Goal: Task Accomplishment & Management: Use online tool/utility

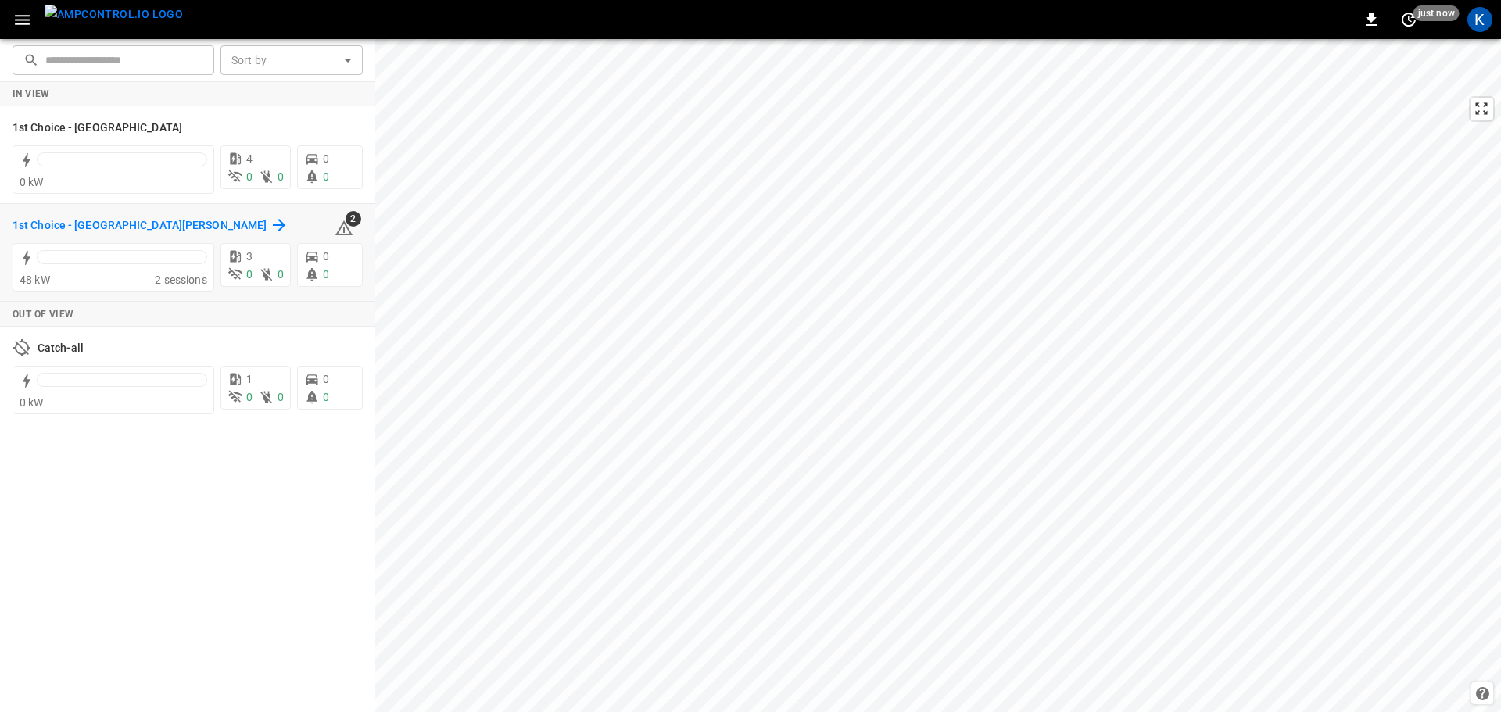
click at [121, 224] on h6 "1st Choice - [GEOGRAPHIC_DATA][PERSON_NAME]" at bounding box center [140, 225] width 254 height 17
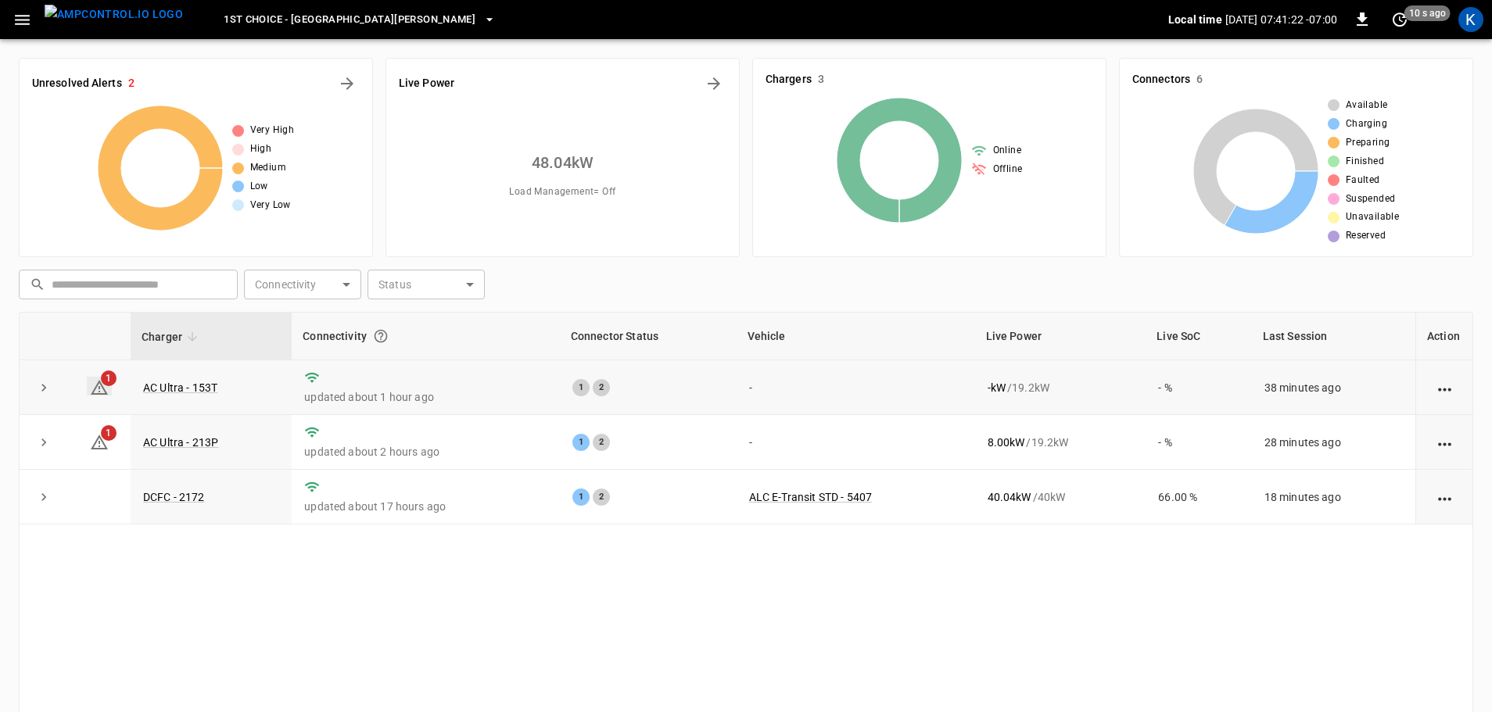
click at [108, 376] on span "1" at bounding box center [109, 379] width 16 height 16
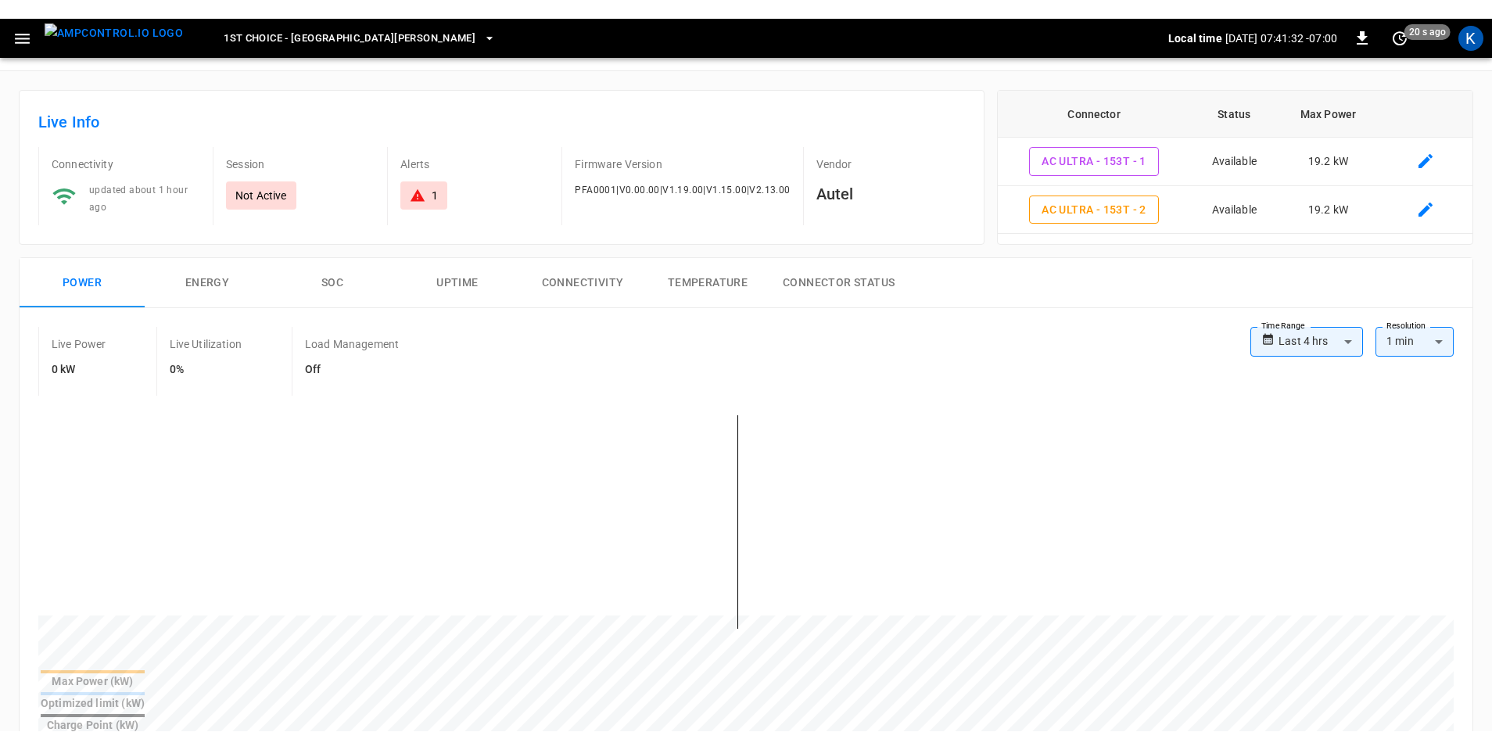
scroll to position [78, 0]
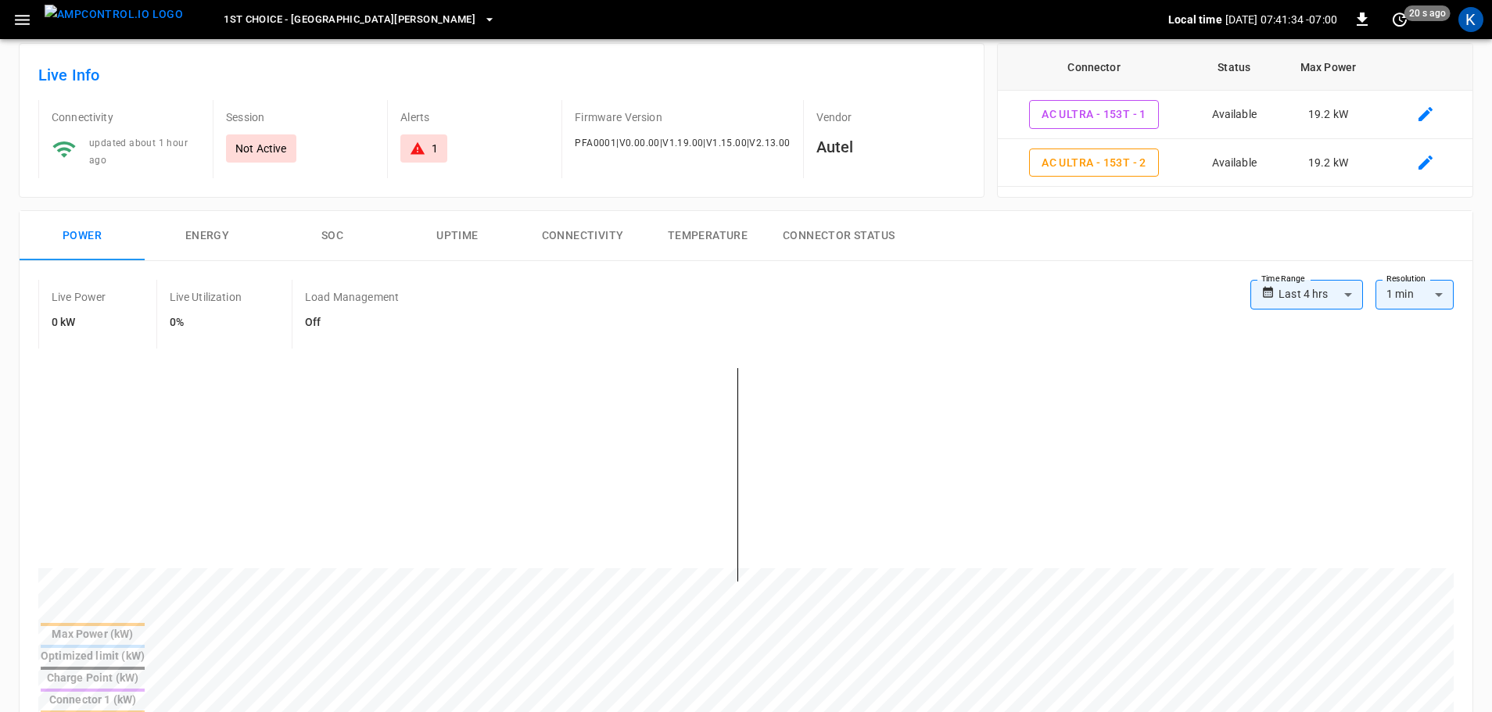
click at [716, 231] on button "Temperature" at bounding box center [707, 236] width 125 height 50
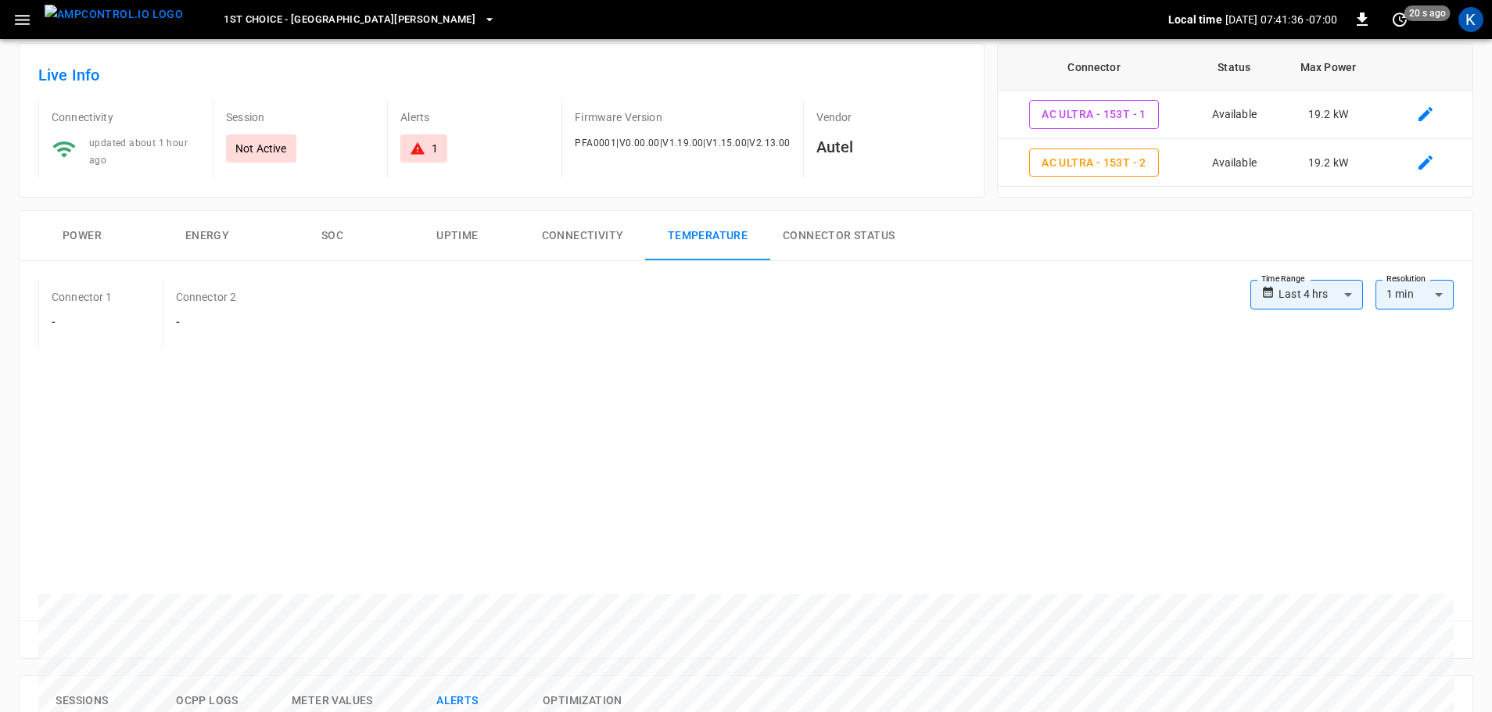
click at [884, 233] on button "Connector Status" at bounding box center [838, 236] width 137 height 50
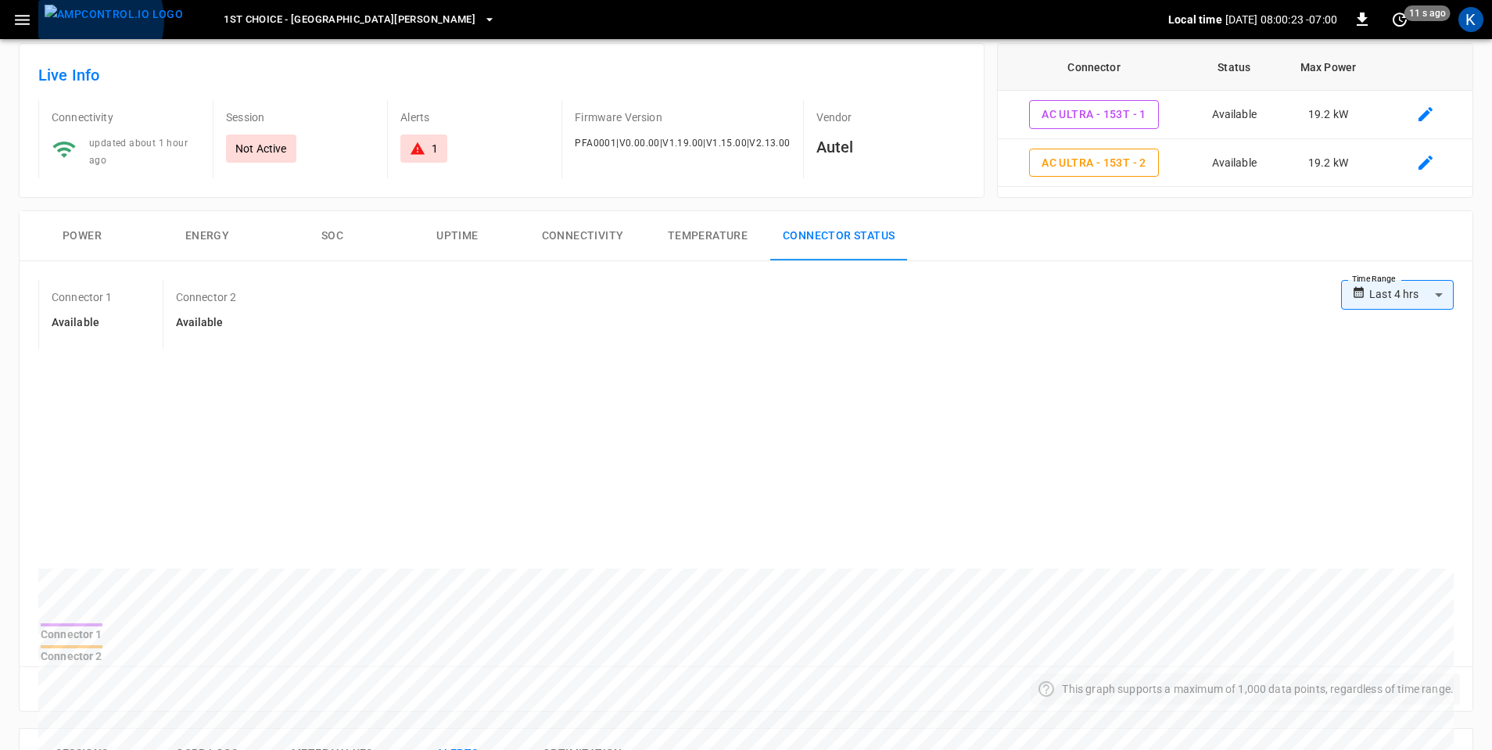
click at [88, 20] on img "menu" at bounding box center [114, 15] width 138 height 20
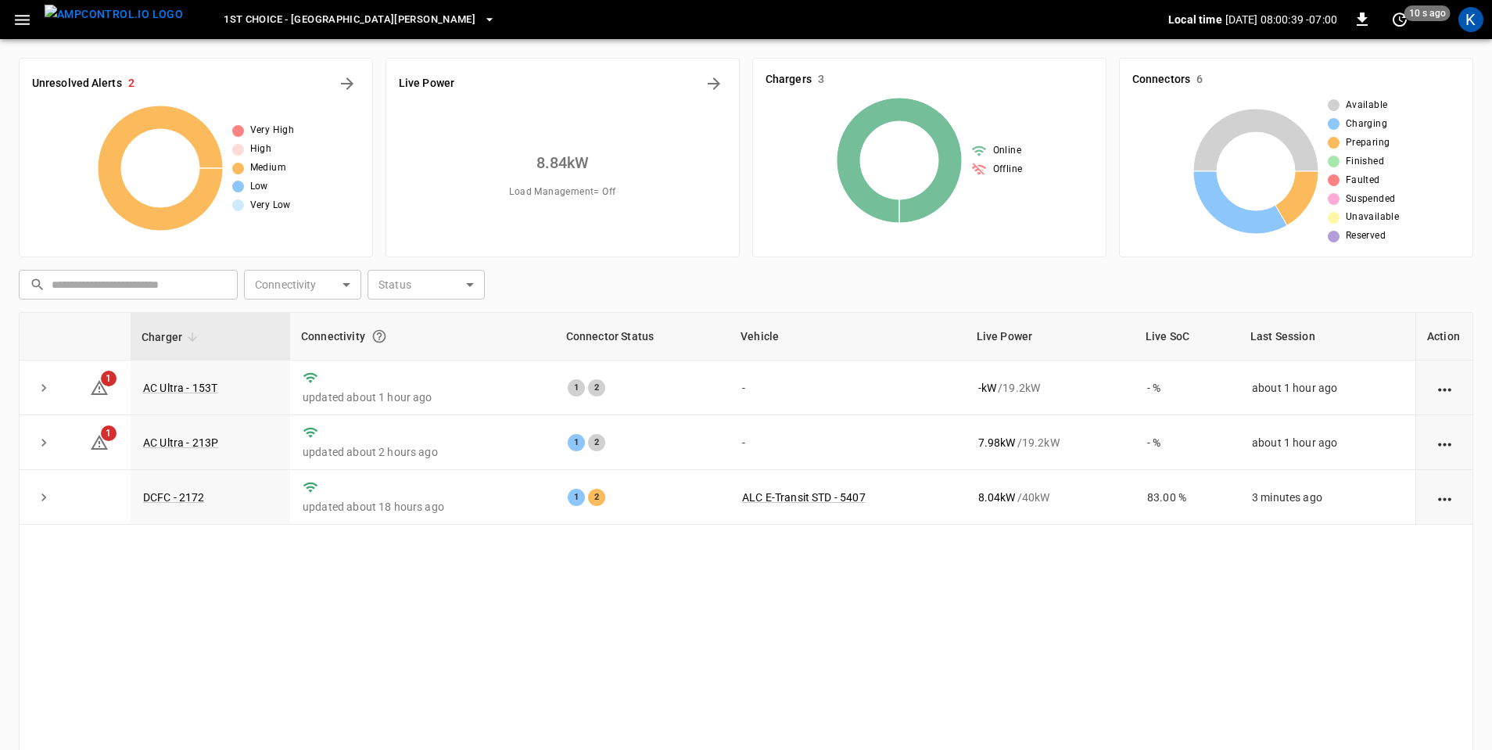
click at [323, 11] on span "1st Choice - [GEOGRAPHIC_DATA][PERSON_NAME]" at bounding box center [350, 20] width 252 height 18
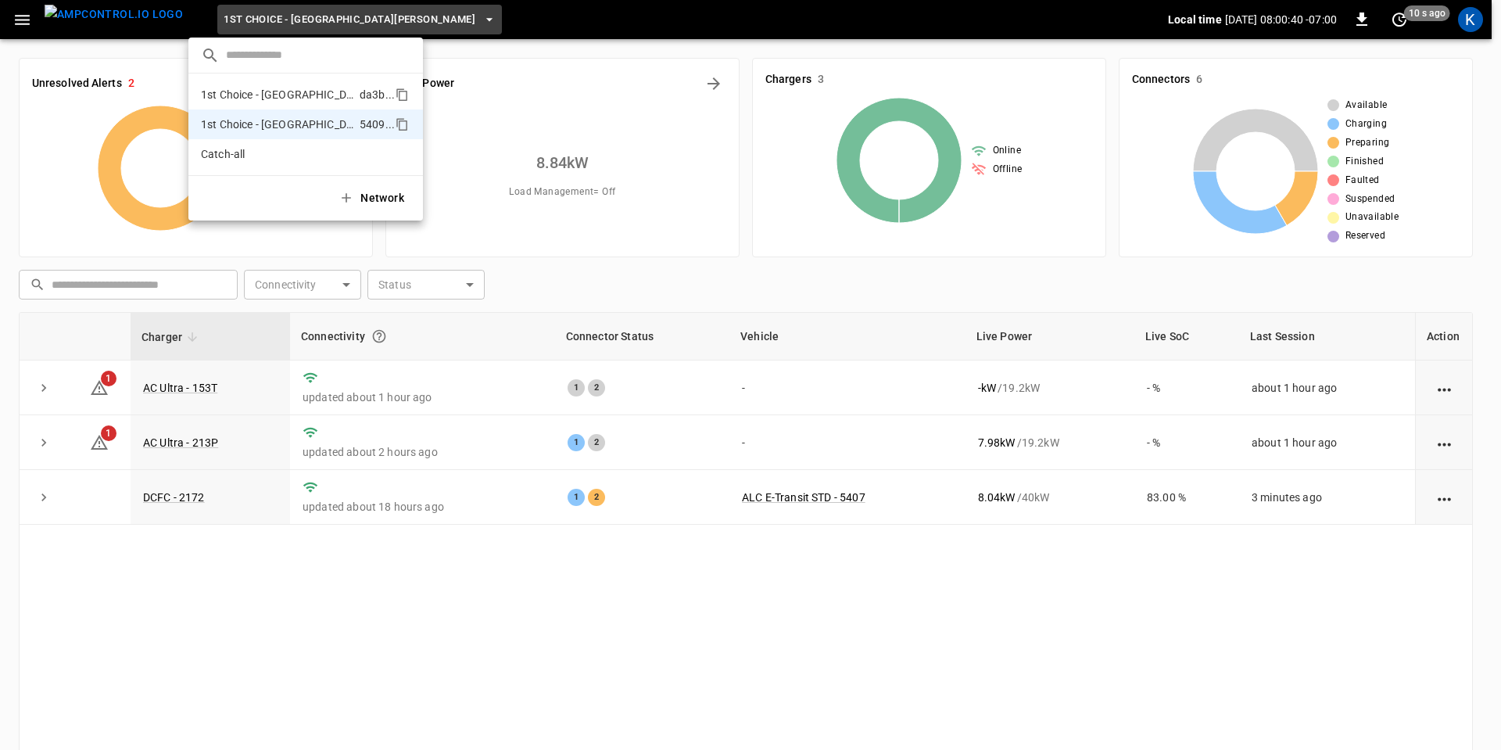
click at [270, 91] on p "1st Choice - [GEOGRAPHIC_DATA]" at bounding box center [277, 95] width 152 height 16
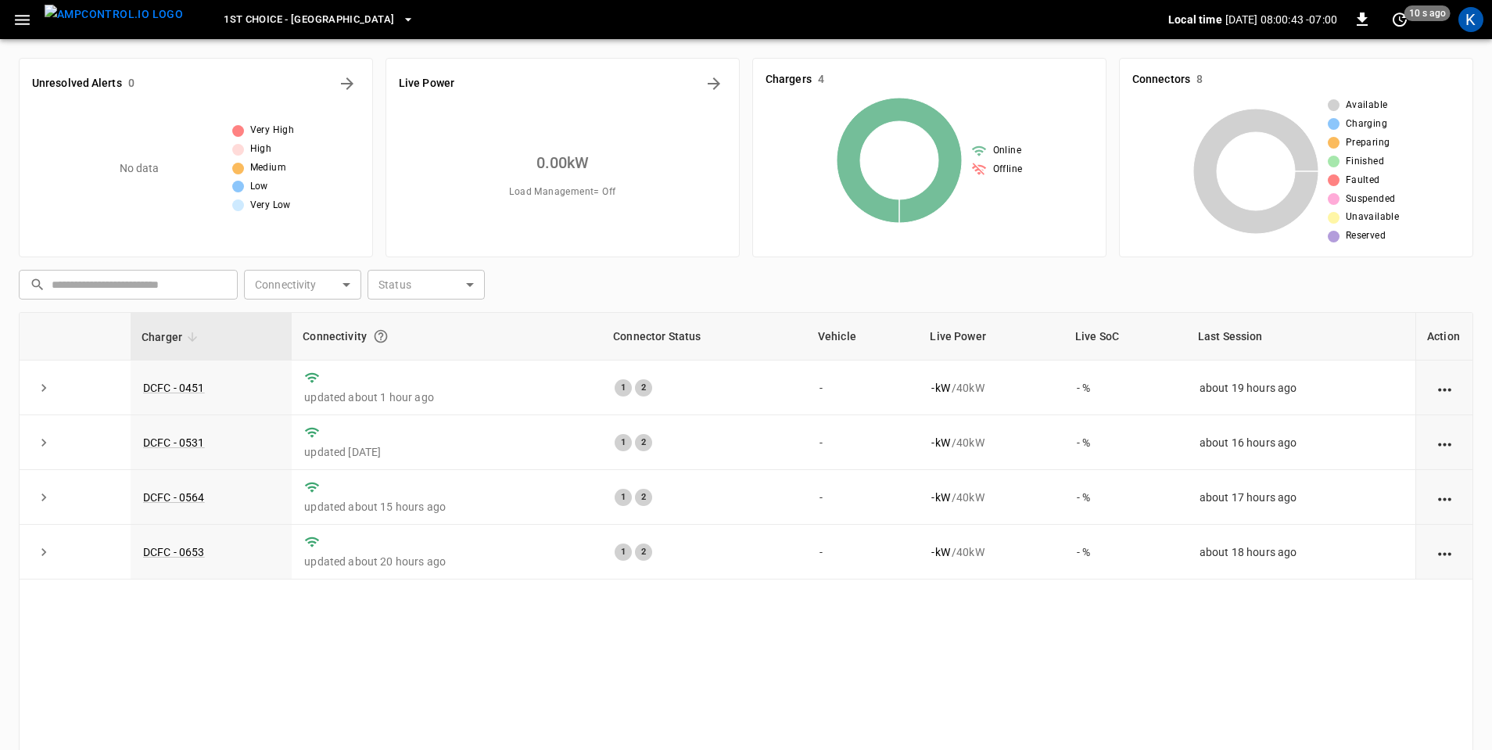
click at [289, 23] on span "1st Choice - [GEOGRAPHIC_DATA]" at bounding box center [309, 20] width 170 height 18
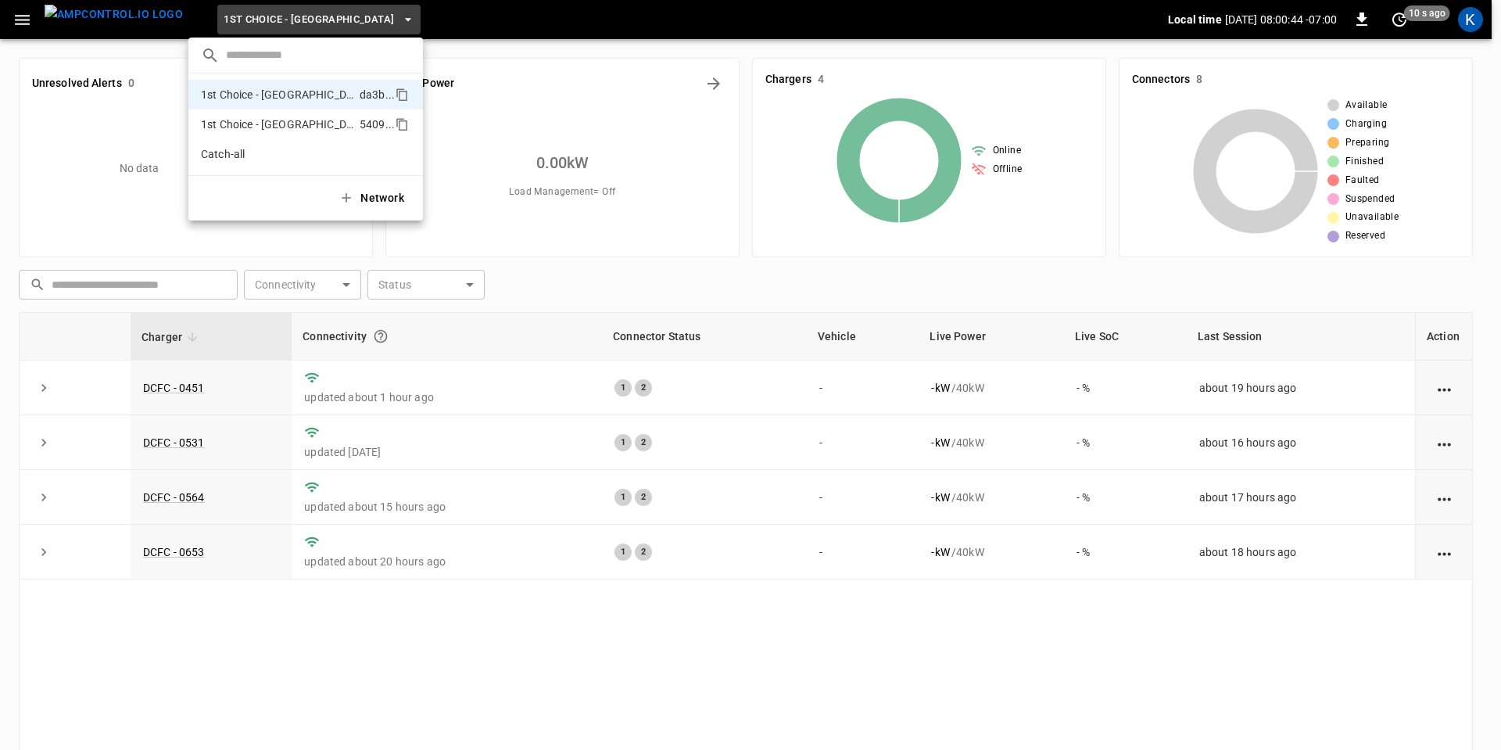
click at [286, 120] on p "1st Choice - [GEOGRAPHIC_DATA][PERSON_NAME]" at bounding box center [277, 124] width 152 height 16
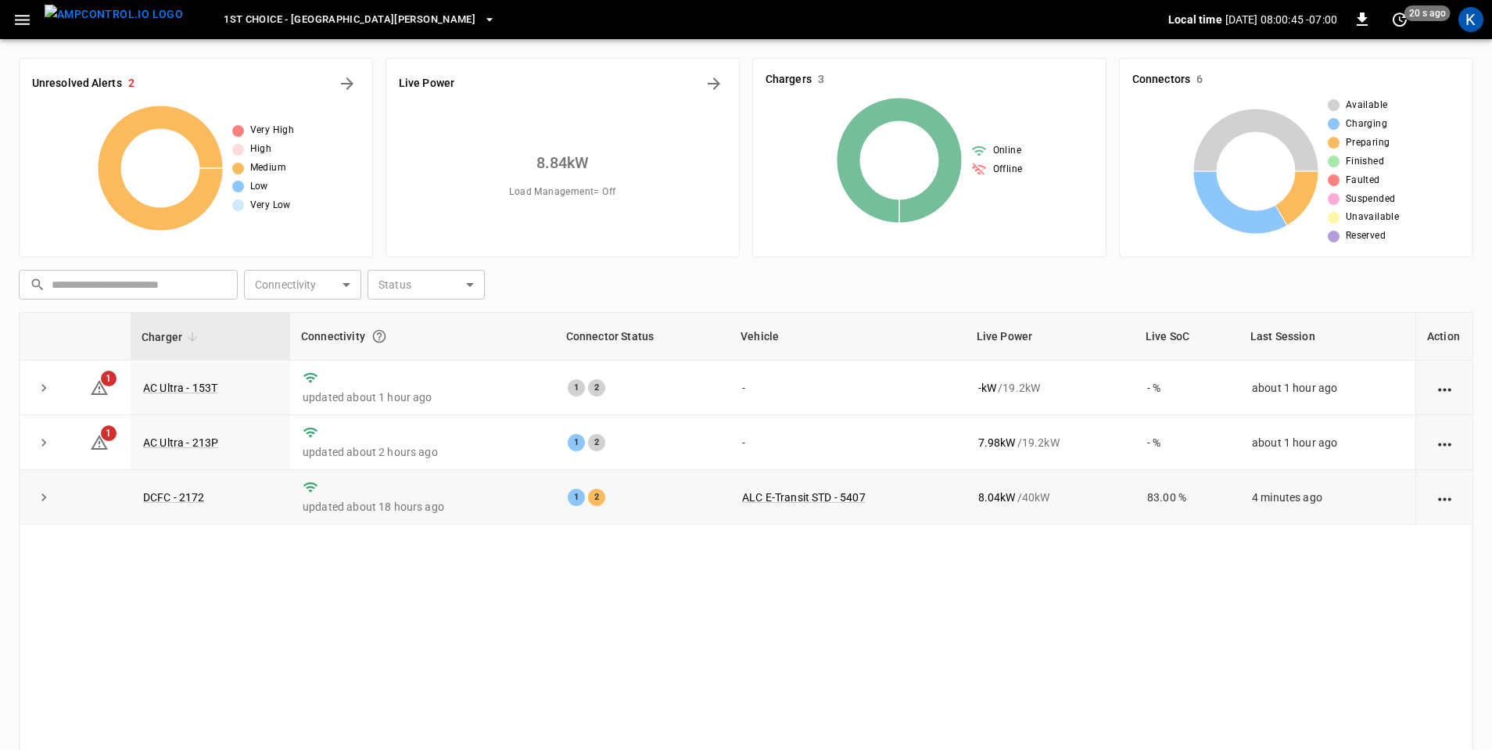
click at [432, 507] on p "updated about 18 hours ago" at bounding box center [423, 507] width 240 height 16
click at [181, 496] on link "DCFC - 2172" at bounding box center [174, 497] width 68 height 19
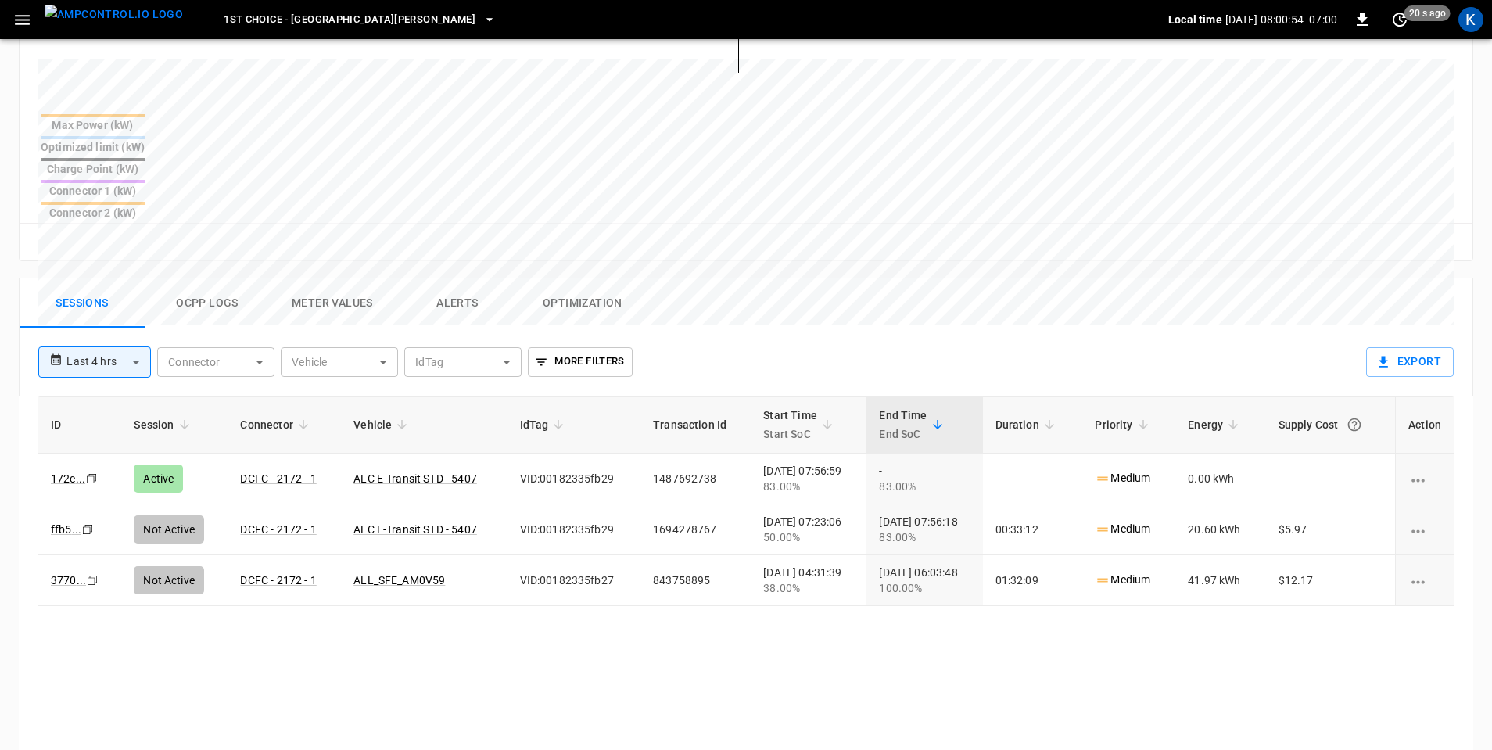
scroll to position [625, 0]
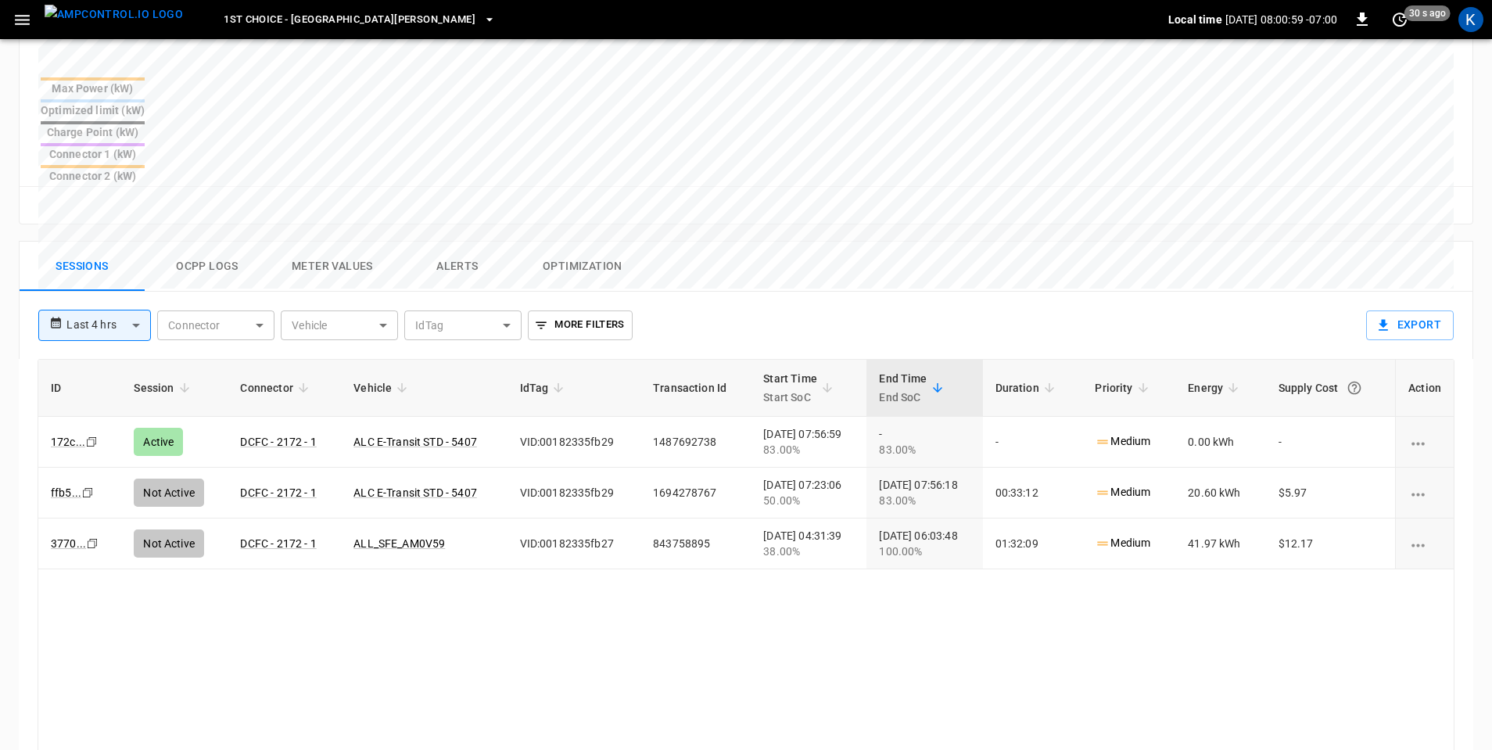
click at [210, 242] on button "Ocpp logs" at bounding box center [207, 267] width 125 height 50
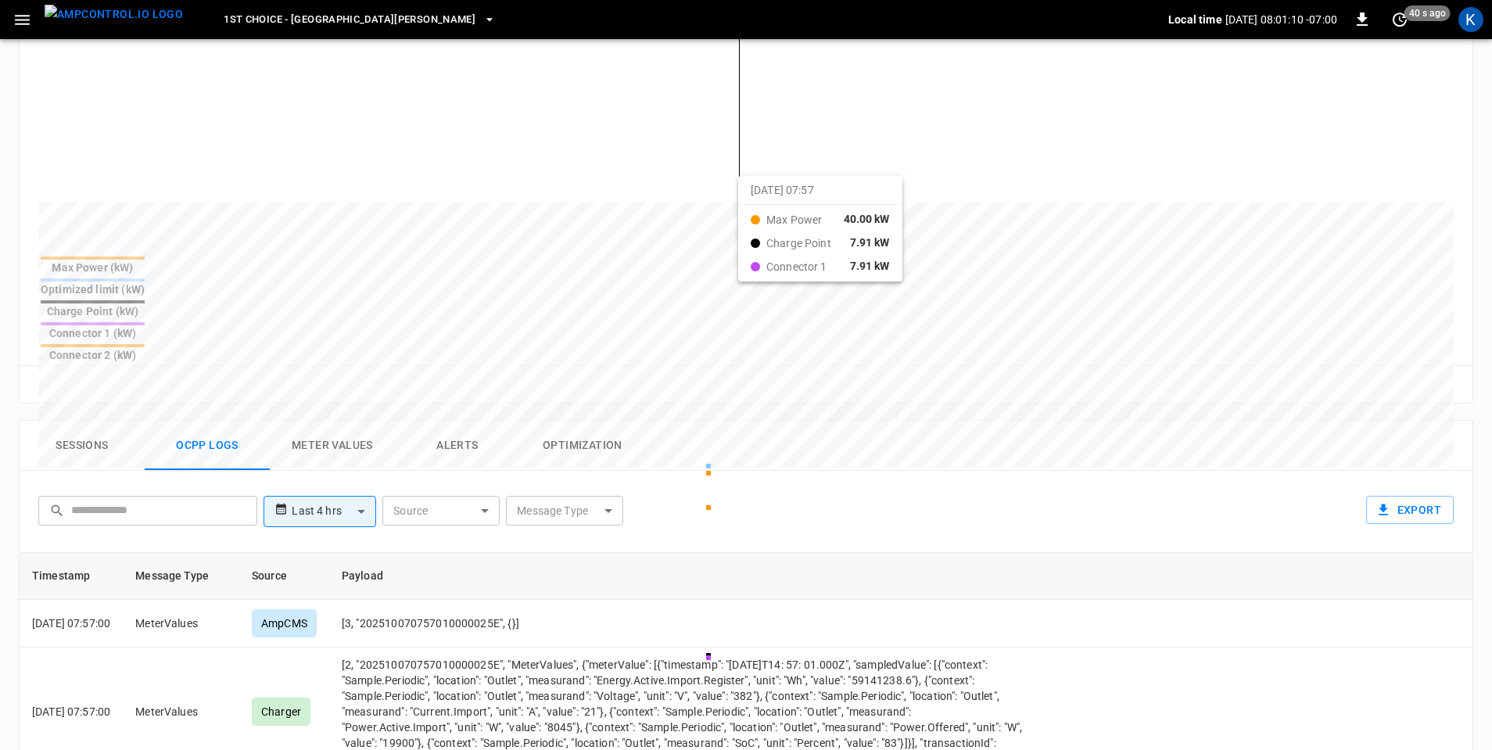
scroll to position [445, 0]
click at [450, 422] on button "Alerts" at bounding box center [457, 447] width 125 height 50
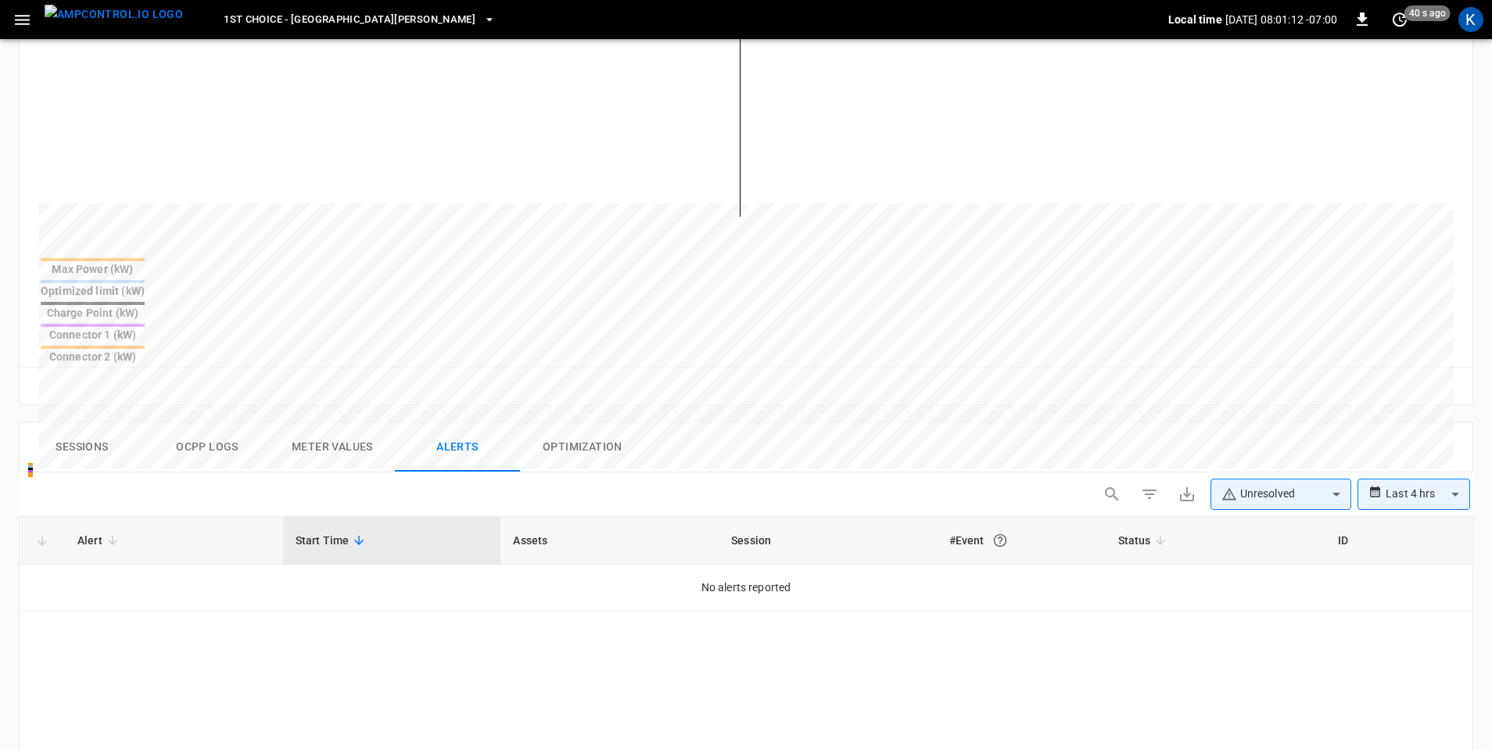
click at [600, 422] on button "Optimization" at bounding box center [582, 447] width 125 height 50
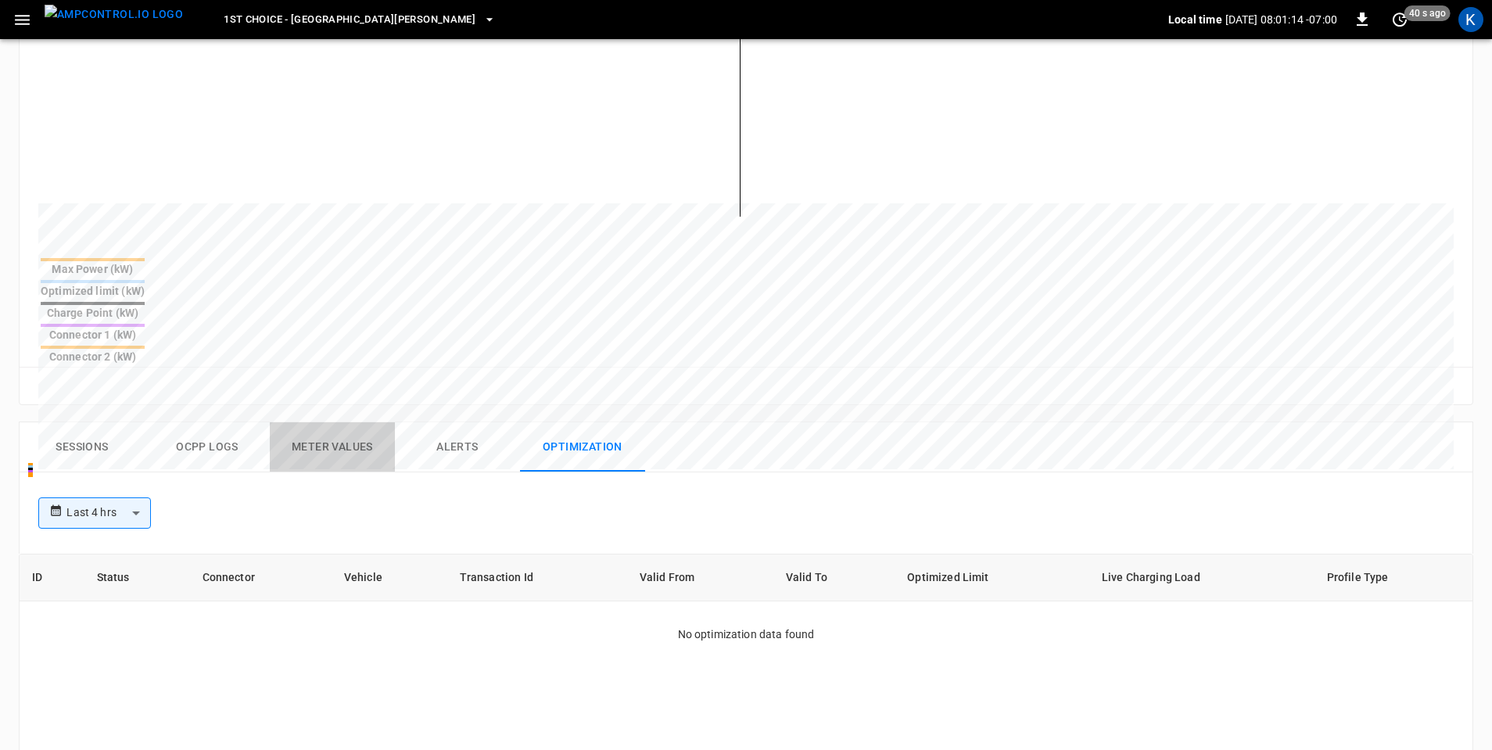
click at [348, 422] on button "Meter Values" at bounding box center [332, 447] width 125 height 50
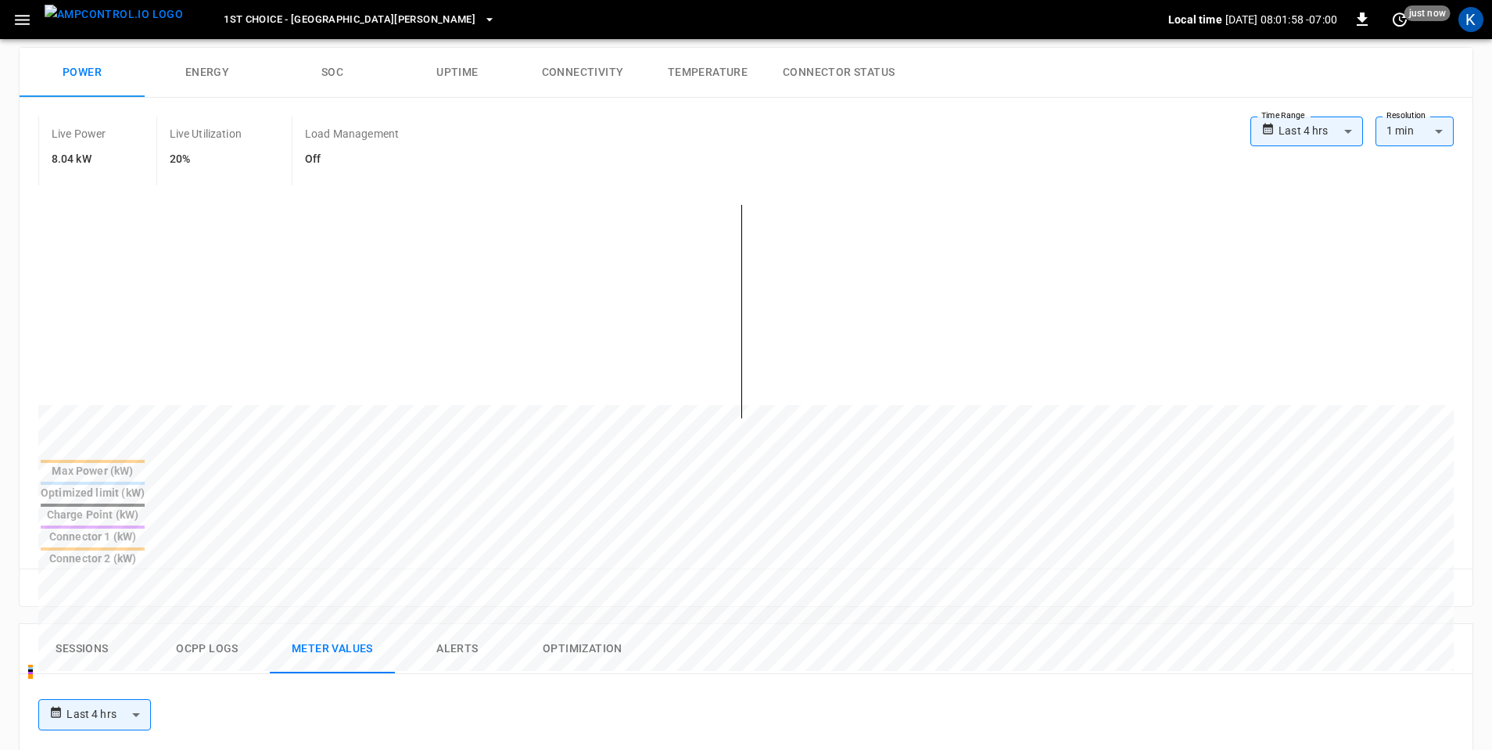
scroll to position [0, 0]
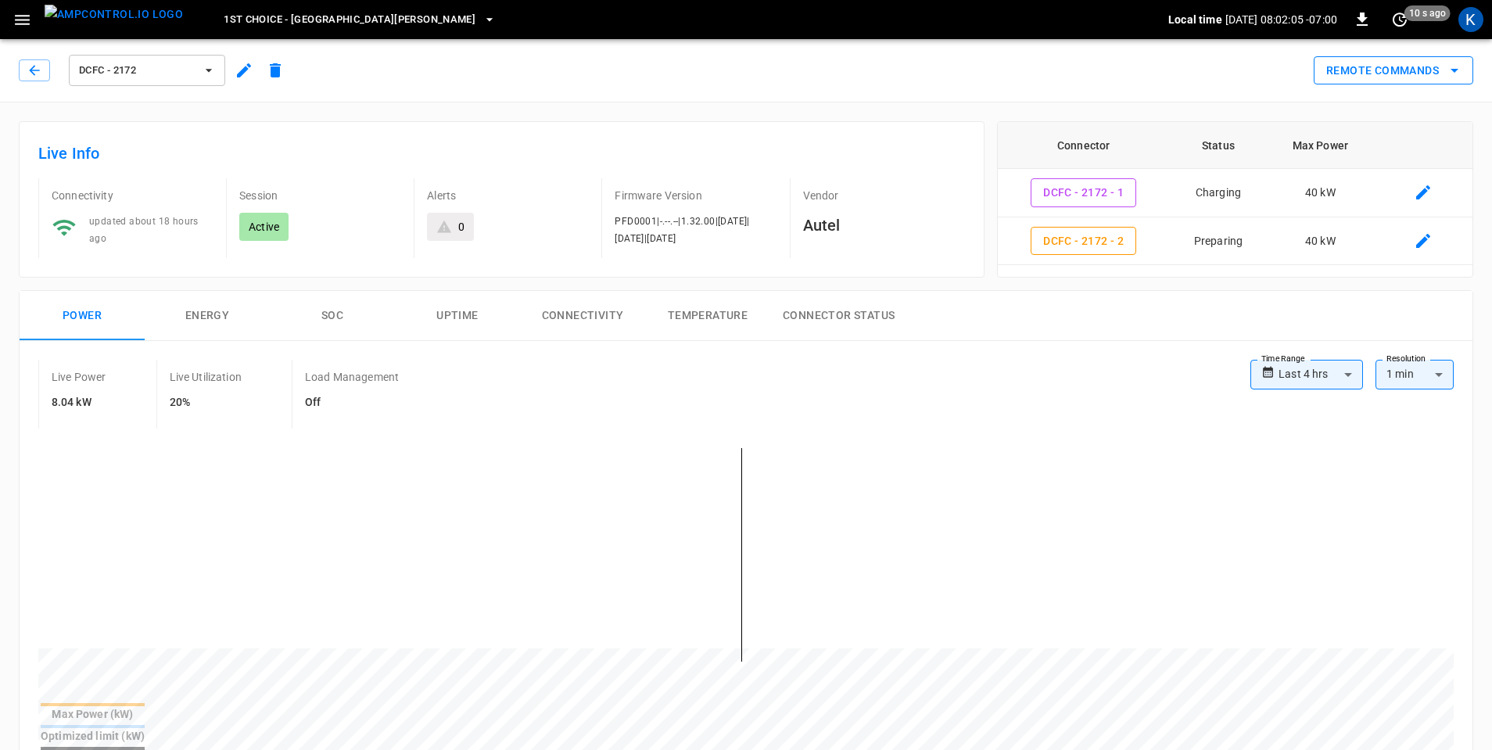
click at [1420, 69] on button "Remote Commands" at bounding box center [1392, 70] width 159 height 29
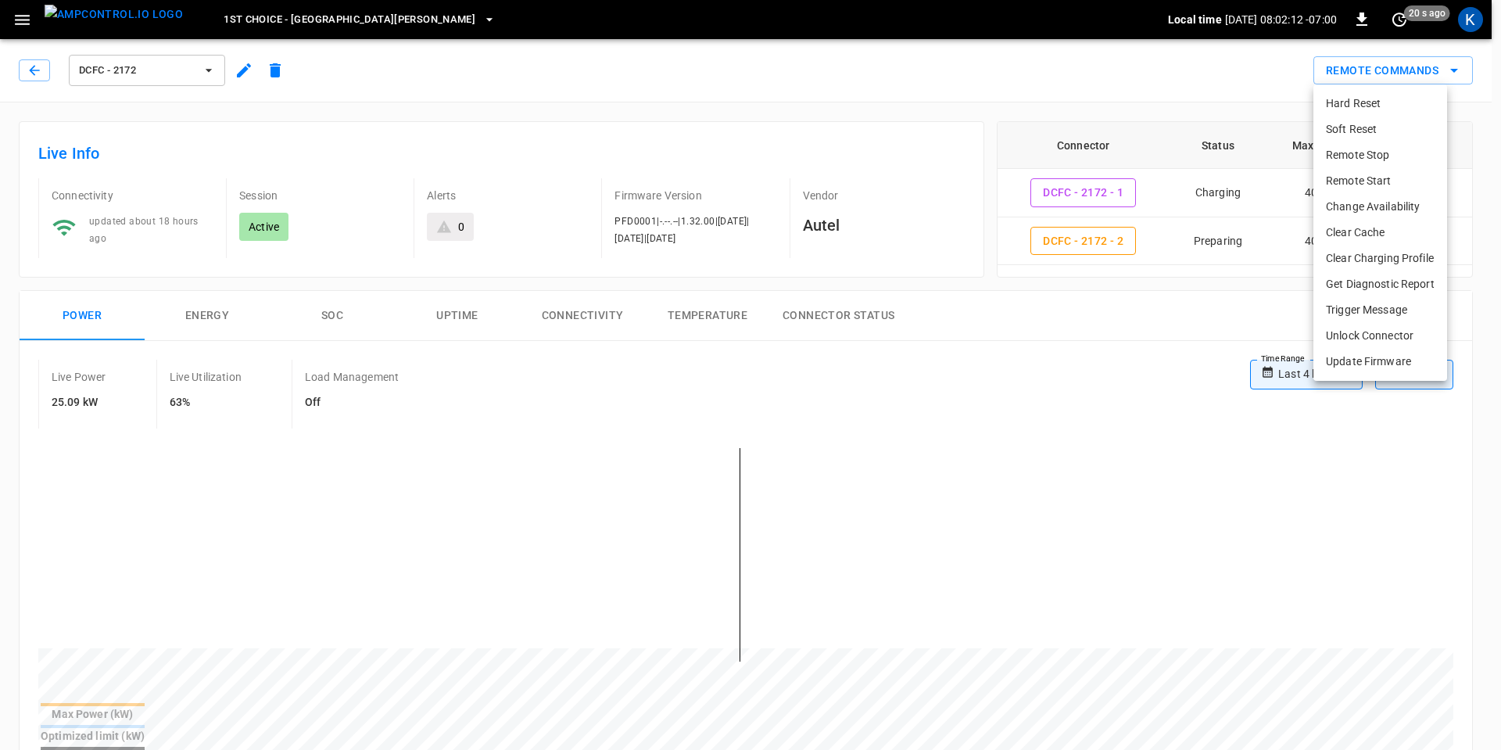
click at [1071, 313] on div at bounding box center [750, 375] width 1501 height 750
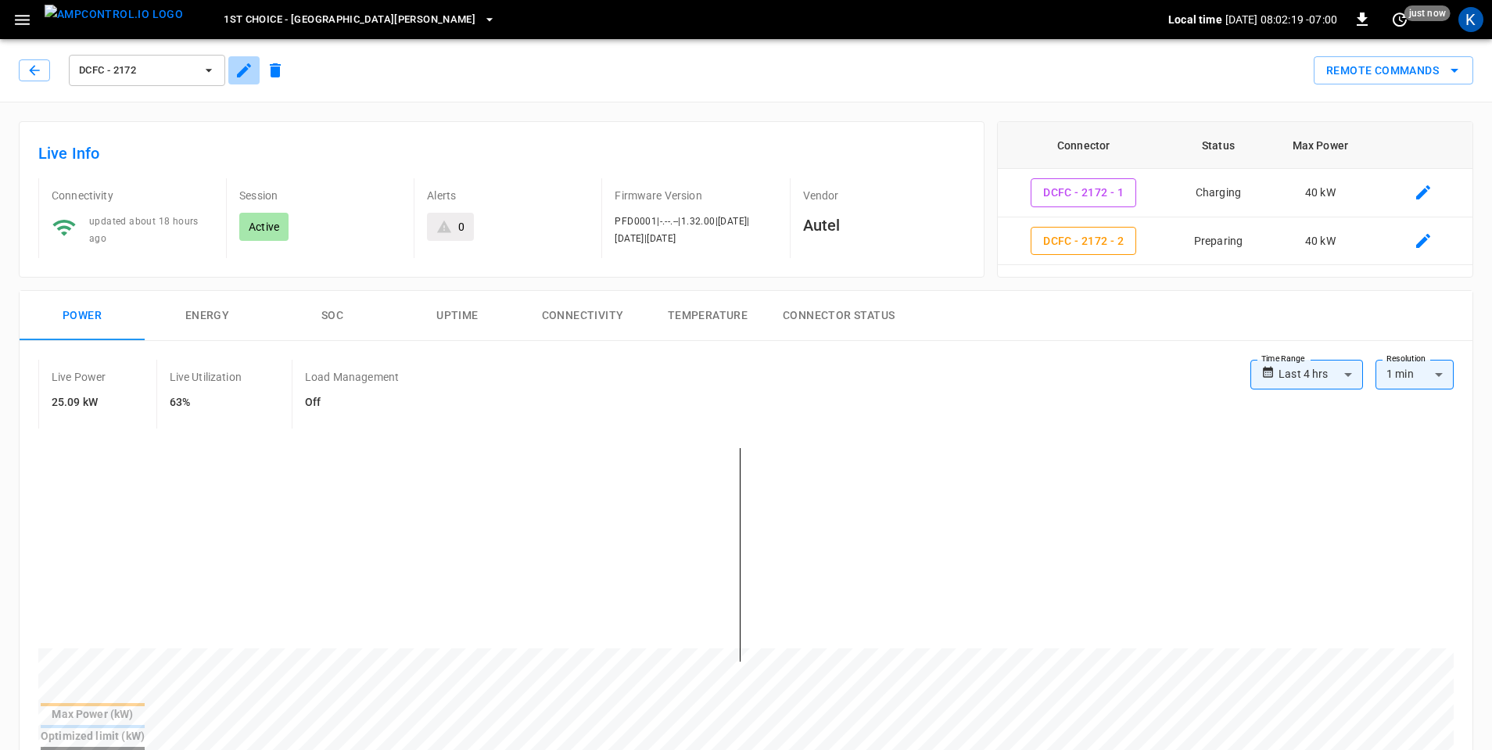
click at [244, 74] on icon "button" at bounding box center [244, 70] width 19 height 19
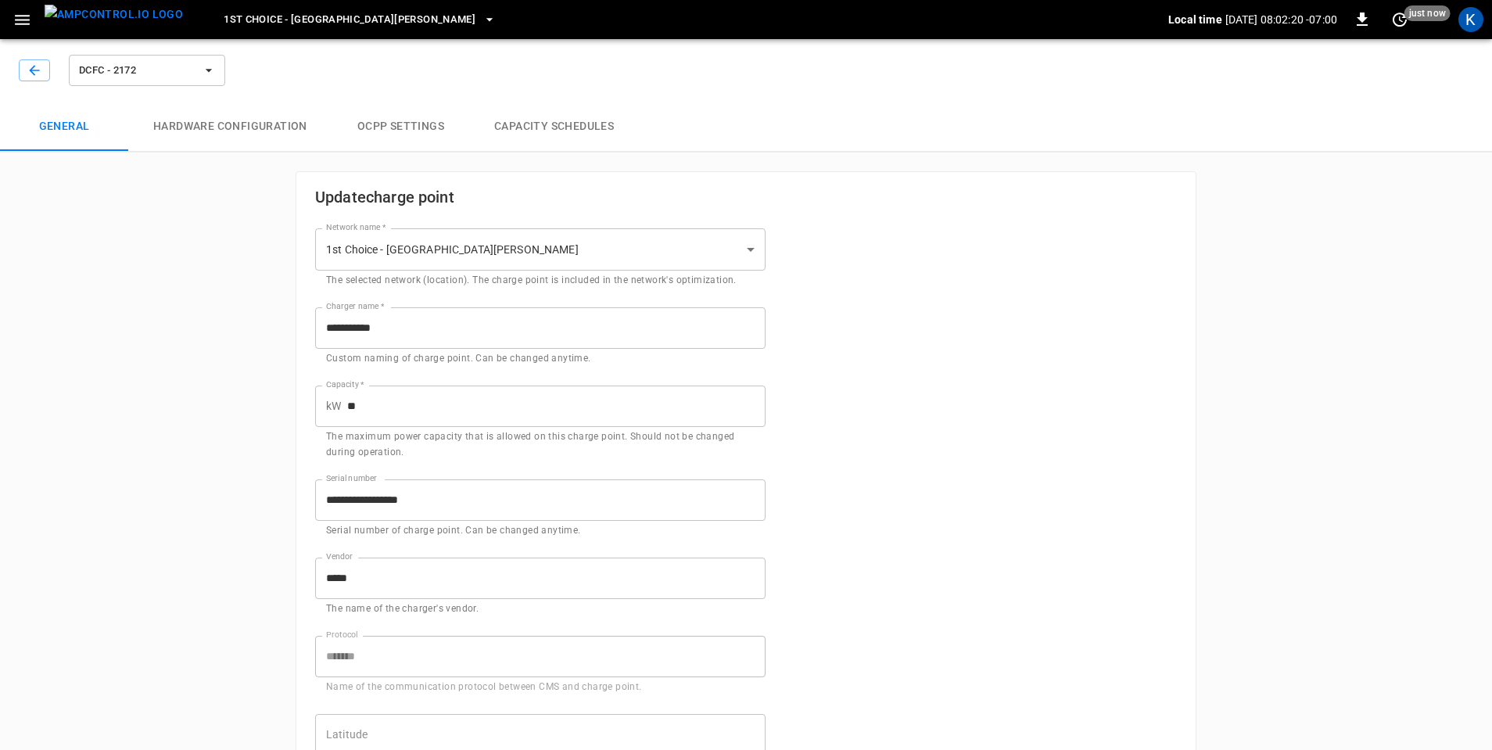
type input "**********"
click at [273, 126] on button "Hardware configuration" at bounding box center [230, 127] width 204 height 50
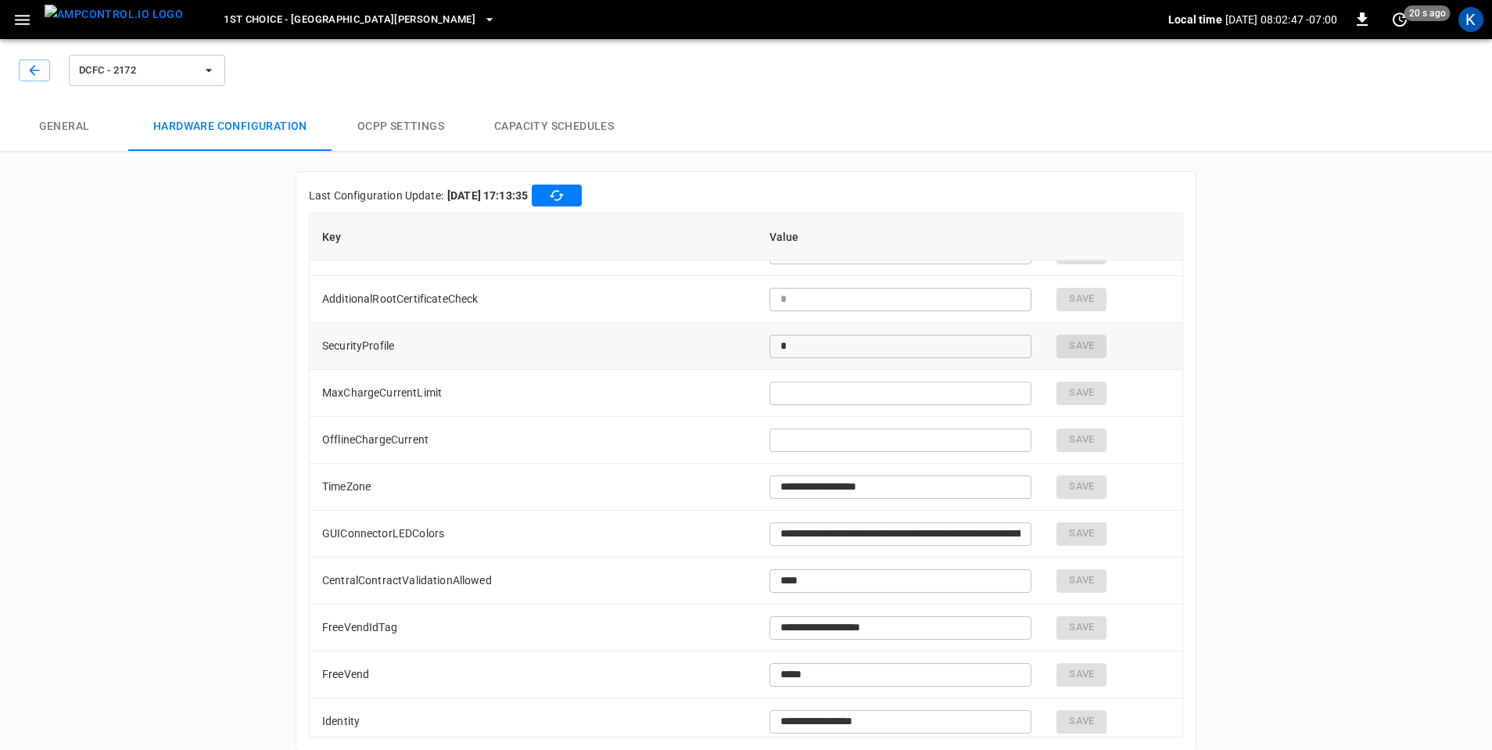
scroll to position [391, 0]
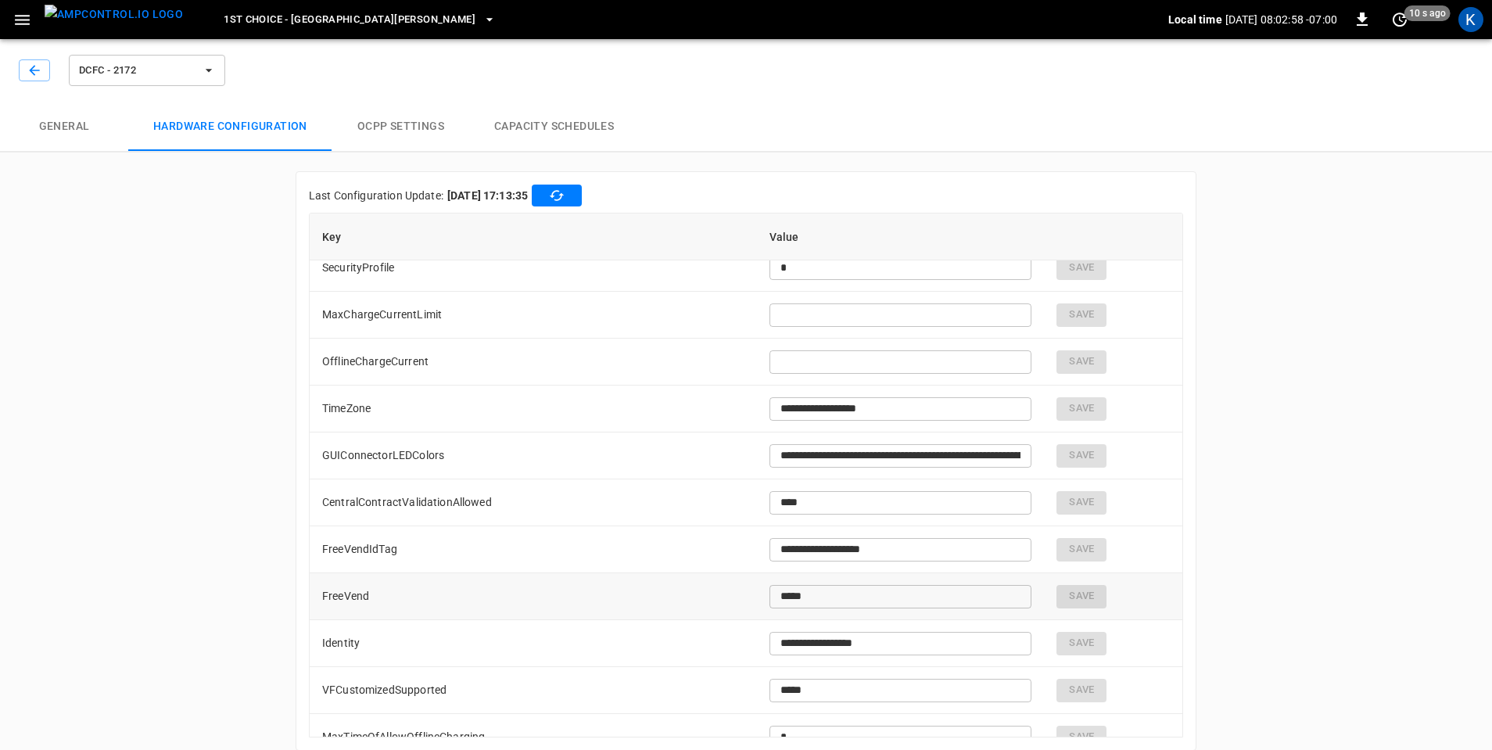
click at [793, 595] on input "*****" at bounding box center [900, 596] width 263 height 29
click at [858, 603] on input "*****" at bounding box center [900, 596] width 263 height 29
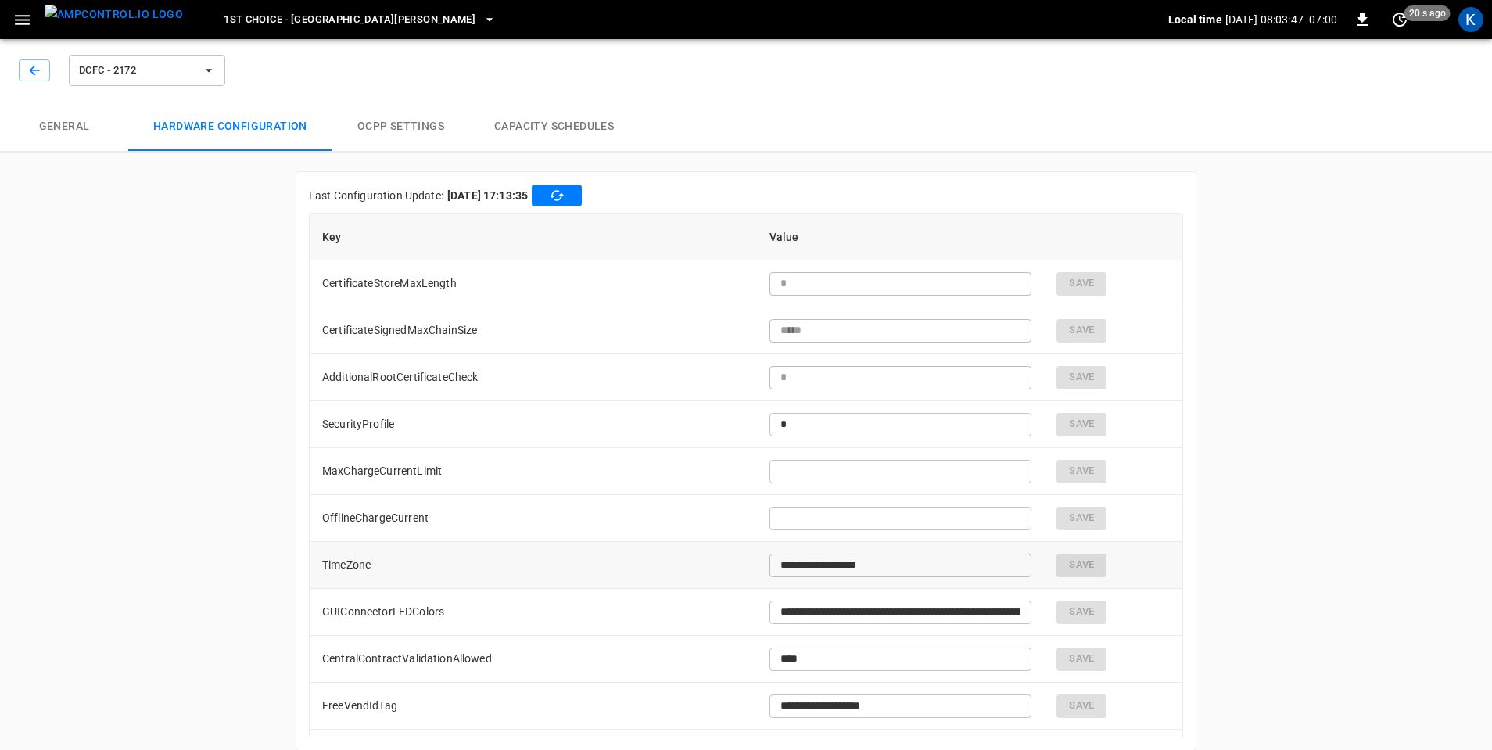
scroll to position [313, 0]
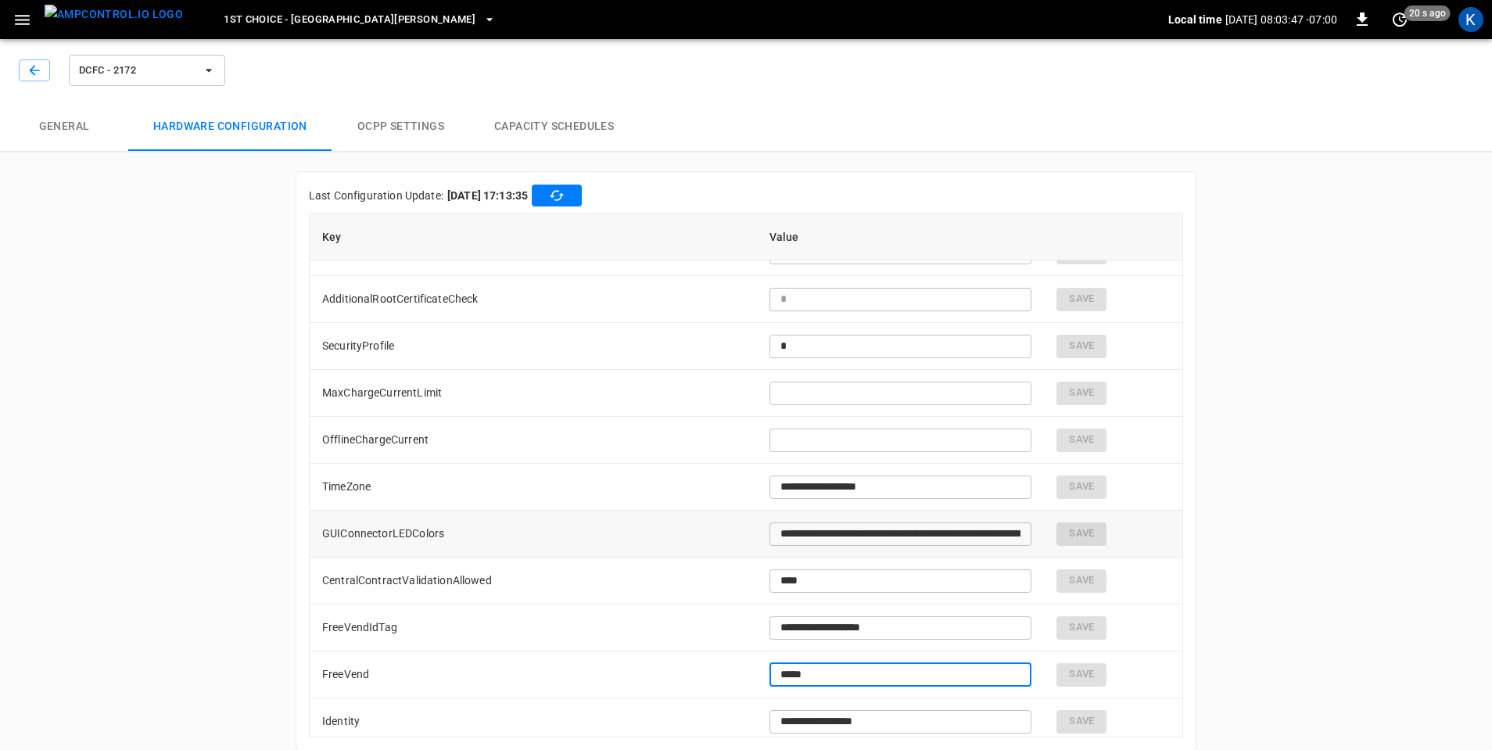
type input "**********"
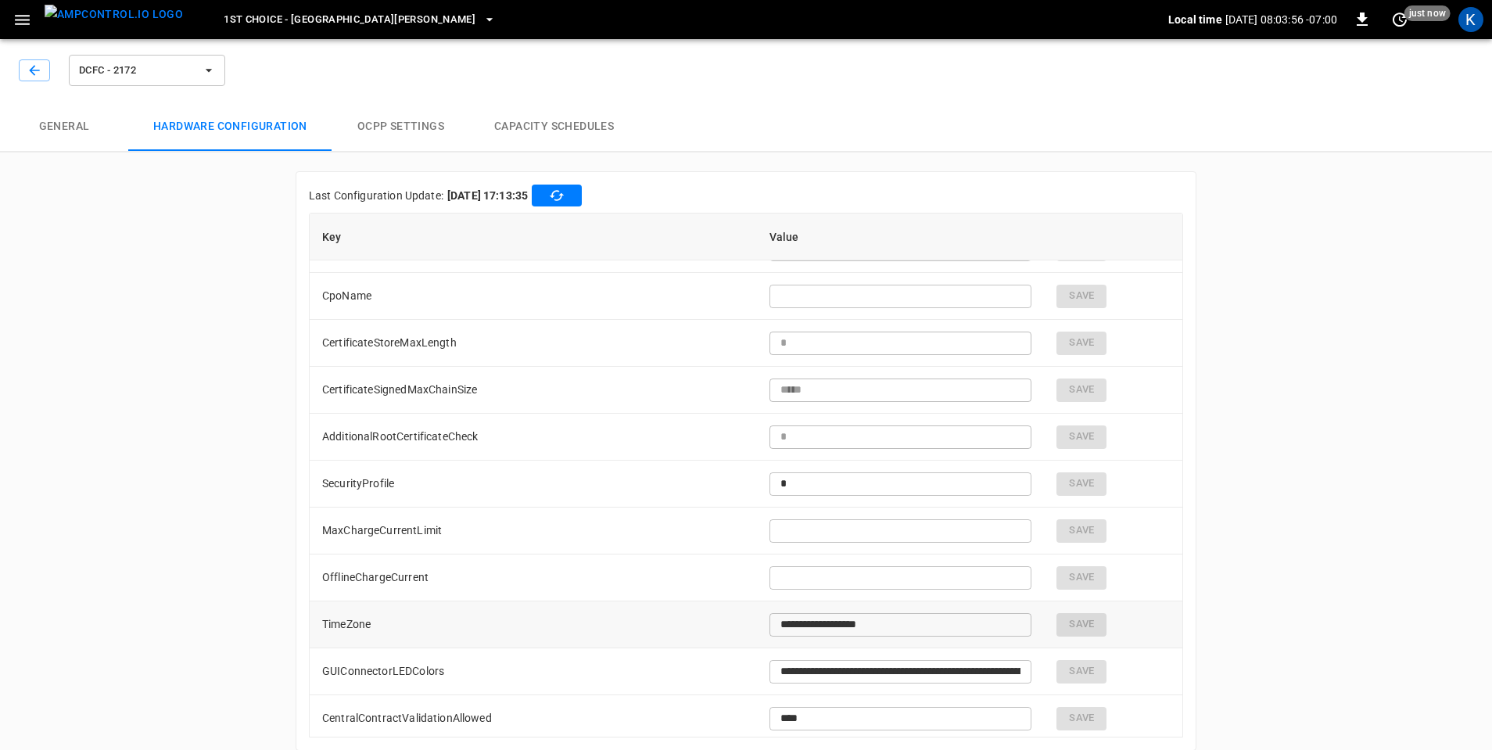
scroll to position [0, 0]
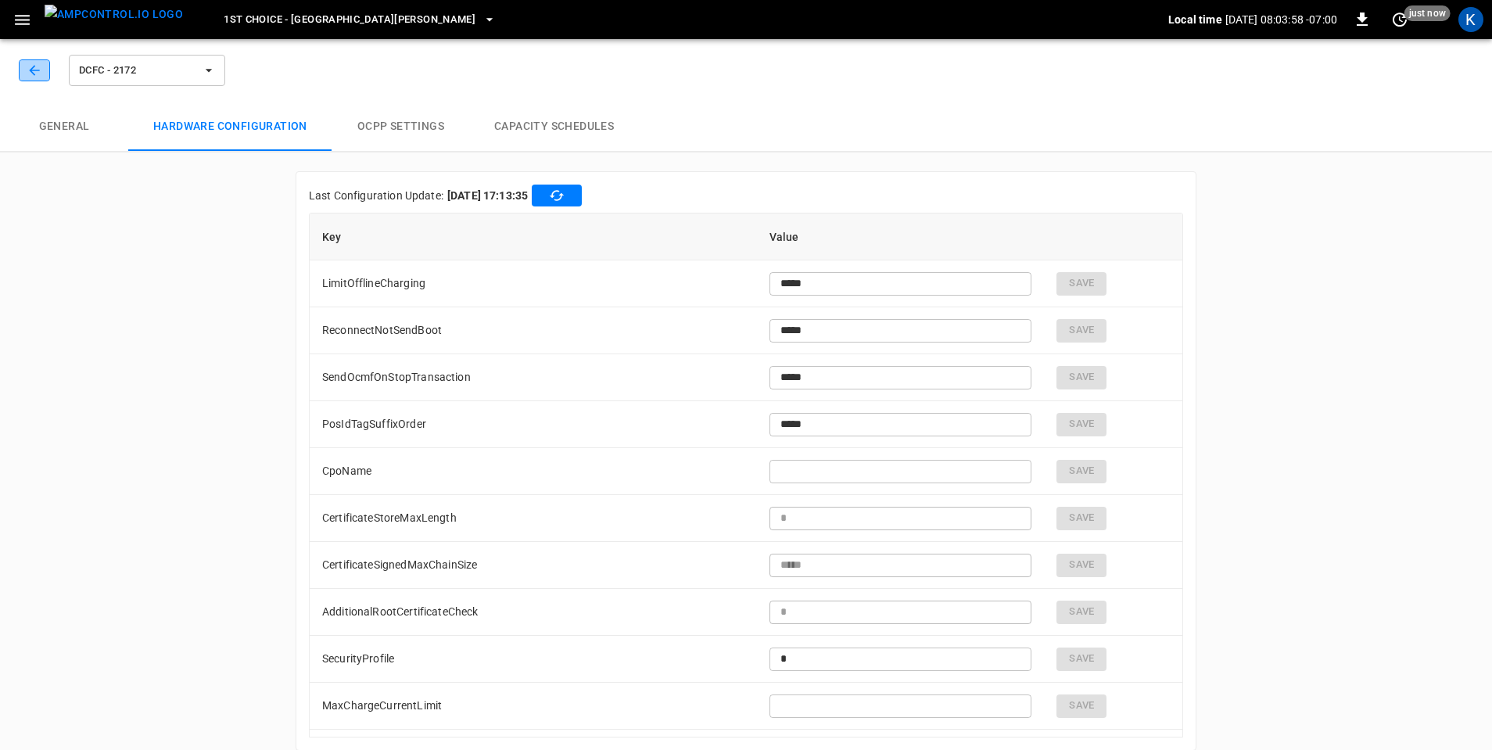
click at [36, 63] on icon "button" at bounding box center [35, 71] width 16 height 16
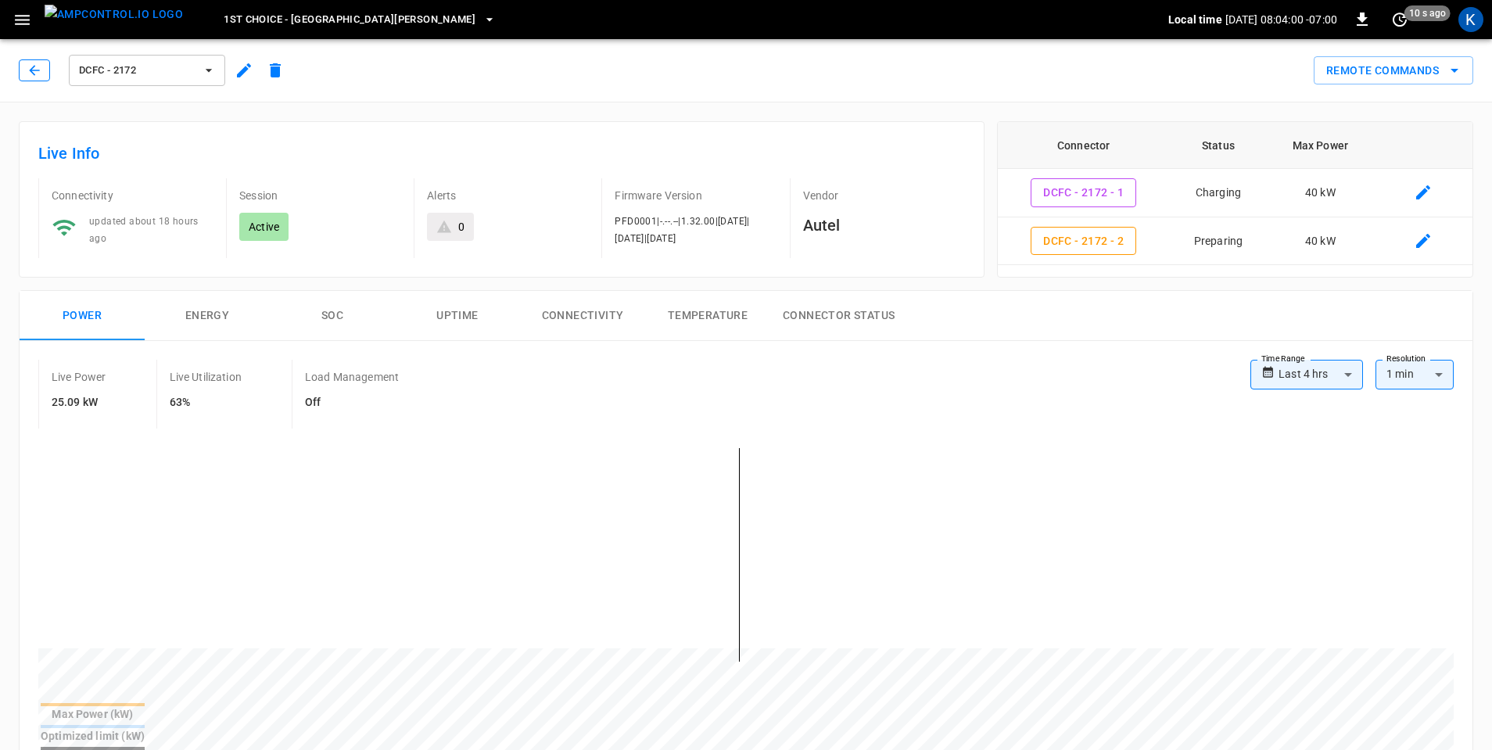
click at [30, 71] on icon "button" at bounding box center [35, 71] width 16 height 16
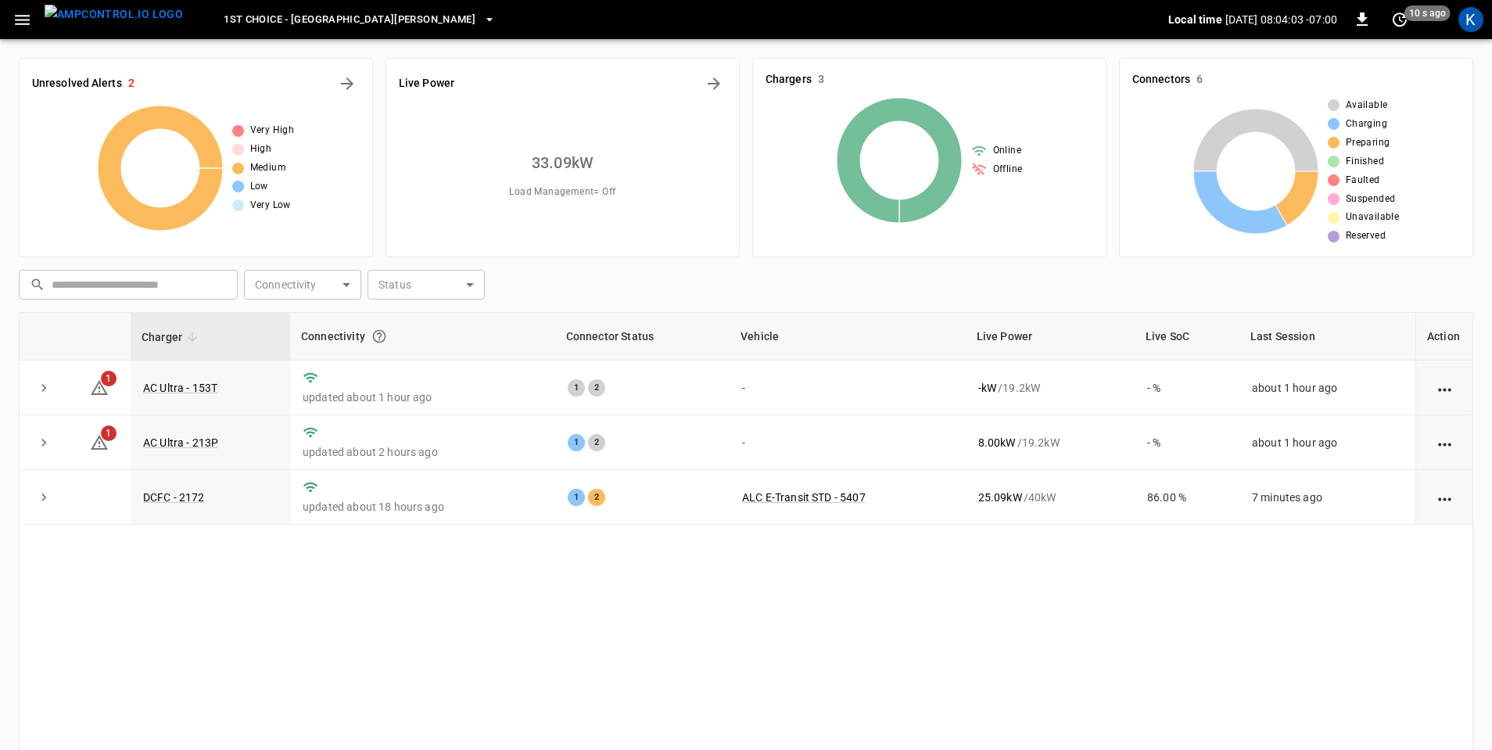
click at [317, 19] on span "1st Choice - [GEOGRAPHIC_DATA][PERSON_NAME]" at bounding box center [350, 20] width 252 height 18
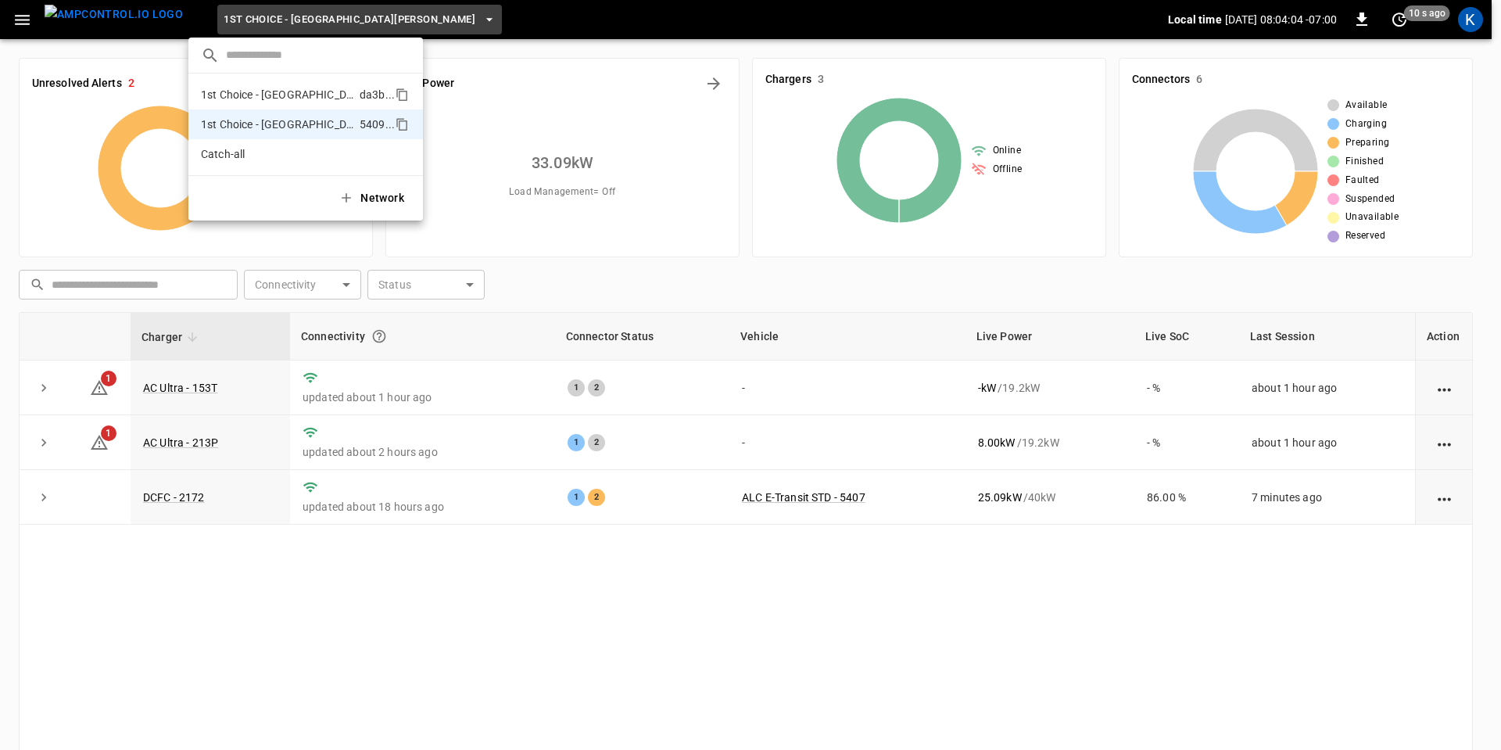
click at [292, 95] on p "1st Choice - [GEOGRAPHIC_DATA]" at bounding box center [277, 95] width 152 height 16
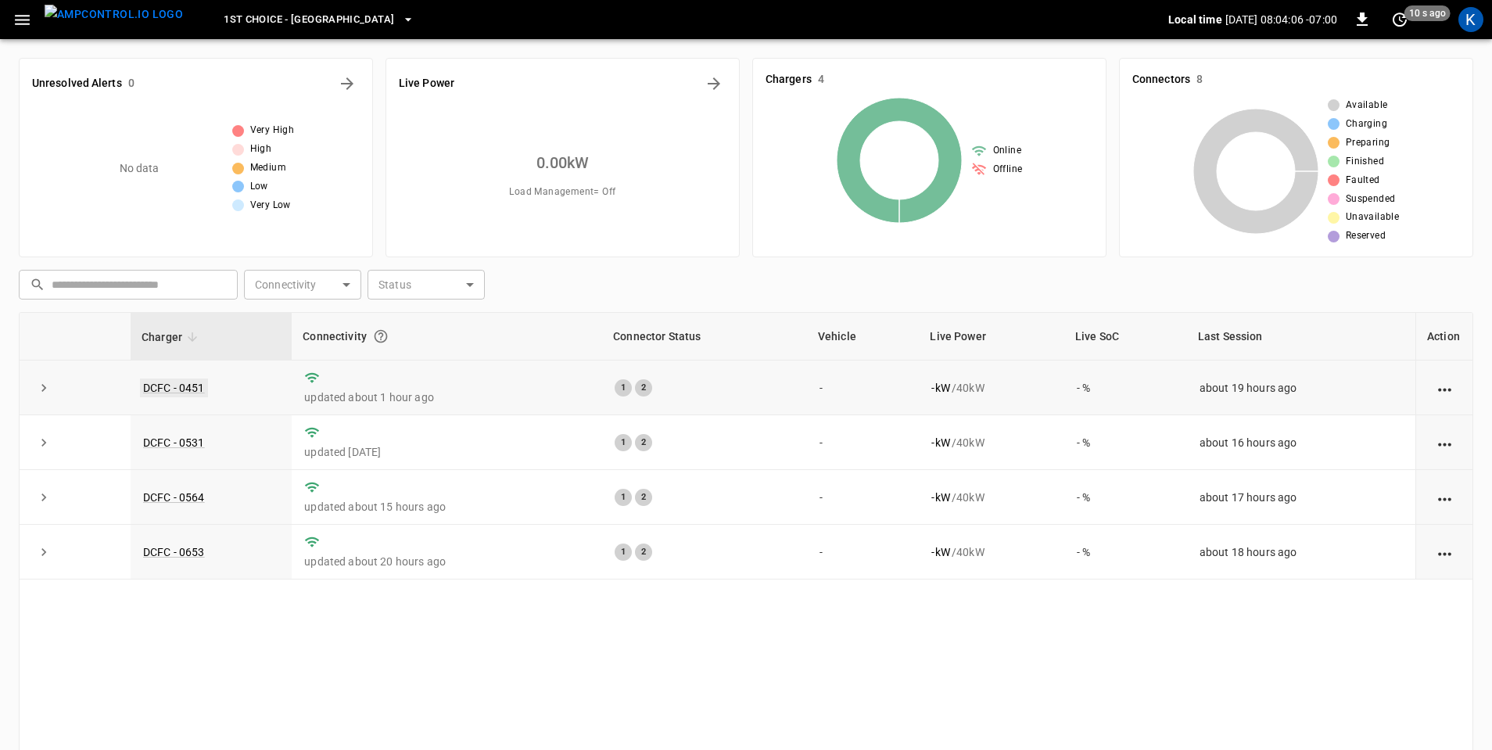
click at [180, 388] on link "DCFC - 0451" at bounding box center [174, 387] width 68 height 19
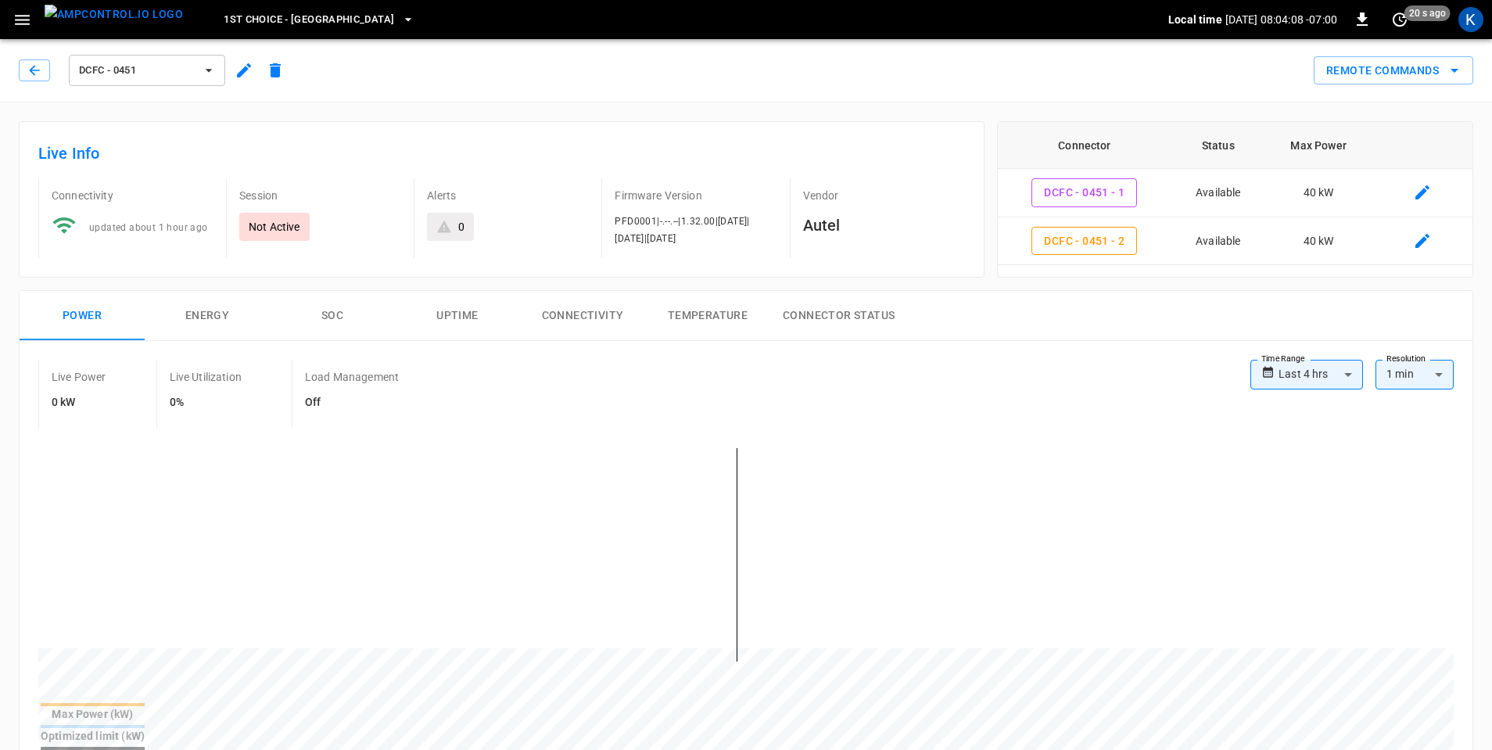
click at [242, 77] on icon "button" at bounding box center [244, 70] width 19 height 19
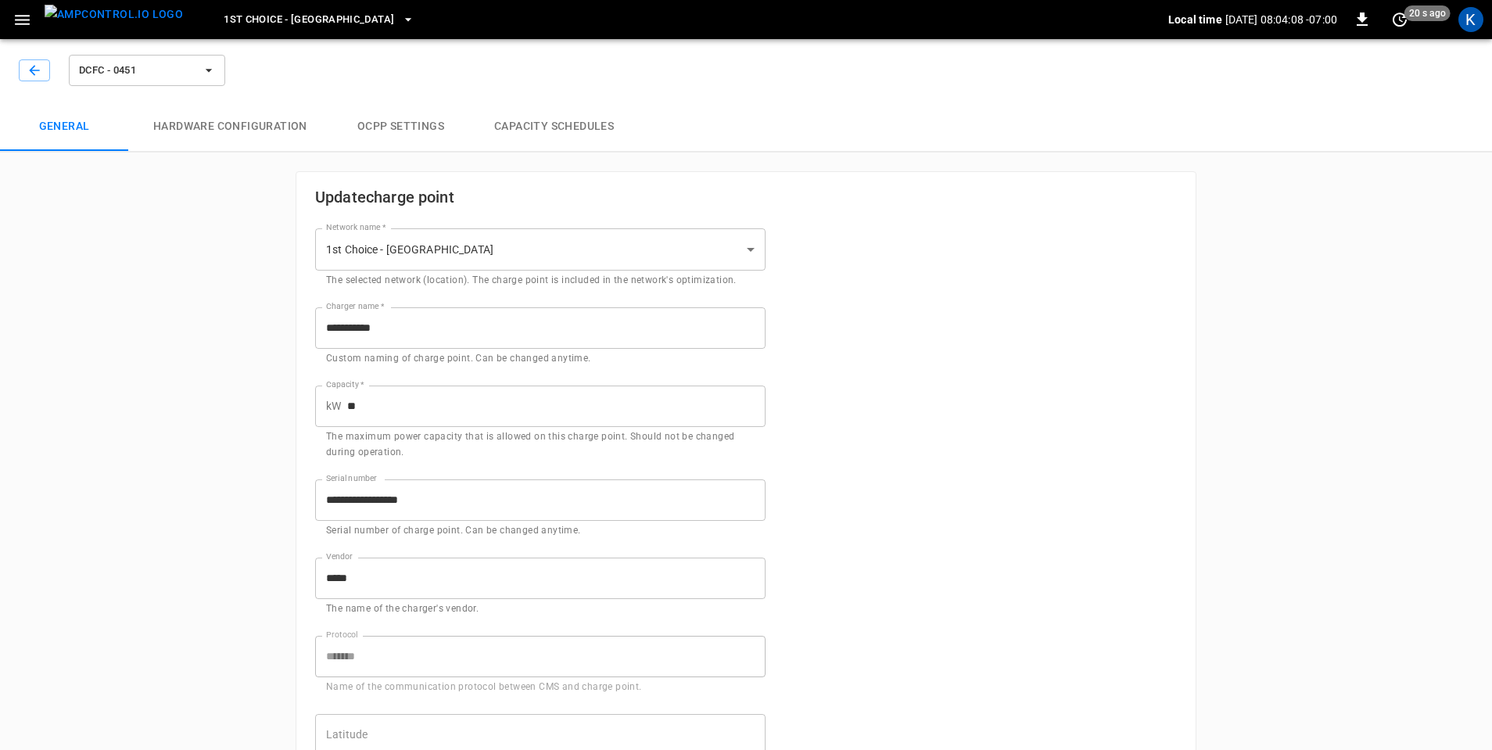
type input "**********"
click at [259, 126] on button "Hardware configuration" at bounding box center [230, 127] width 204 height 50
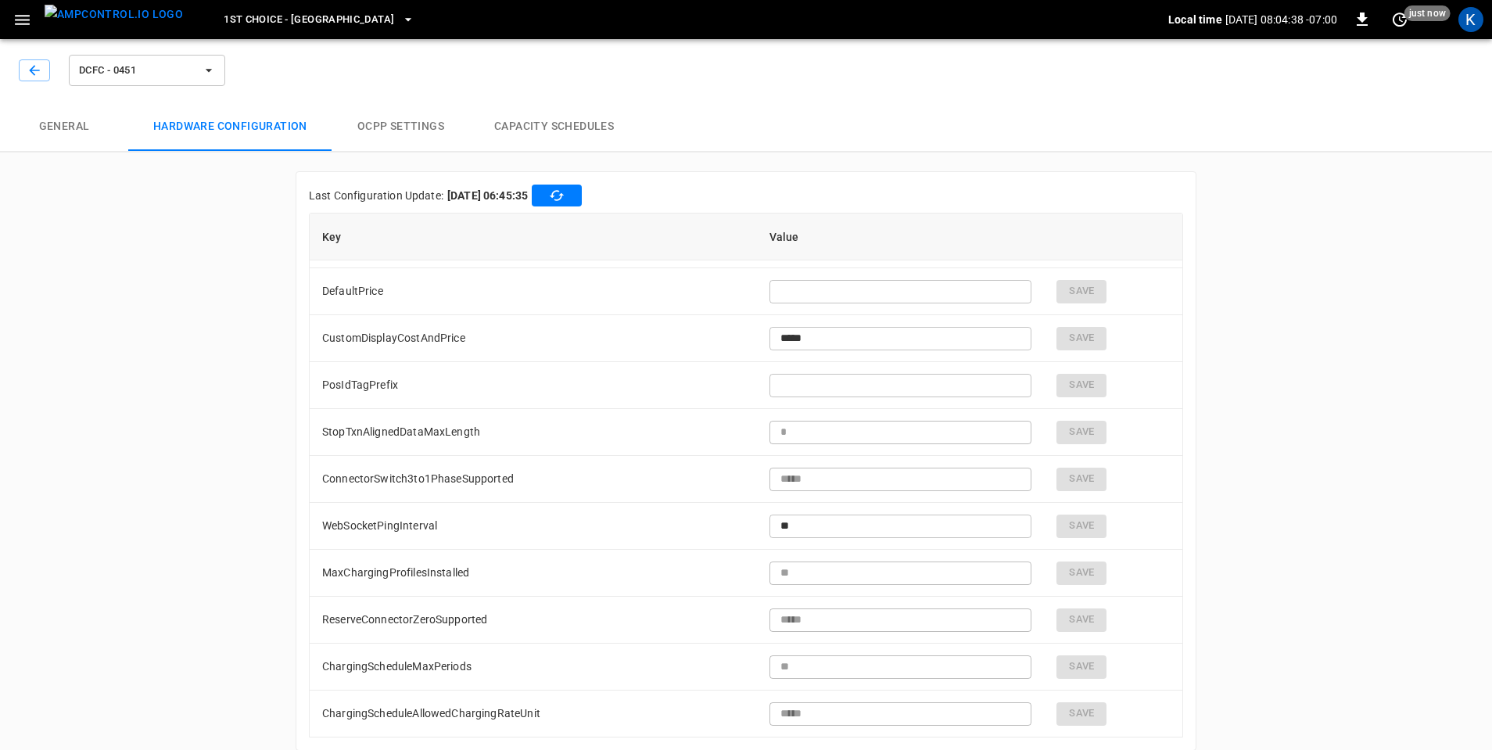
scroll to position [1876, 0]
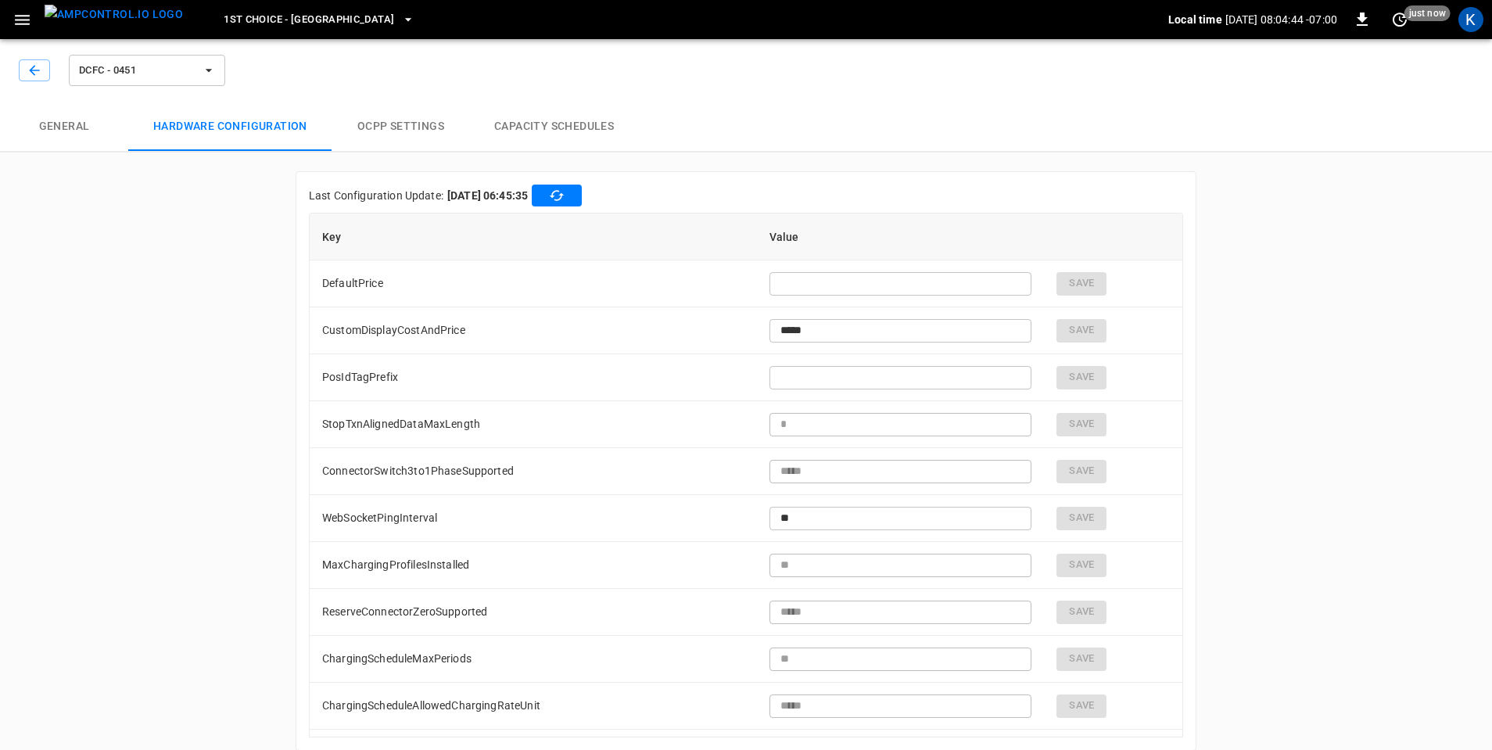
click at [279, 16] on span "1st Choice - [GEOGRAPHIC_DATA]" at bounding box center [309, 20] width 170 height 18
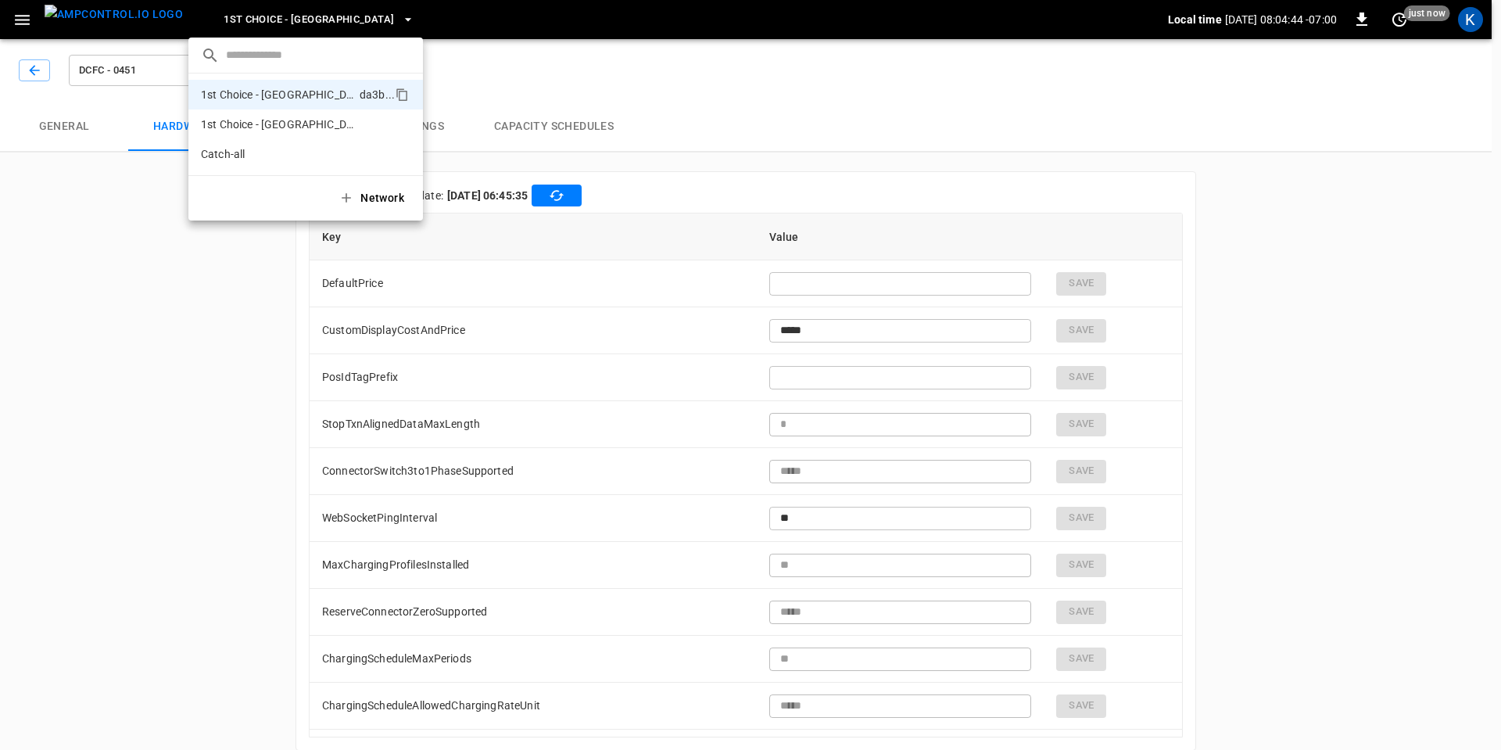
type input "**********"
click at [290, 123] on p "1st Choice - [GEOGRAPHIC_DATA][PERSON_NAME]" at bounding box center [277, 124] width 152 height 16
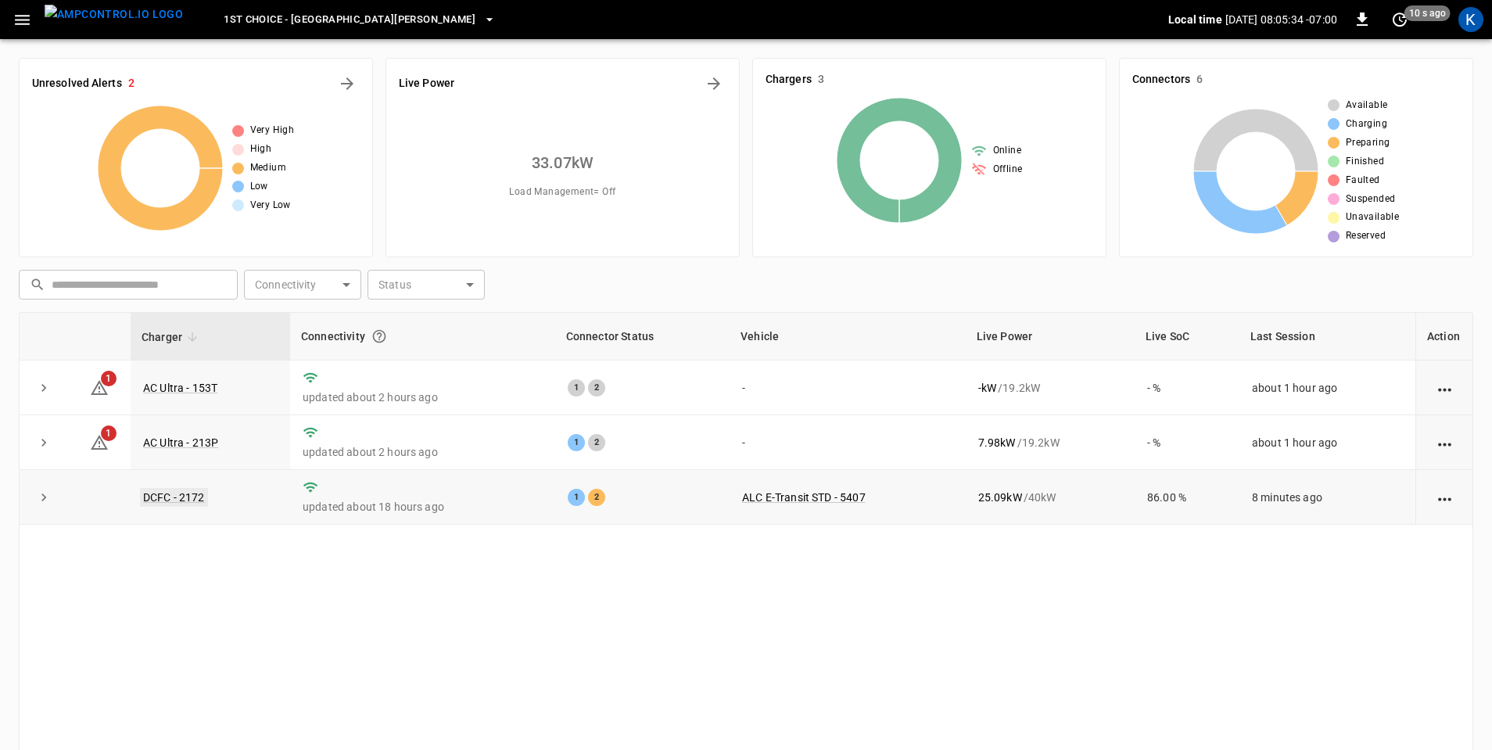
click at [177, 496] on link "DCFC - 2172" at bounding box center [174, 497] width 68 height 19
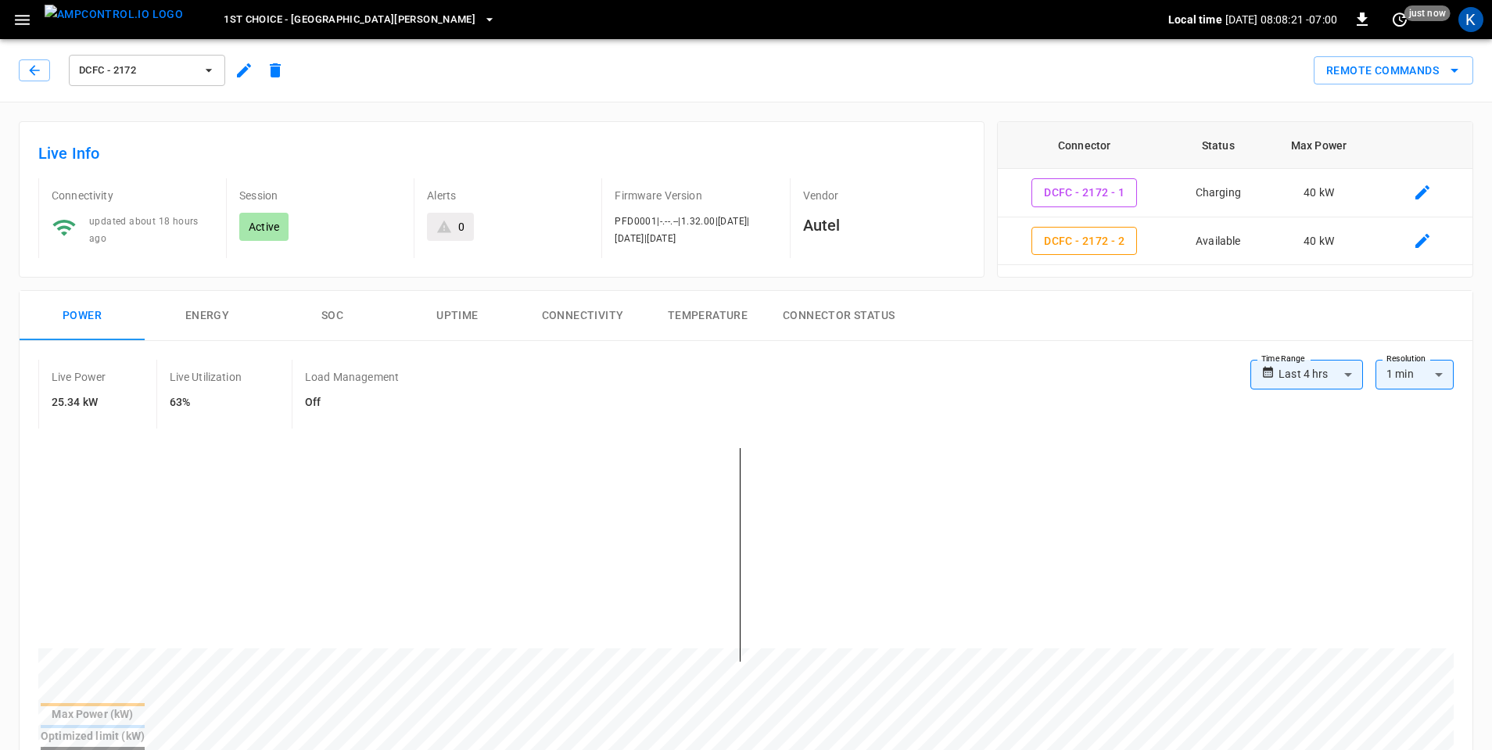
click at [1335, 356] on div "**********" at bounding box center [746, 595] width 1453 height 508
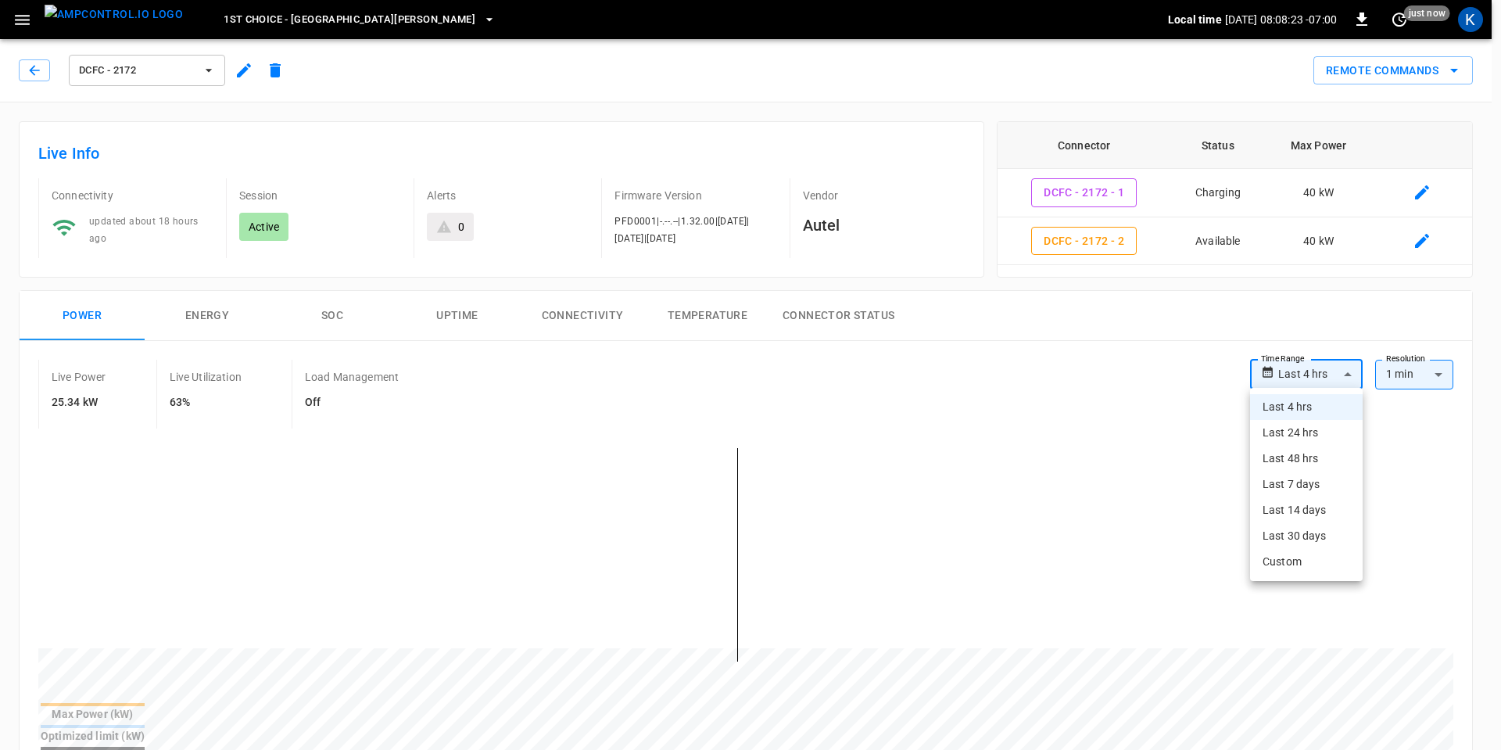
click at [1087, 400] on div at bounding box center [750, 375] width 1501 height 750
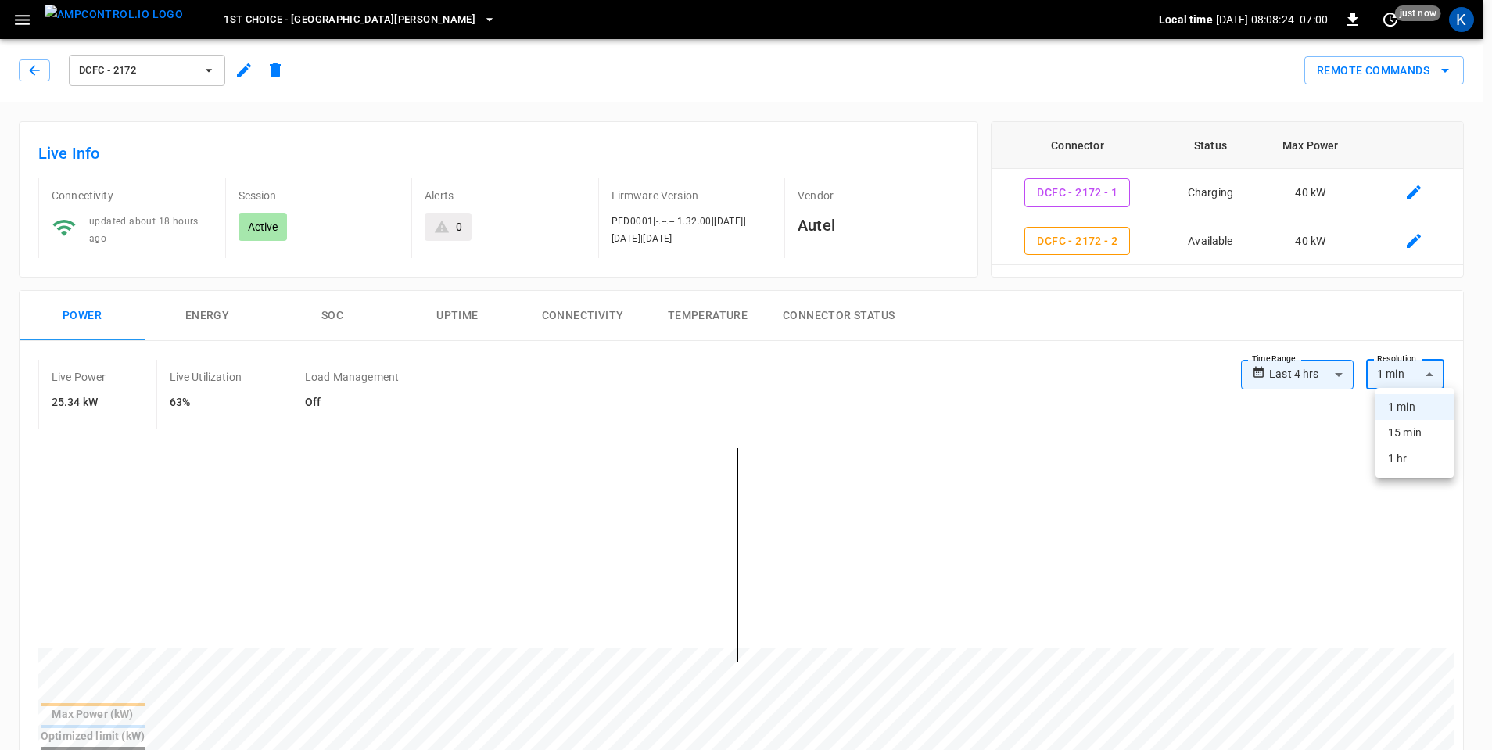
click at [1421, 371] on div at bounding box center [750, 375] width 1501 height 750
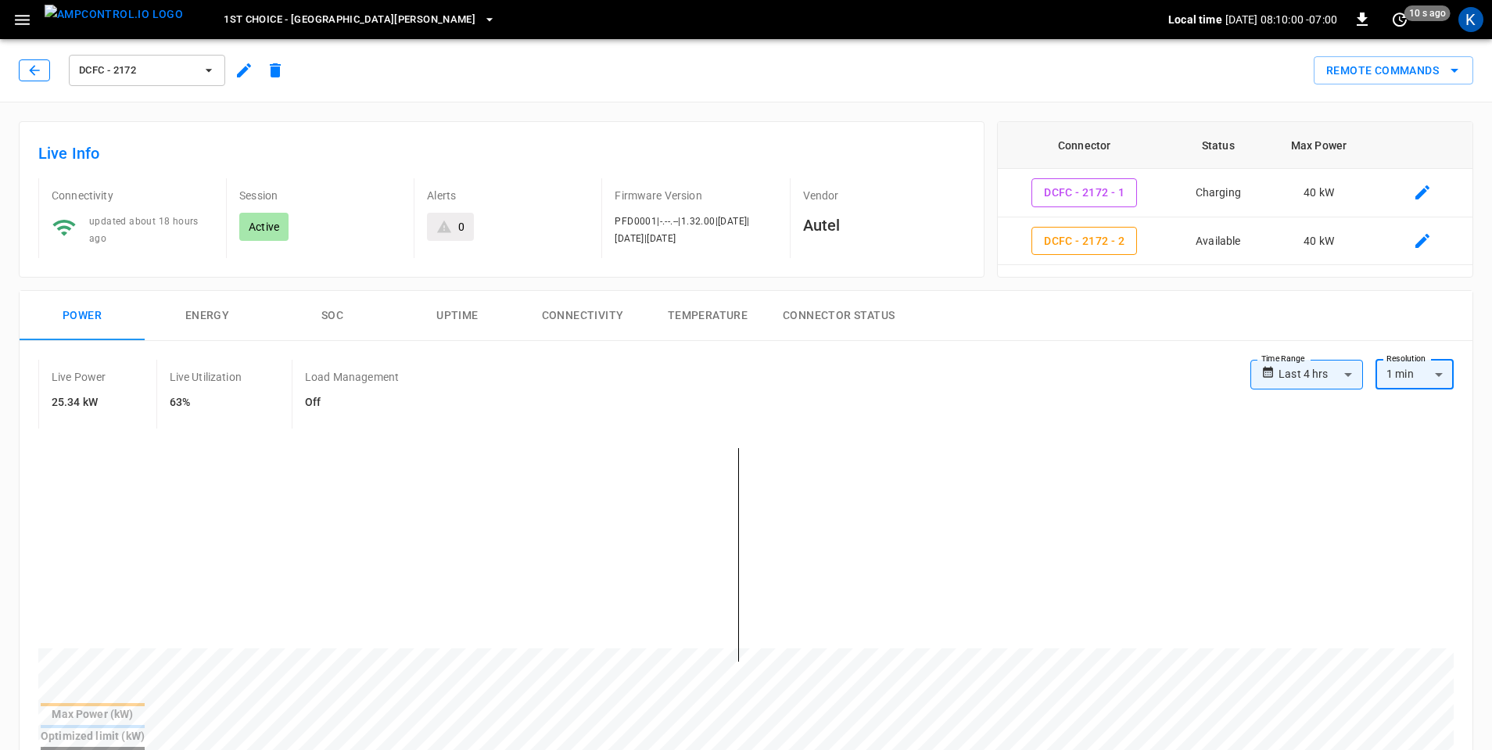
click at [31, 73] on icon "button" at bounding box center [35, 71] width 16 height 16
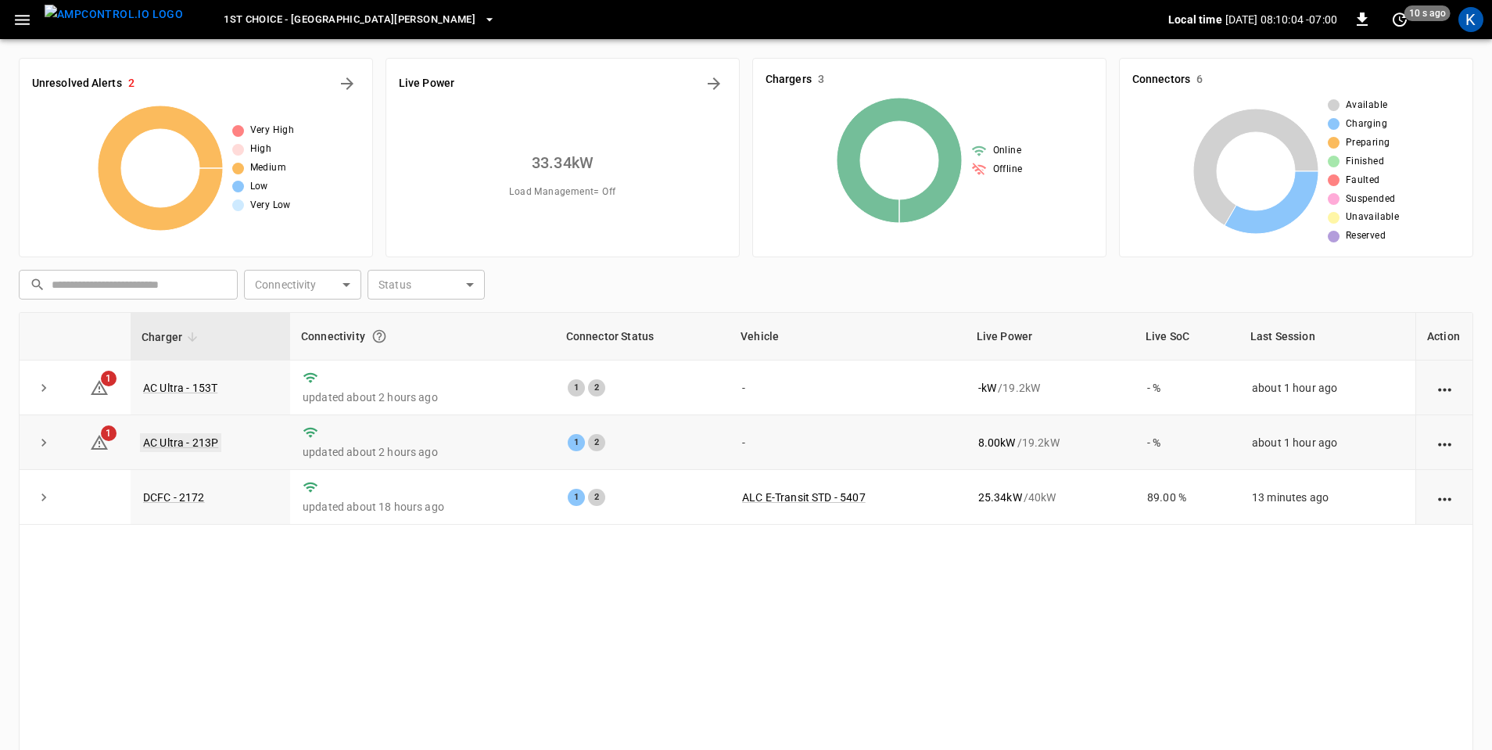
click at [191, 444] on link "AC Ultra - 213P" at bounding box center [180, 442] width 81 height 19
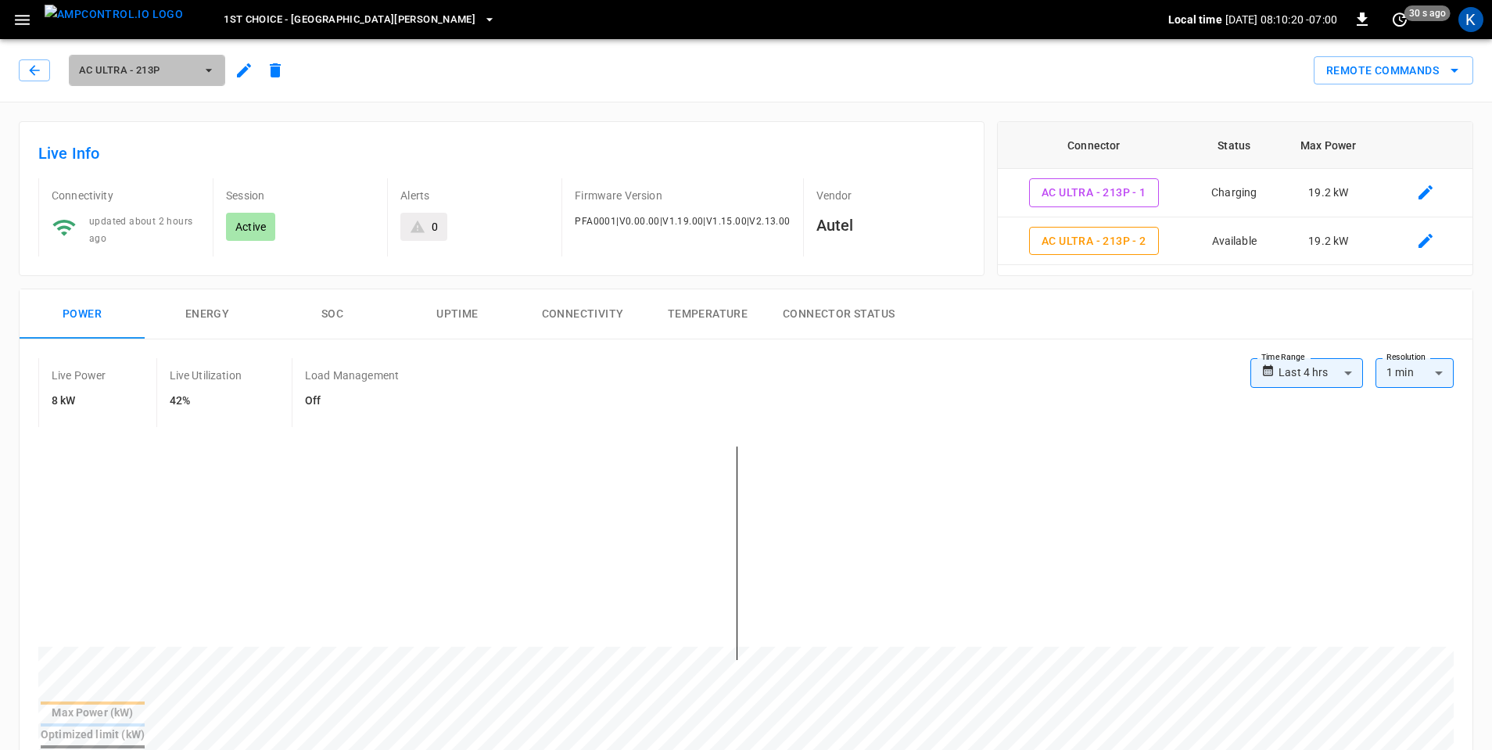
click at [202, 70] on icon "button" at bounding box center [209, 71] width 16 height 16
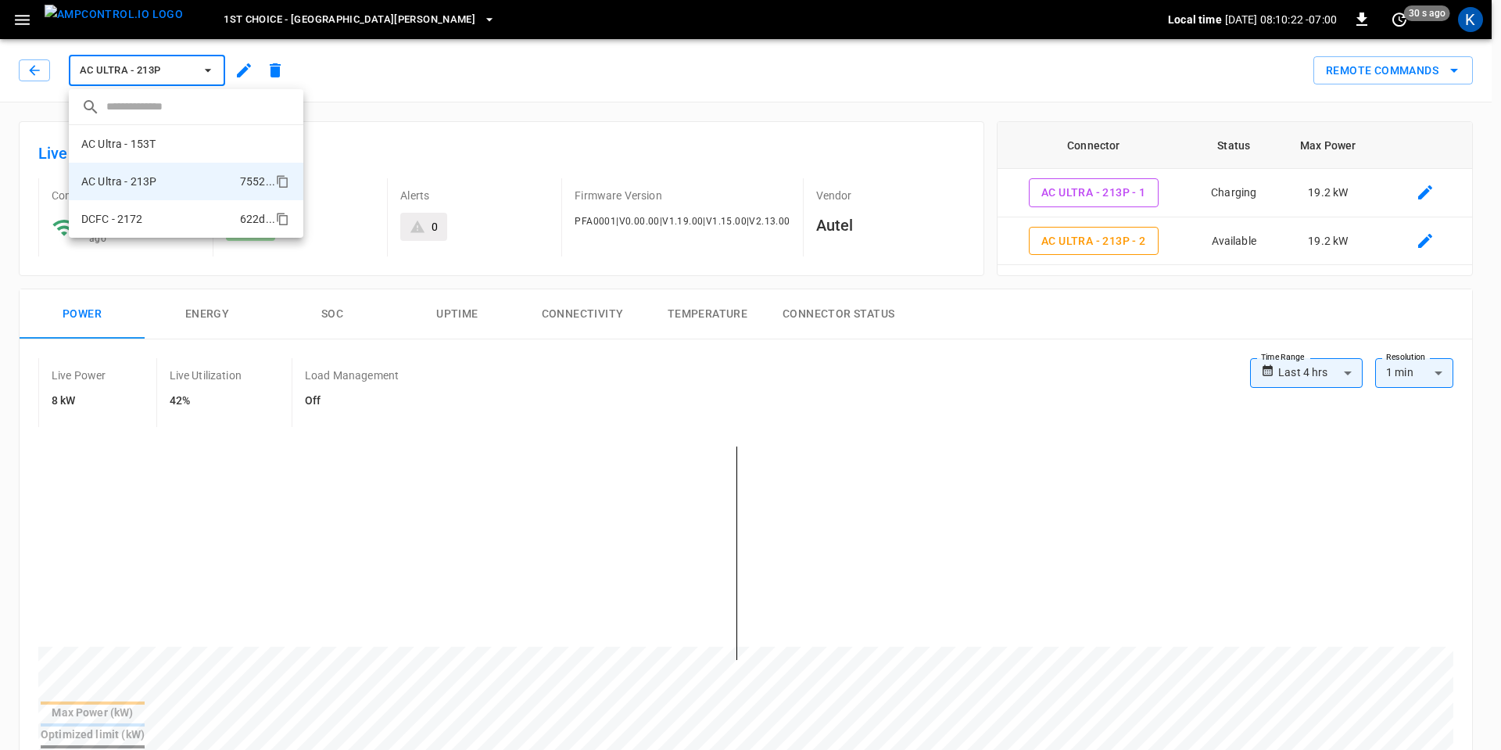
click at [138, 220] on p "DCFC - 2172" at bounding box center [112, 219] width 62 height 16
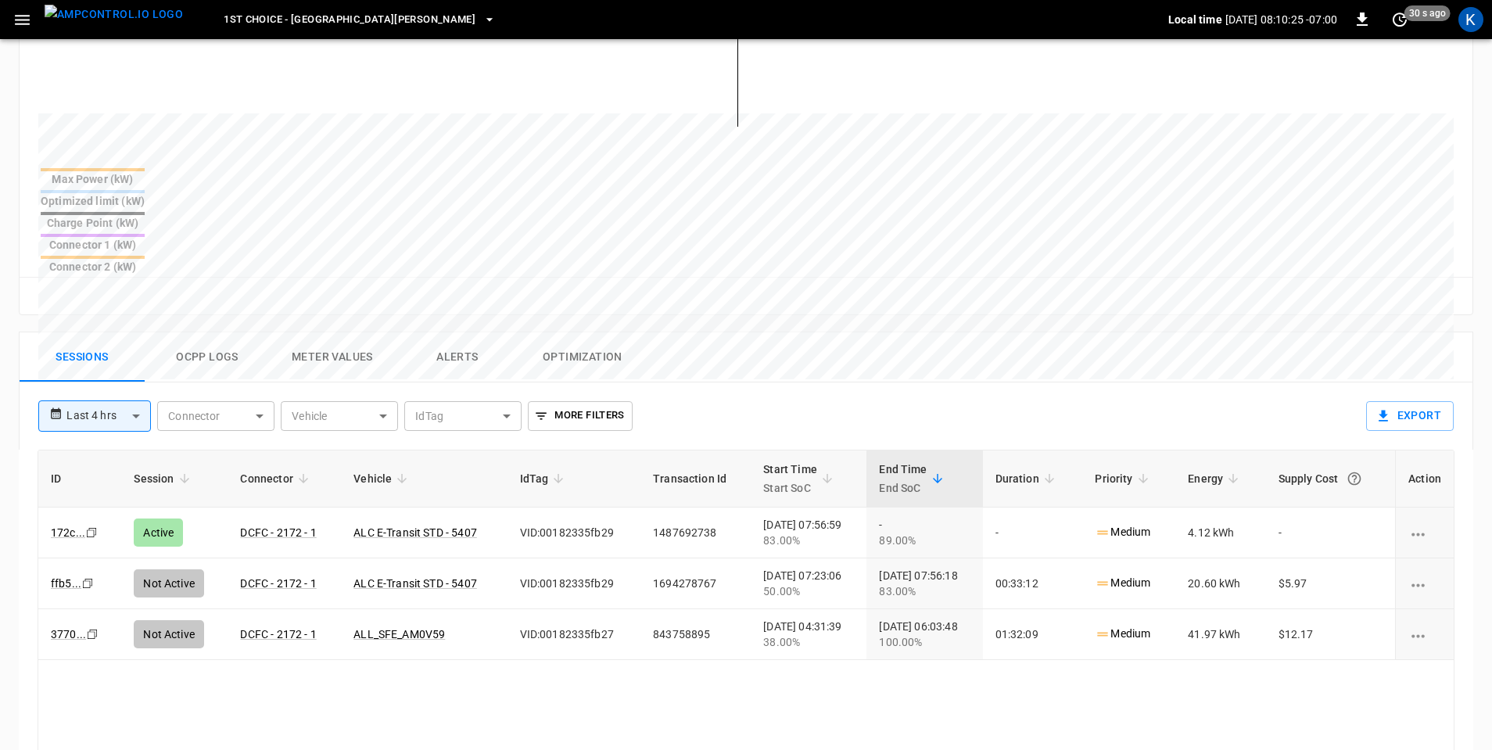
scroll to position [547, 0]
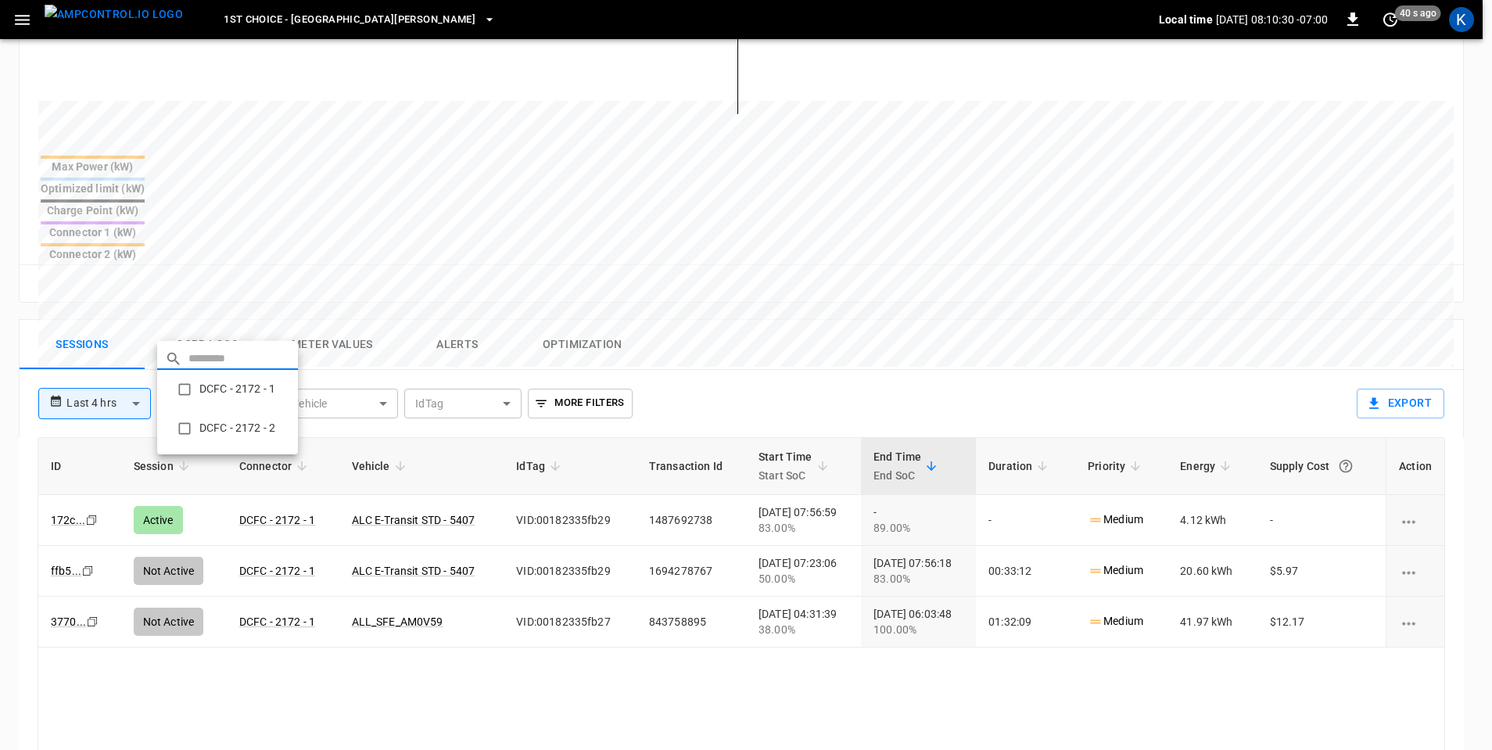
click at [258, 328] on body "**********" at bounding box center [746, 238] width 1492 height 1570
click at [234, 428] on li "DCFC - 2172 - 2" at bounding box center [227, 428] width 141 height 39
type input "**********"
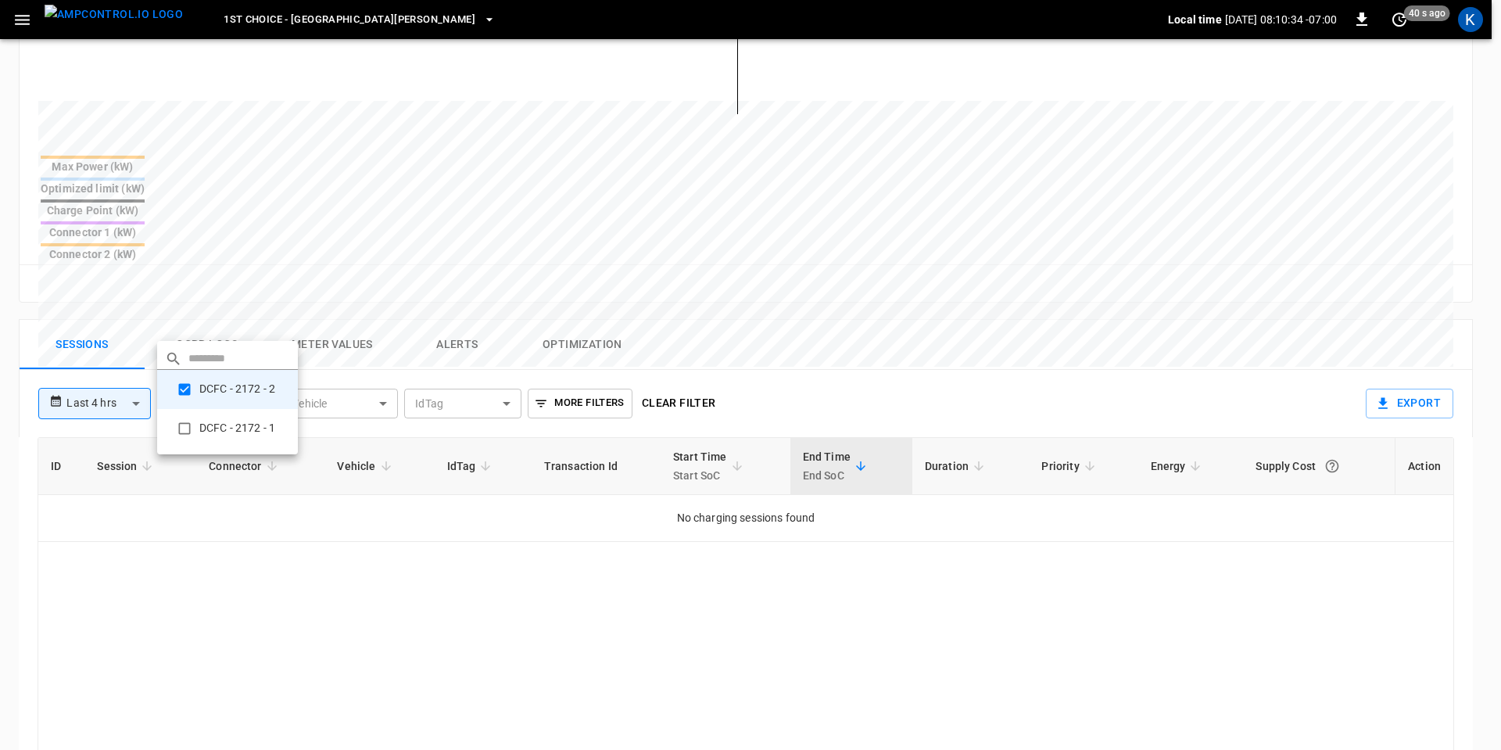
click at [471, 439] on div at bounding box center [750, 375] width 1501 height 750
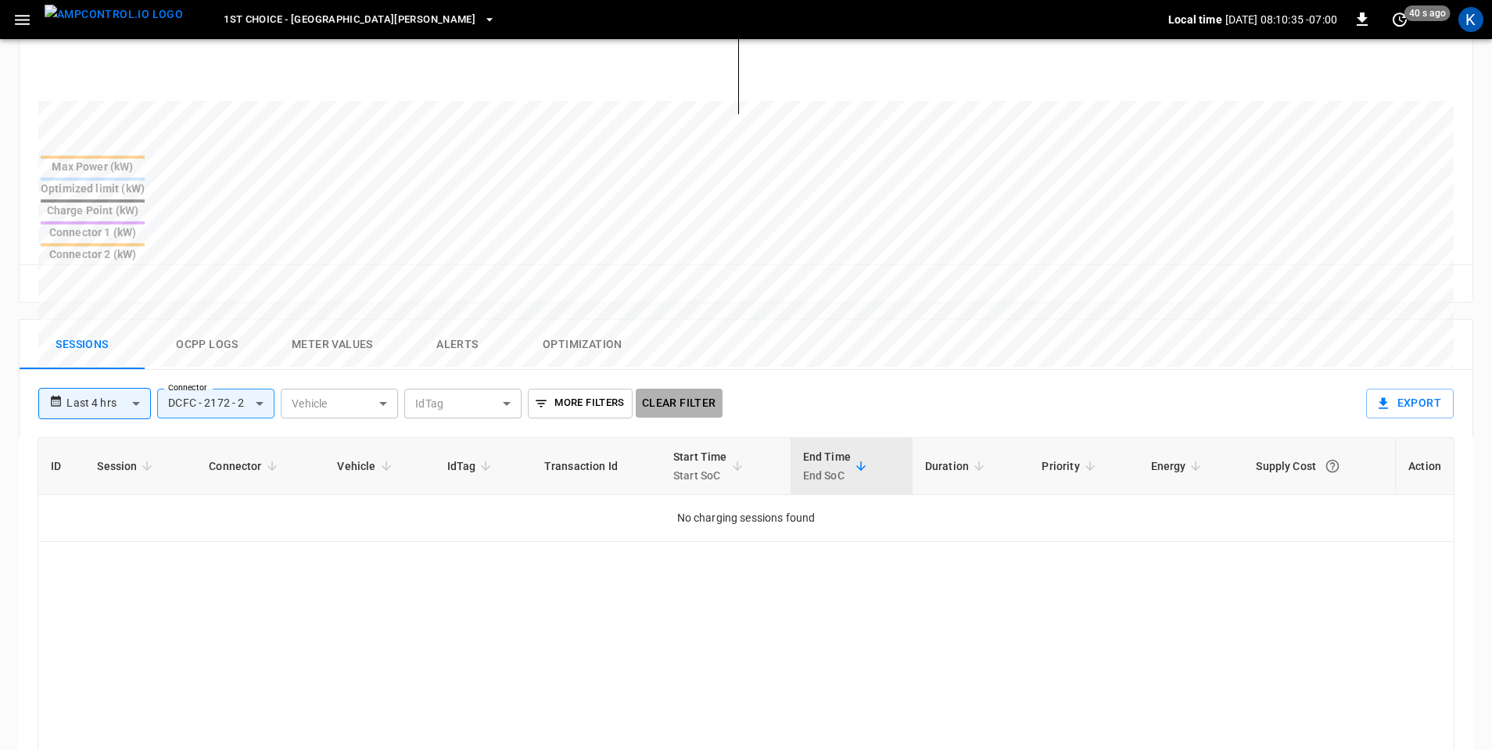
click at [668, 389] on button "Clear filter" at bounding box center [679, 403] width 87 height 29
type input "**********"
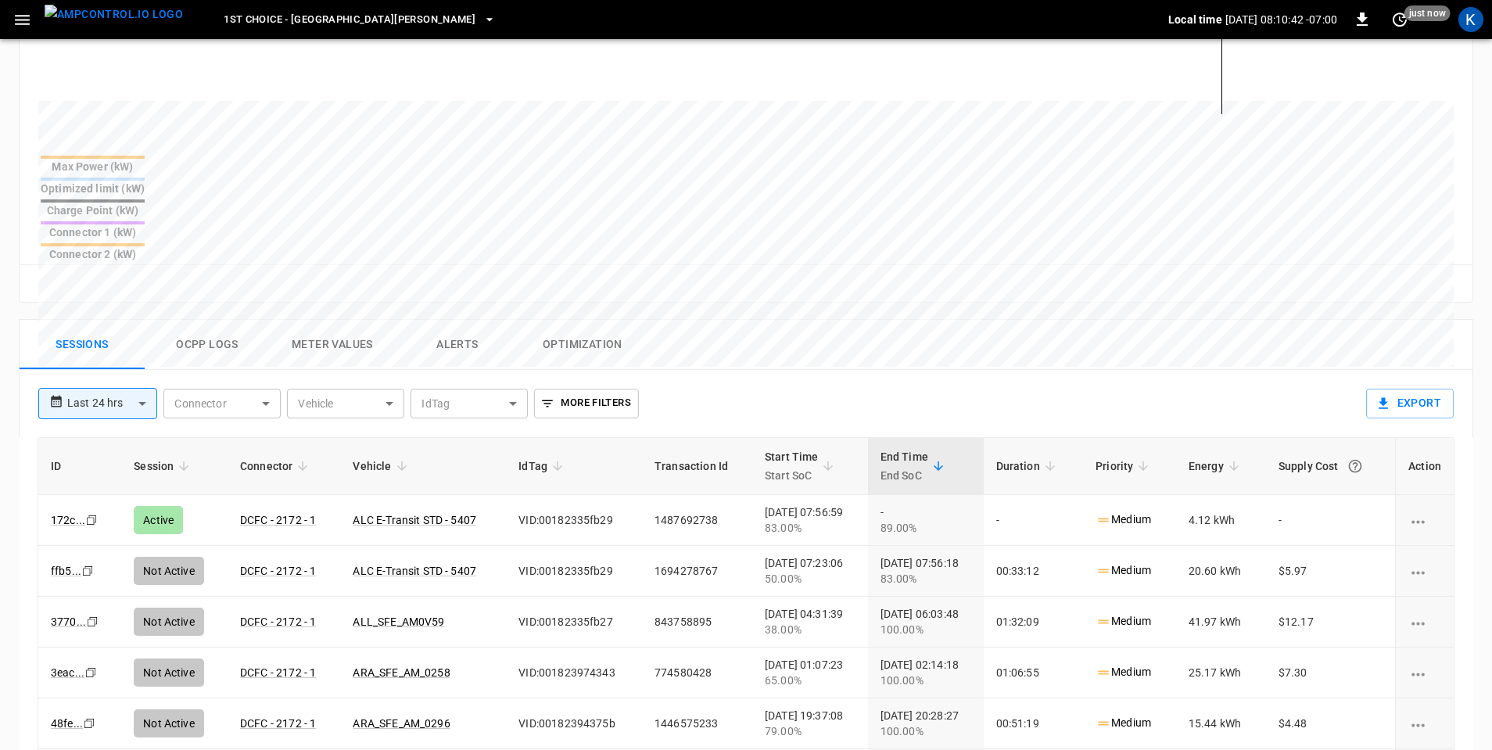
click at [296, 459] on icon "sessions table" at bounding box center [303, 466] width 14 height 14
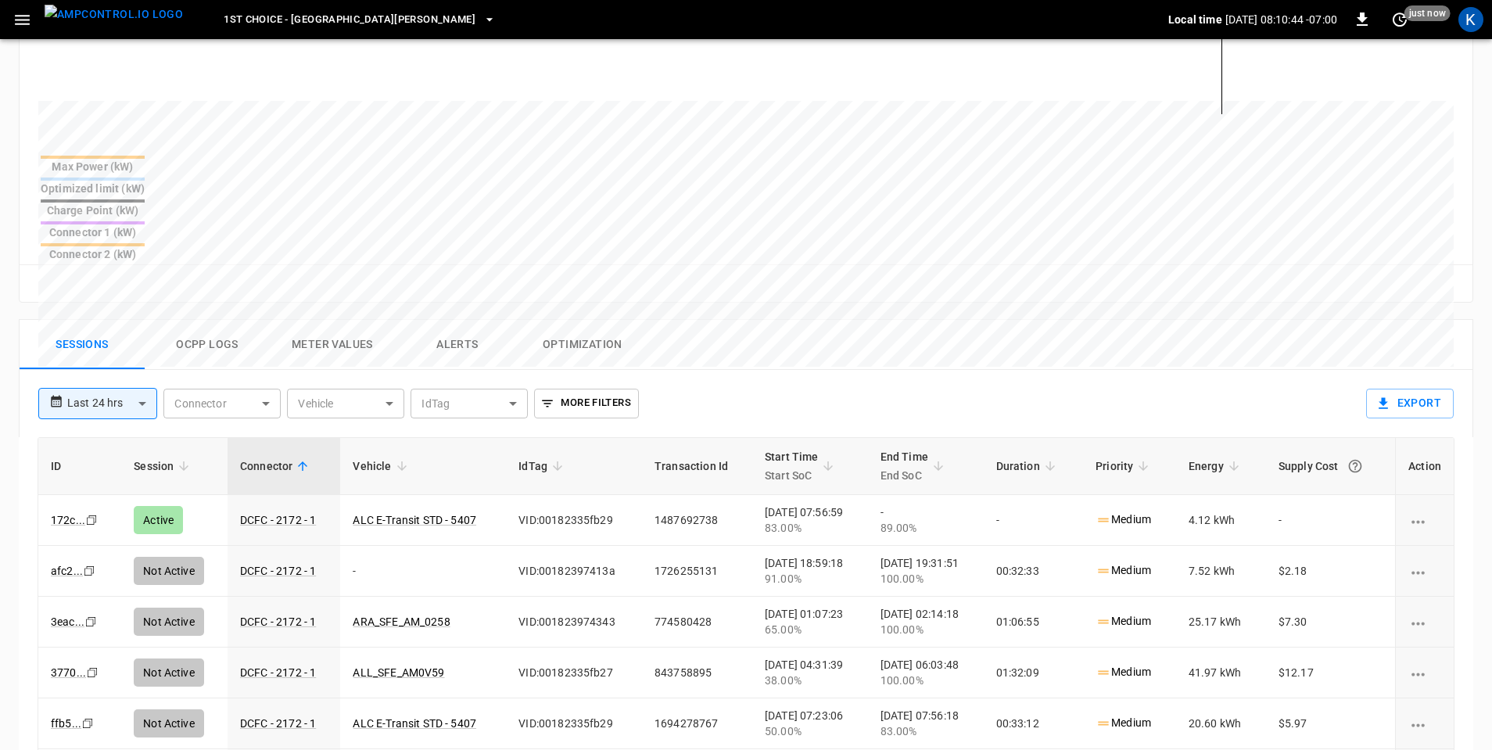
click at [296, 459] on icon "sessions table" at bounding box center [303, 466] width 14 height 14
click at [264, 332] on body "**********" at bounding box center [750, 238] width 1501 height 1570
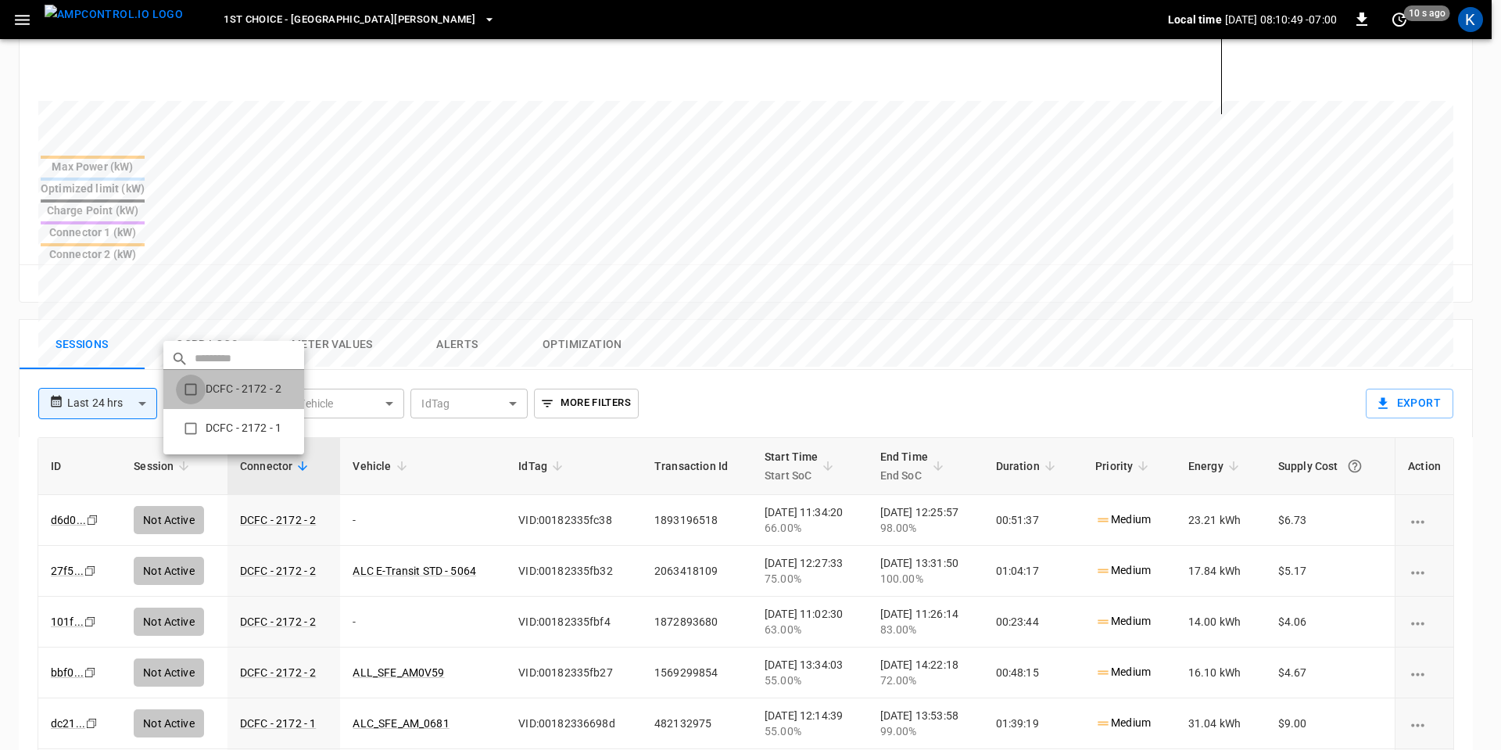
type input "**********"
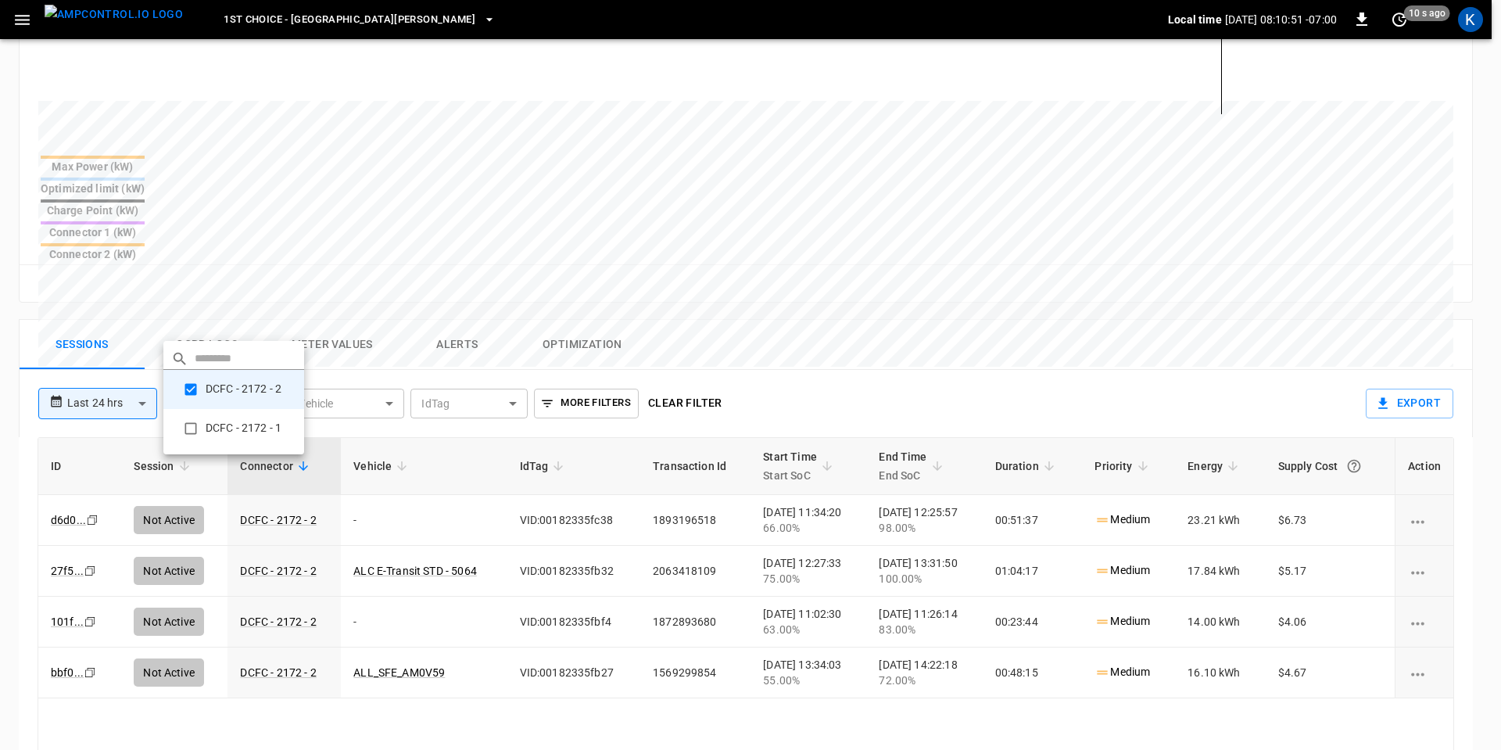
click at [450, 398] on div at bounding box center [750, 375] width 1501 height 750
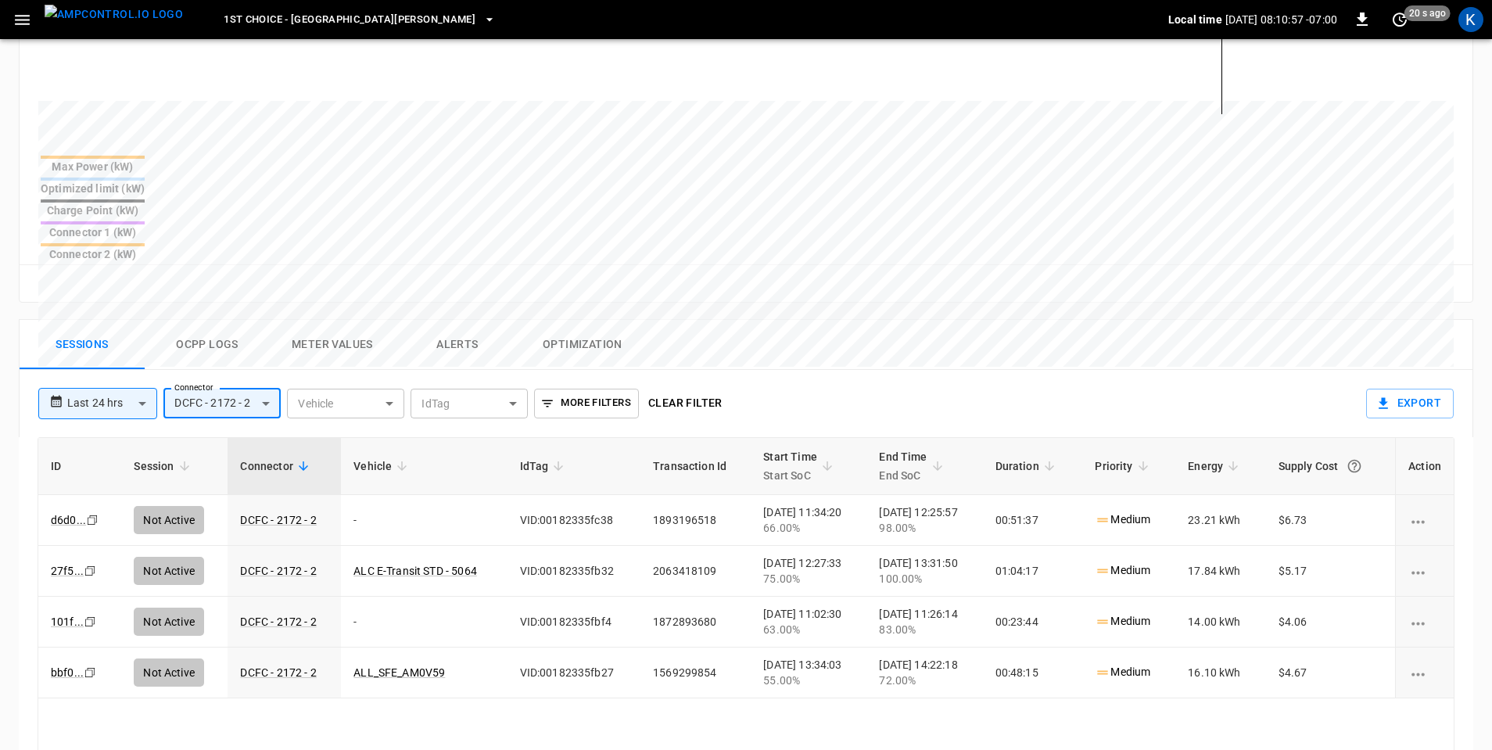
click at [941, 447] on span "End Time End SoC" at bounding box center [913, 466] width 68 height 38
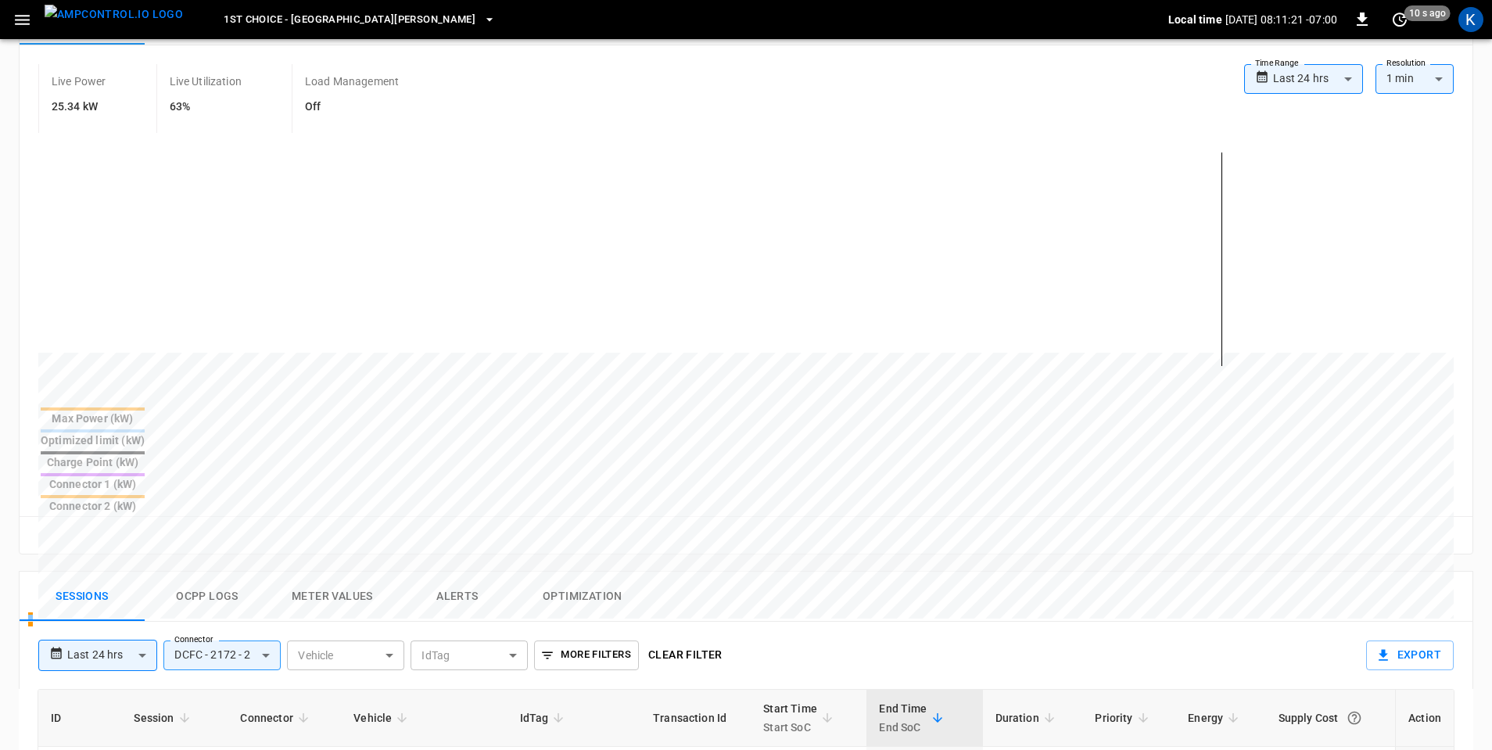
scroll to position [391, 0]
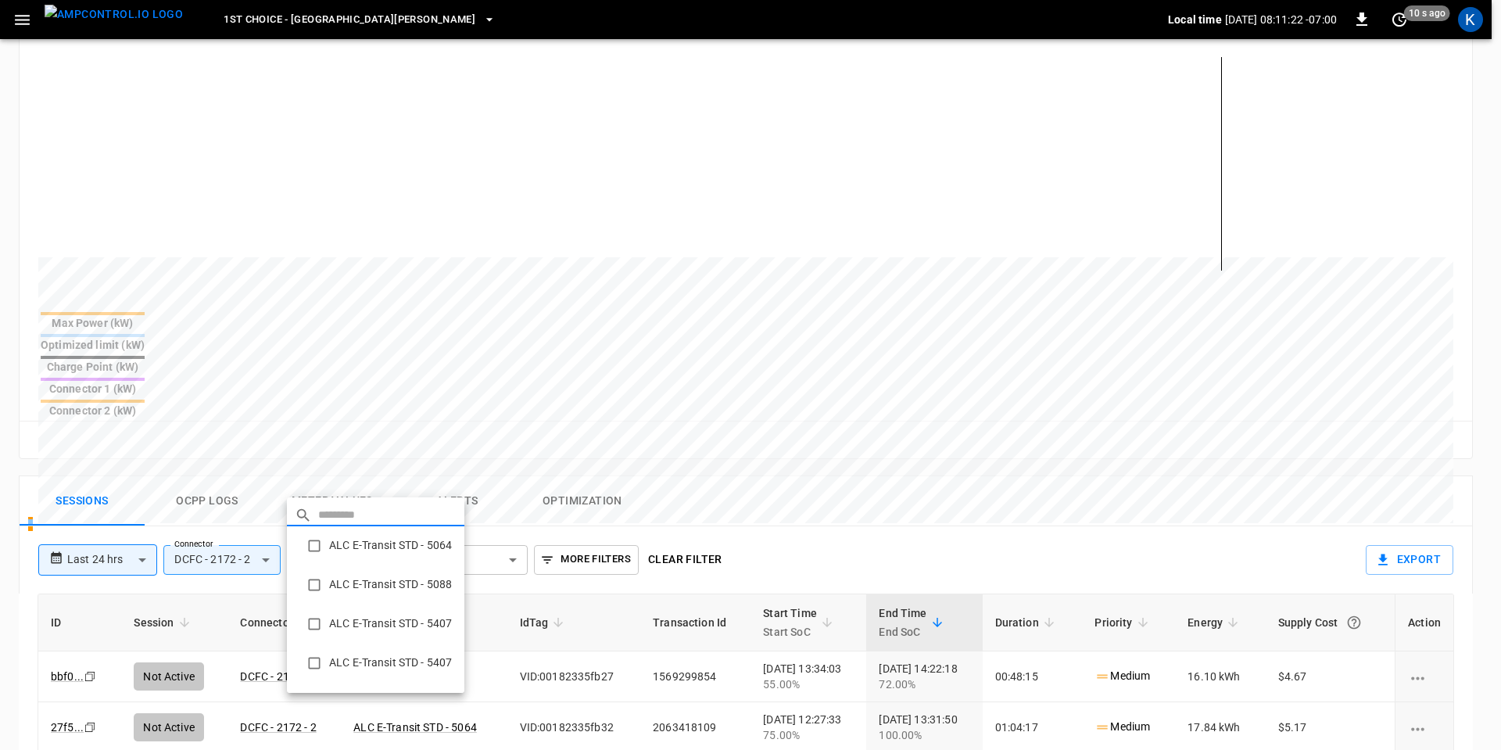
click at [389, 479] on body "**********" at bounding box center [750, 394] width 1501 height 1570
click at [389, 479] on div at bounding box center [750, 375] width 1501 height 750
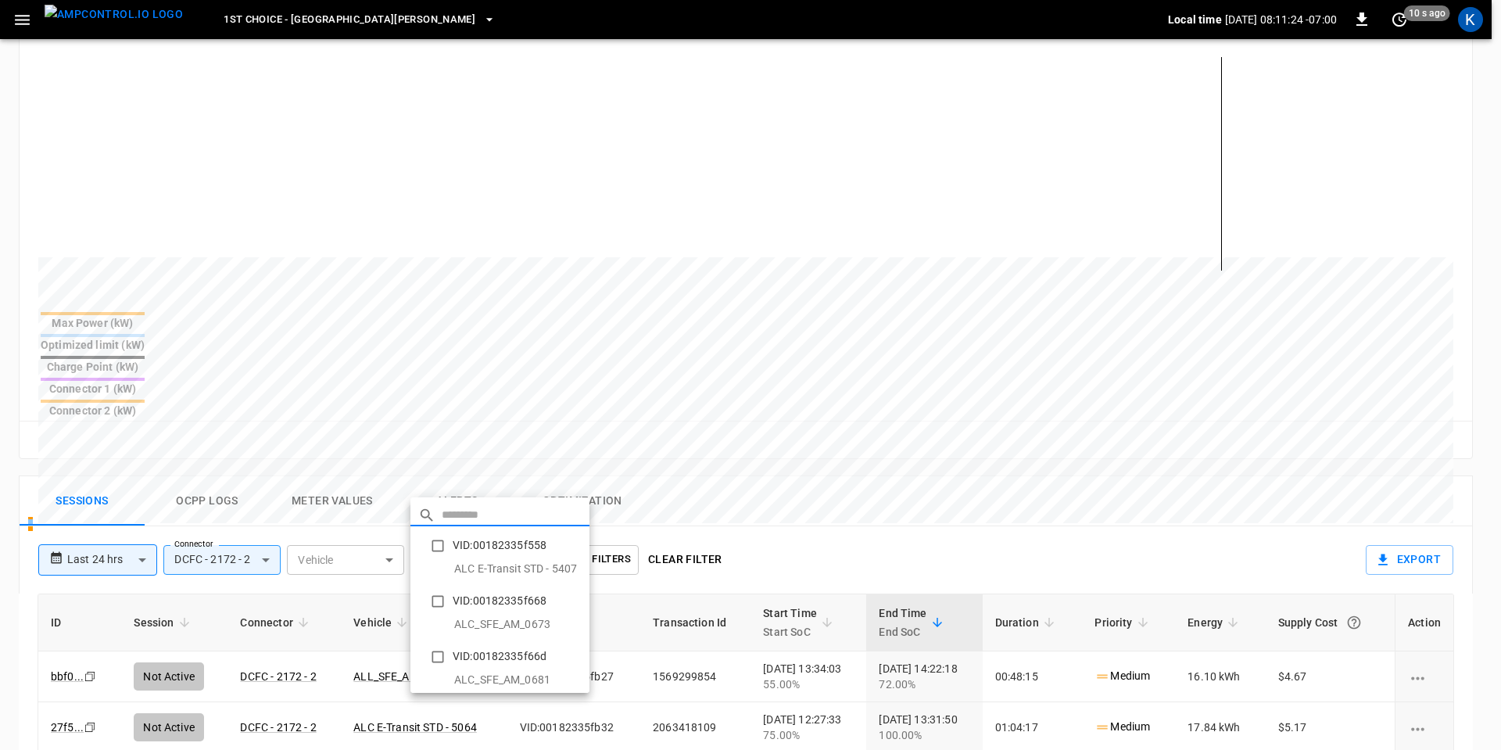
click at [469, 479] on body "**********" at bounding box center [750, 394] width 1501 height 1570
click at [469, 479] on div at bounding box center [750, 375] width 1501 height 750
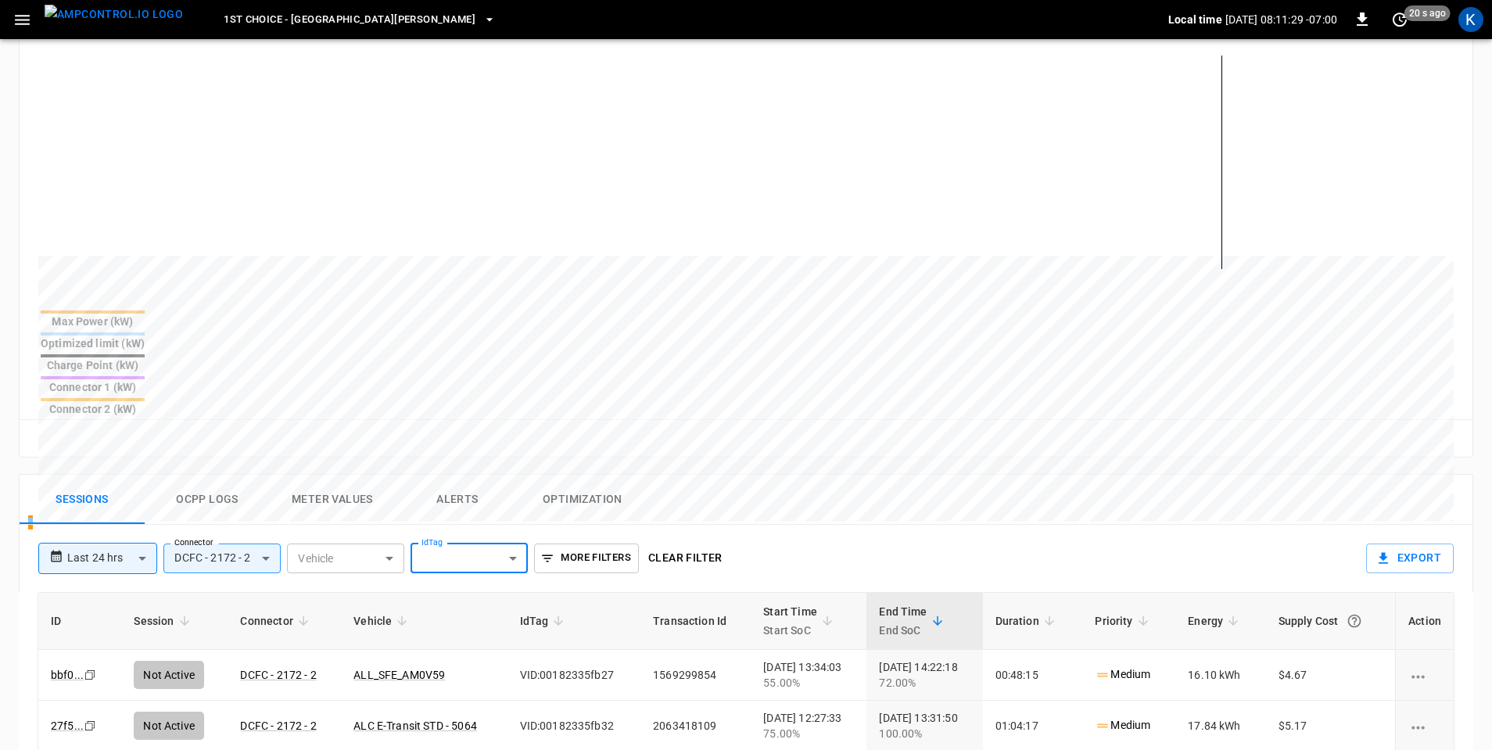
scroll to position [235, 0]
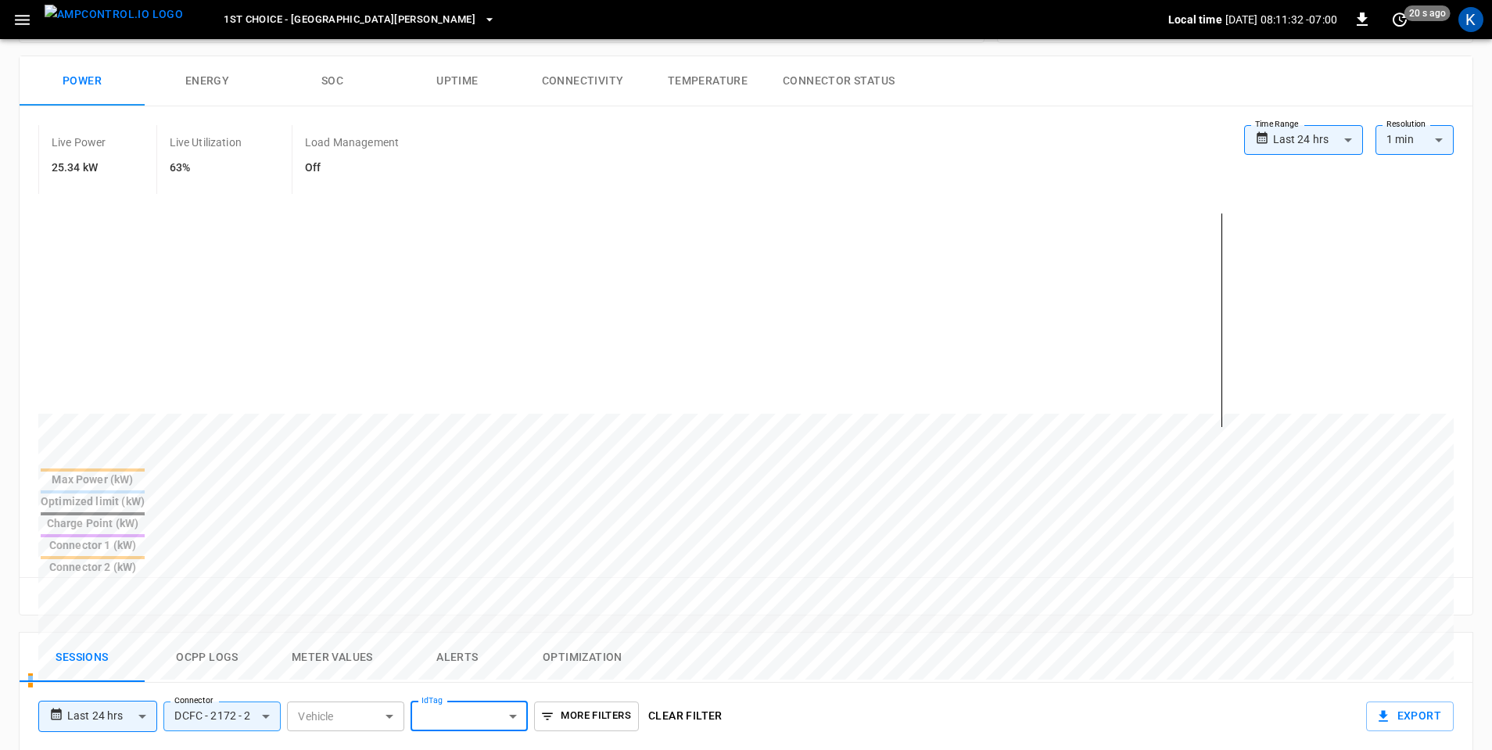
click at [697, 701] on button "Clear filter" at bounding box center [685, 715] width 87 height 29
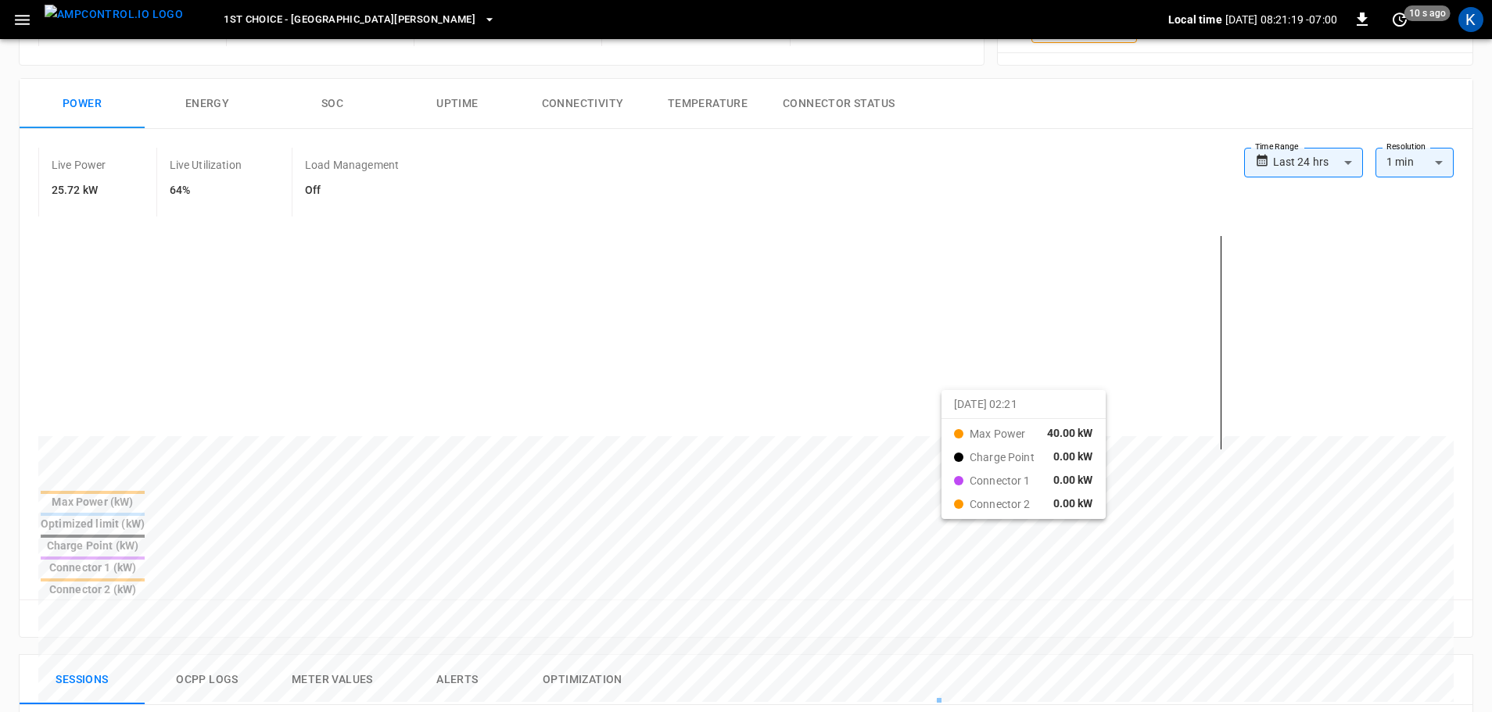
scroll to position [129, 0]
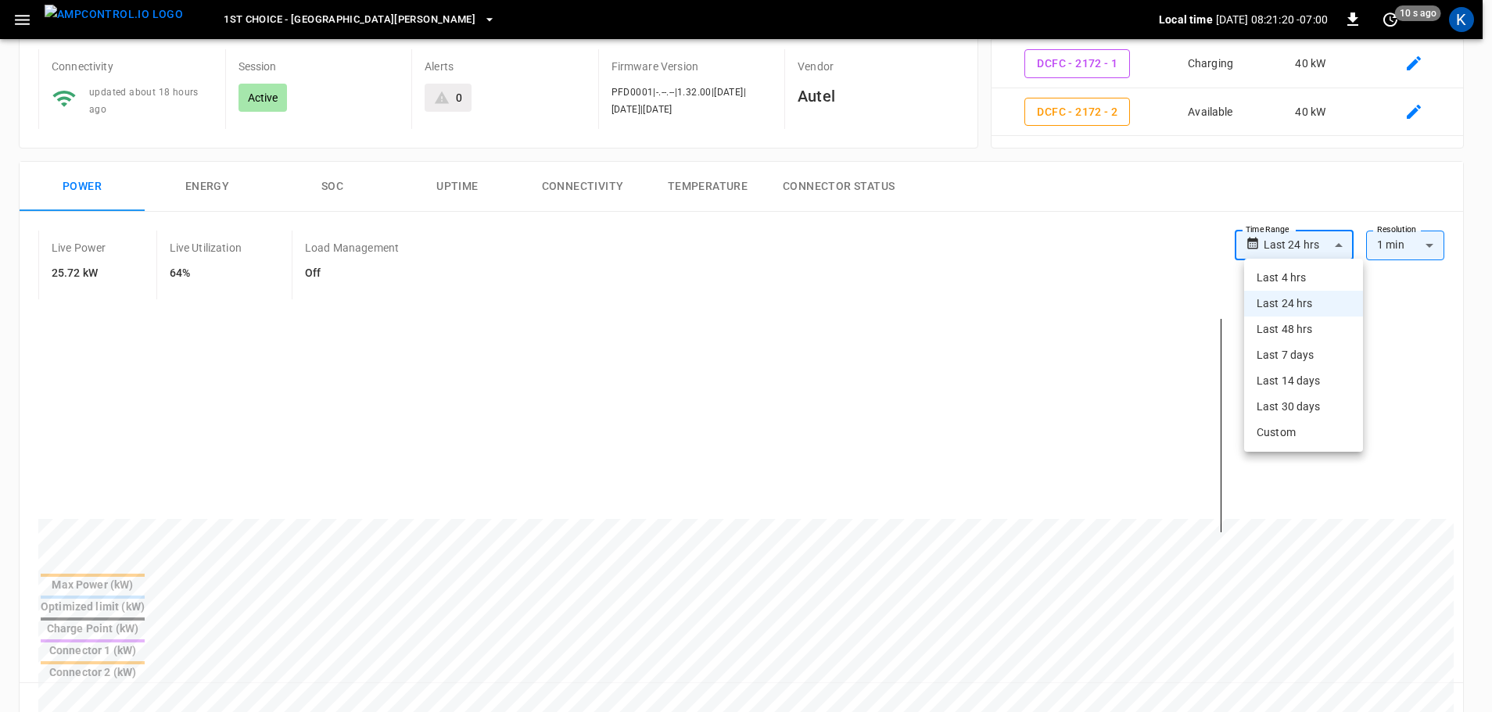
click at [1295, 241] on body "**********" at bounding box center [746, 642] width 1492 height 1543
click at [1295, 283] on li "Last 4 hrs" at bounding box center [1303, 278] width 119 height 26
type input "**********"
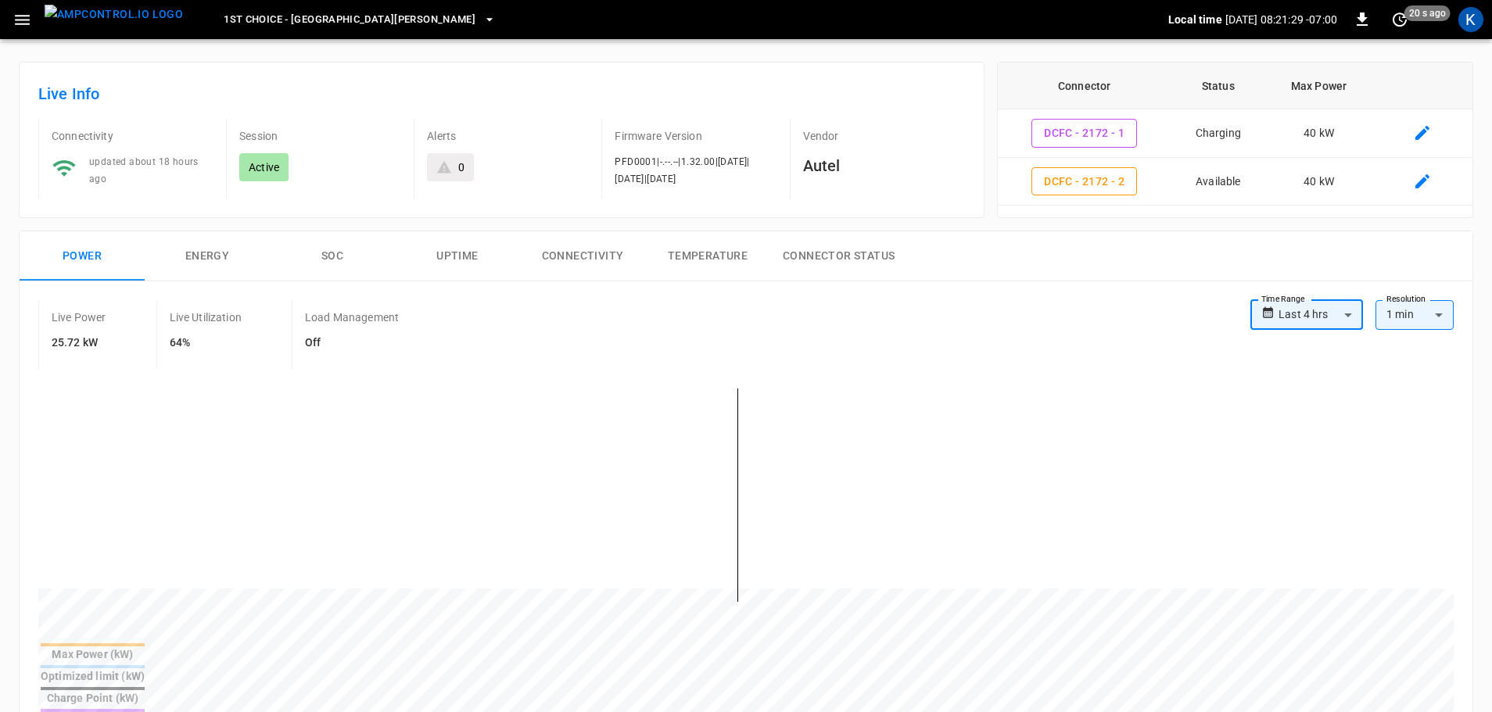
scroll to position [0, 0]
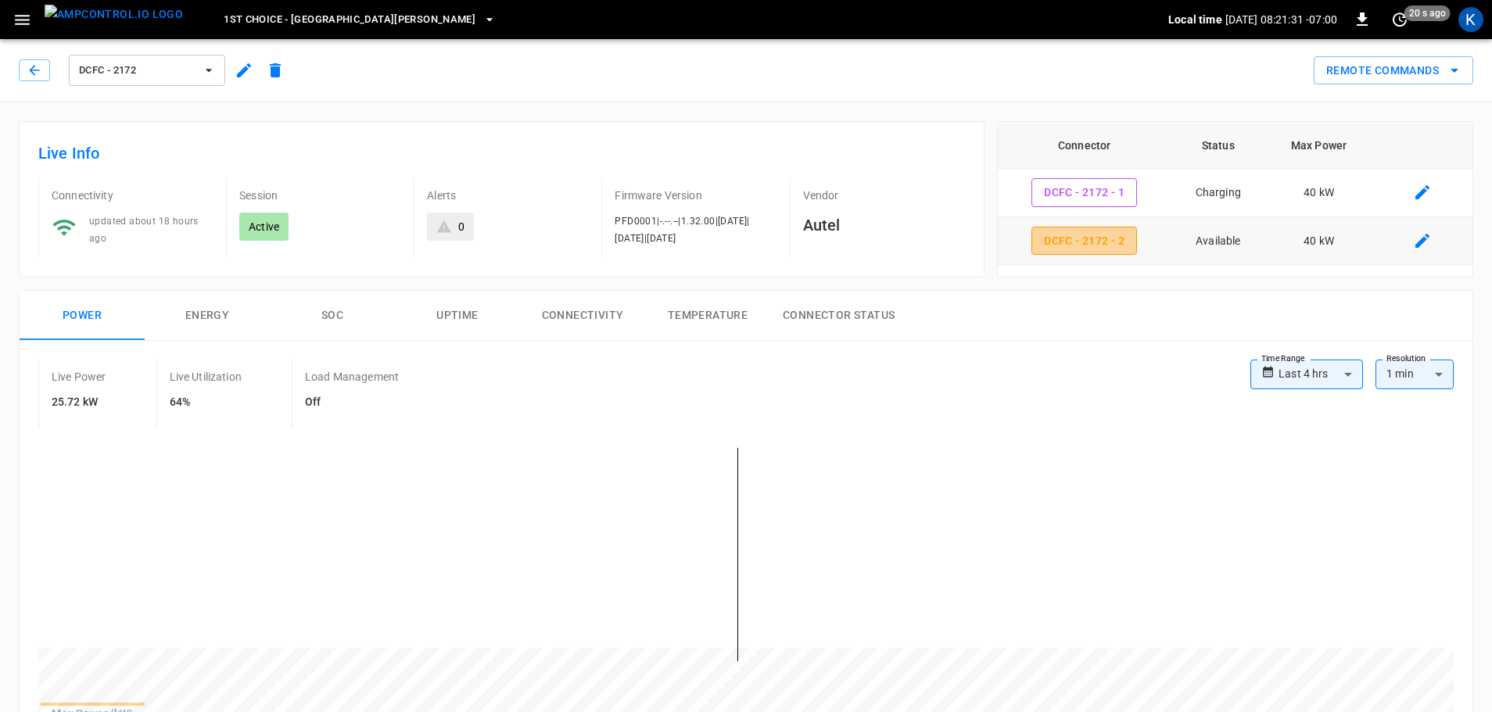
click at [1062, 235] on button "DCFC - 2172 - 2" at bounding box center [1084, 241] width 106 height 29
click at [1105, 194] on button "DCFC - 2172 - 1" at bounding box center [1084, 192] width 106 height 29
click at [1102, 240] on button "DCFC - 2172 - 2" at bounding box center [1084, 241] width 106 height 29
type input "**********"
click at [1394, 70] on button "Remote Commands" at bounding box center [1392, 70] width 159 height 29
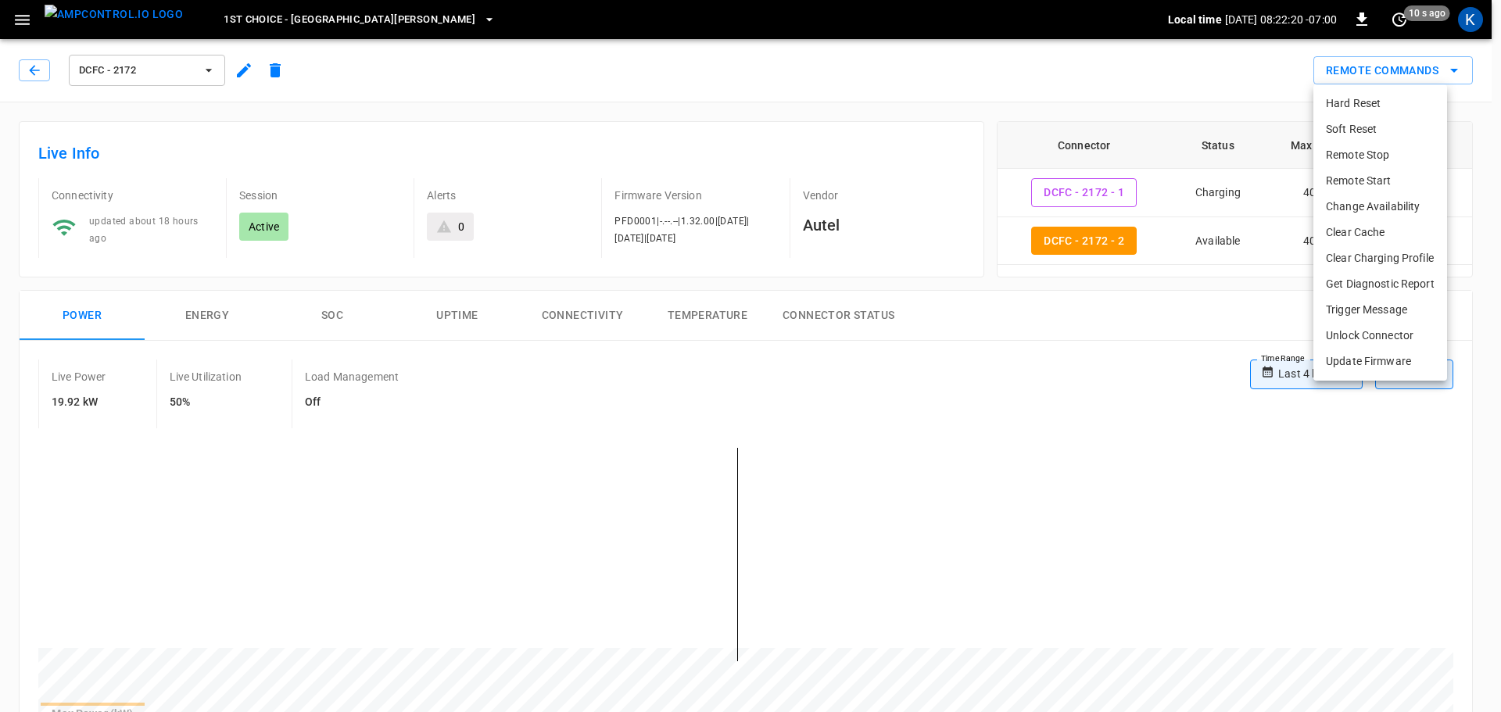
click at [1370, 158] on li "Remote Stop" at bounding box center [1380, 155] width 134 height 26
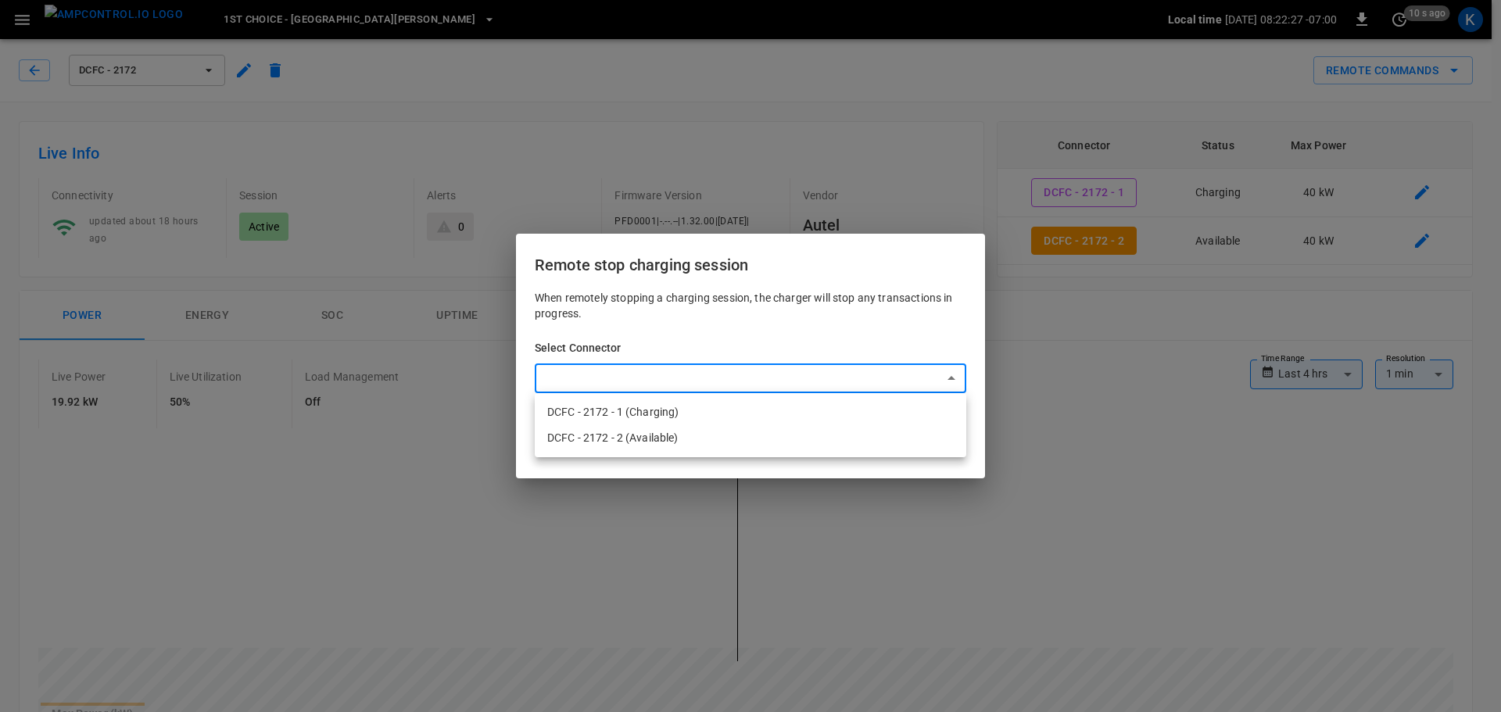
click at [694, 418] on li "DCFC - 2172 - 1 (Charging)" at bounding box center [751, 413] width 432 height 26
type input "**********"
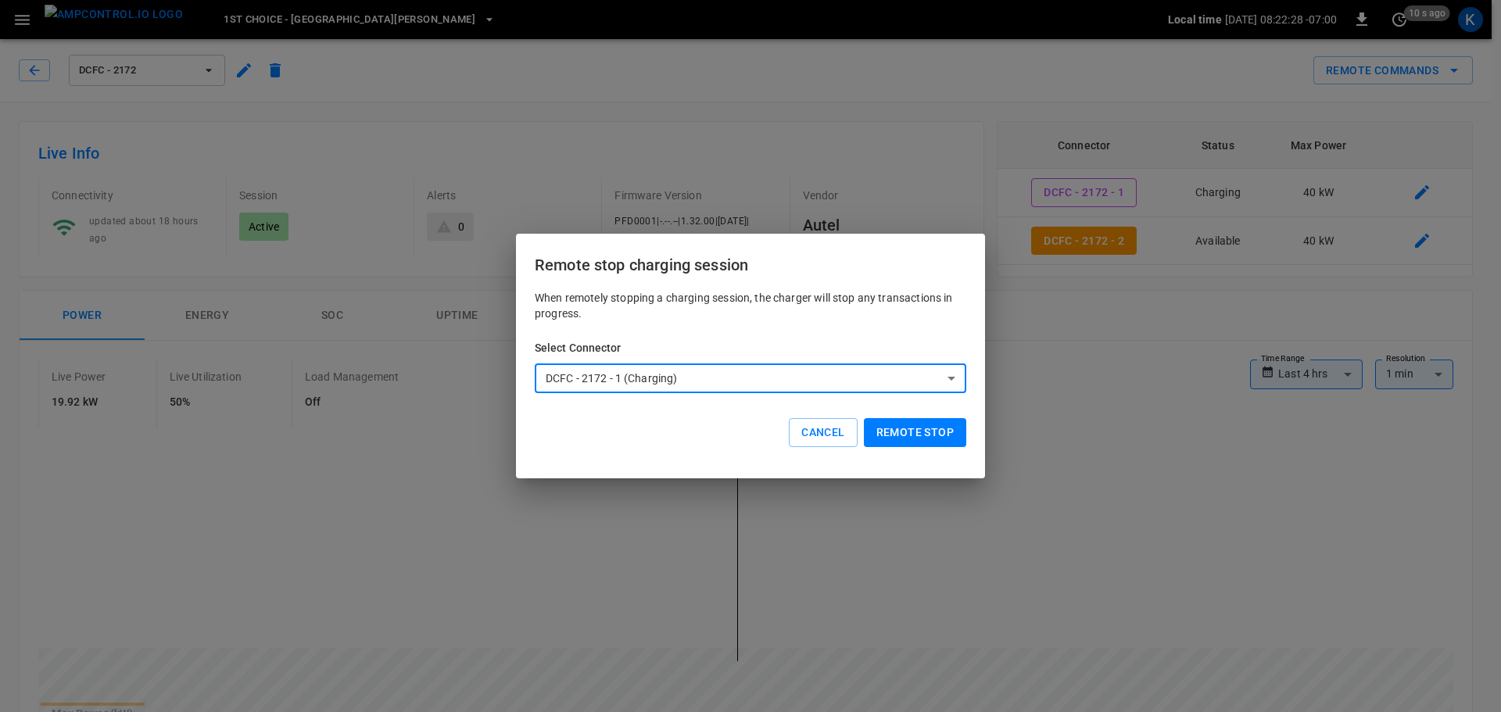
click at [911, 432] on button "Remote stop" at bounding box center [915, 432] width 102 height 29
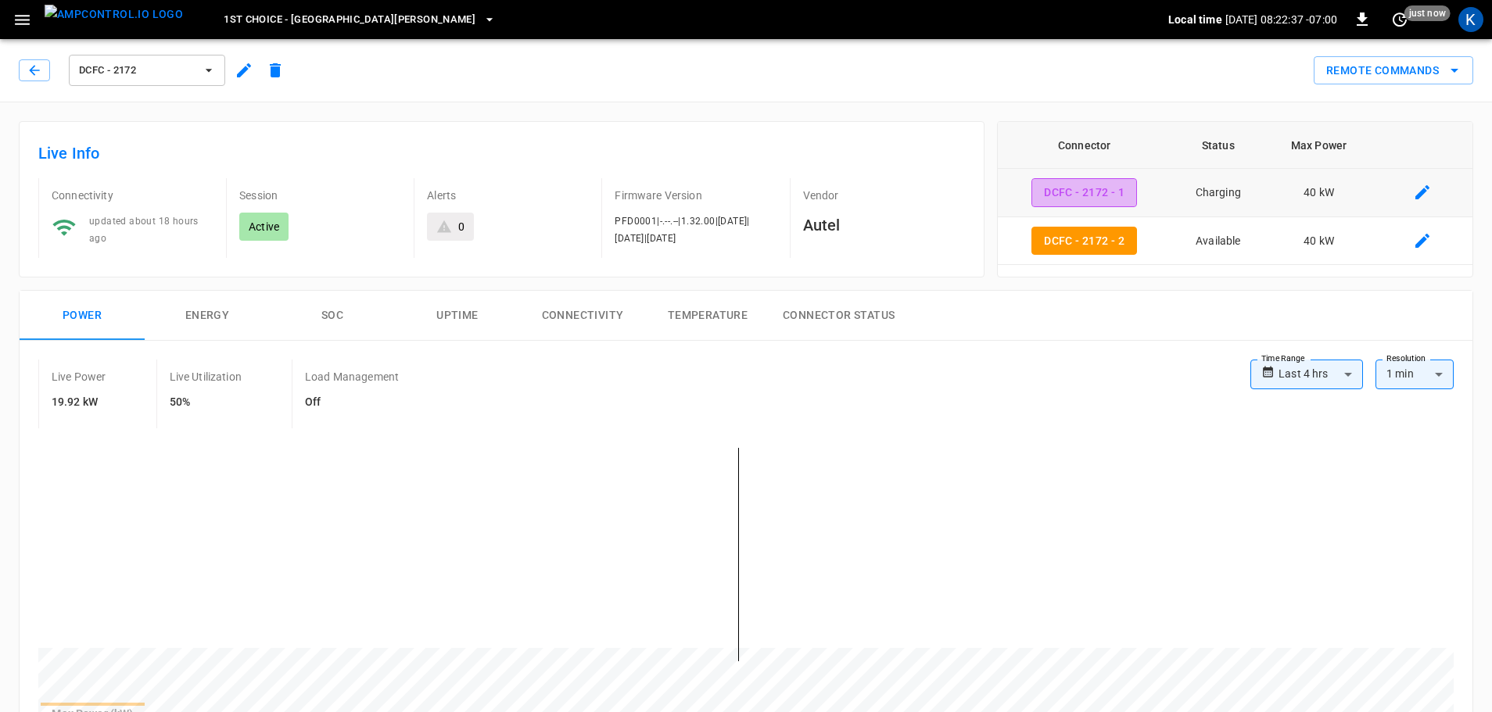
click at [1083, 187] on button "DCFC - 2172 - 1" at bounding box center [1084, 192] width 106 height 29
click at [1081, 245] on button "DCFC - 2172 - 2" at bounding box center [1084, 241] width 106 height 29
click at [1069, 197] on button "DCFC - 2172 - 1" at bounding box center [1084, 192] width 106 height 29
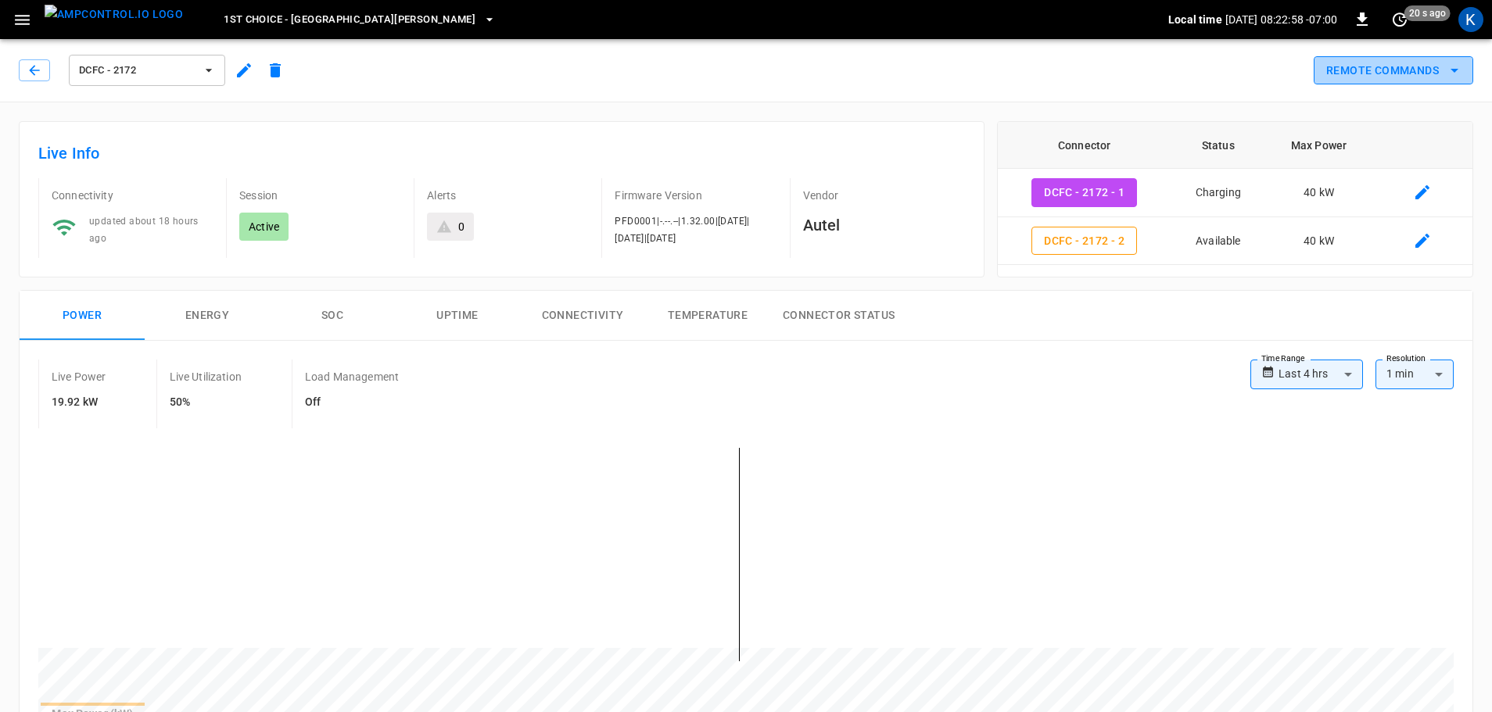
click at [1428, 73] on button "Remote Commands" at bounding box center [1392, 70] width 159 height 29
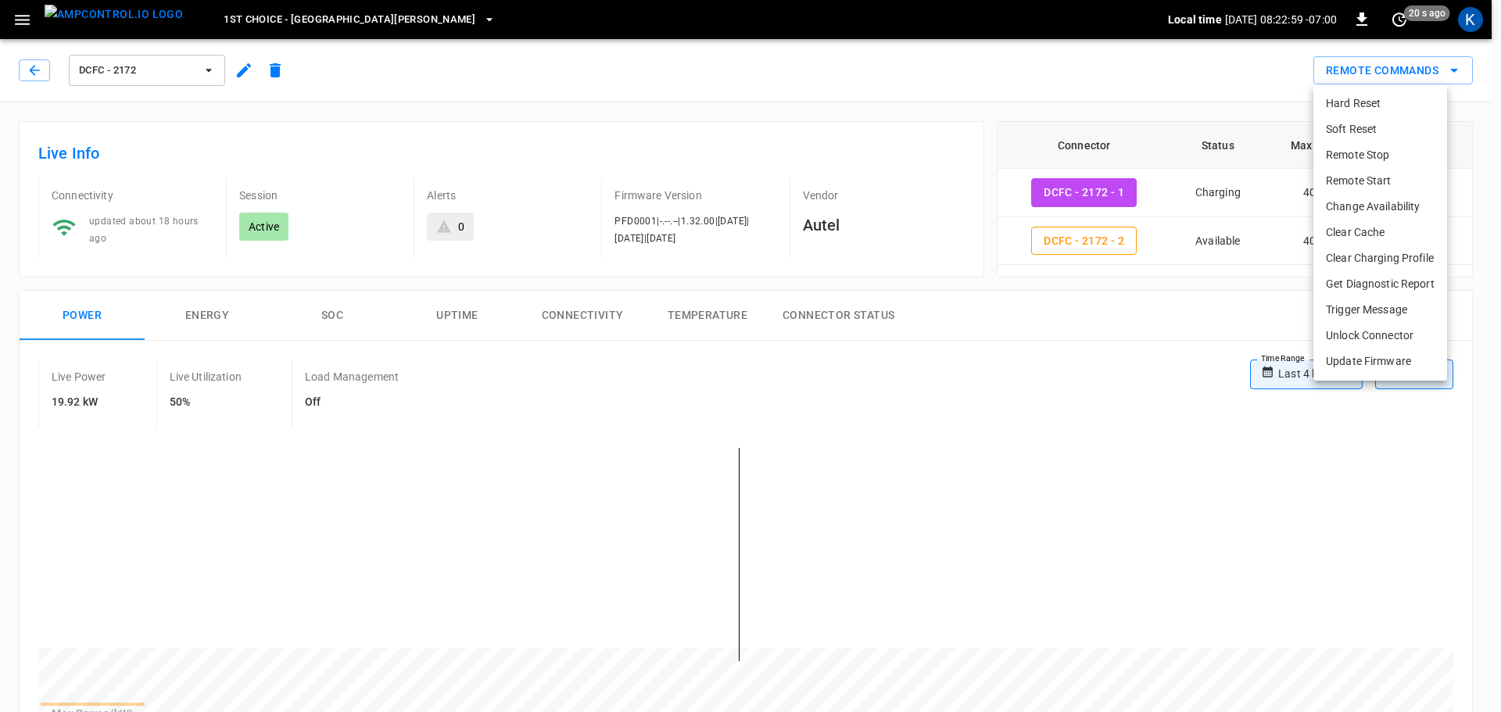
click at [1383, 104] on li "Hard Reset" at bounding box center [1380, 104] width 134 height 26
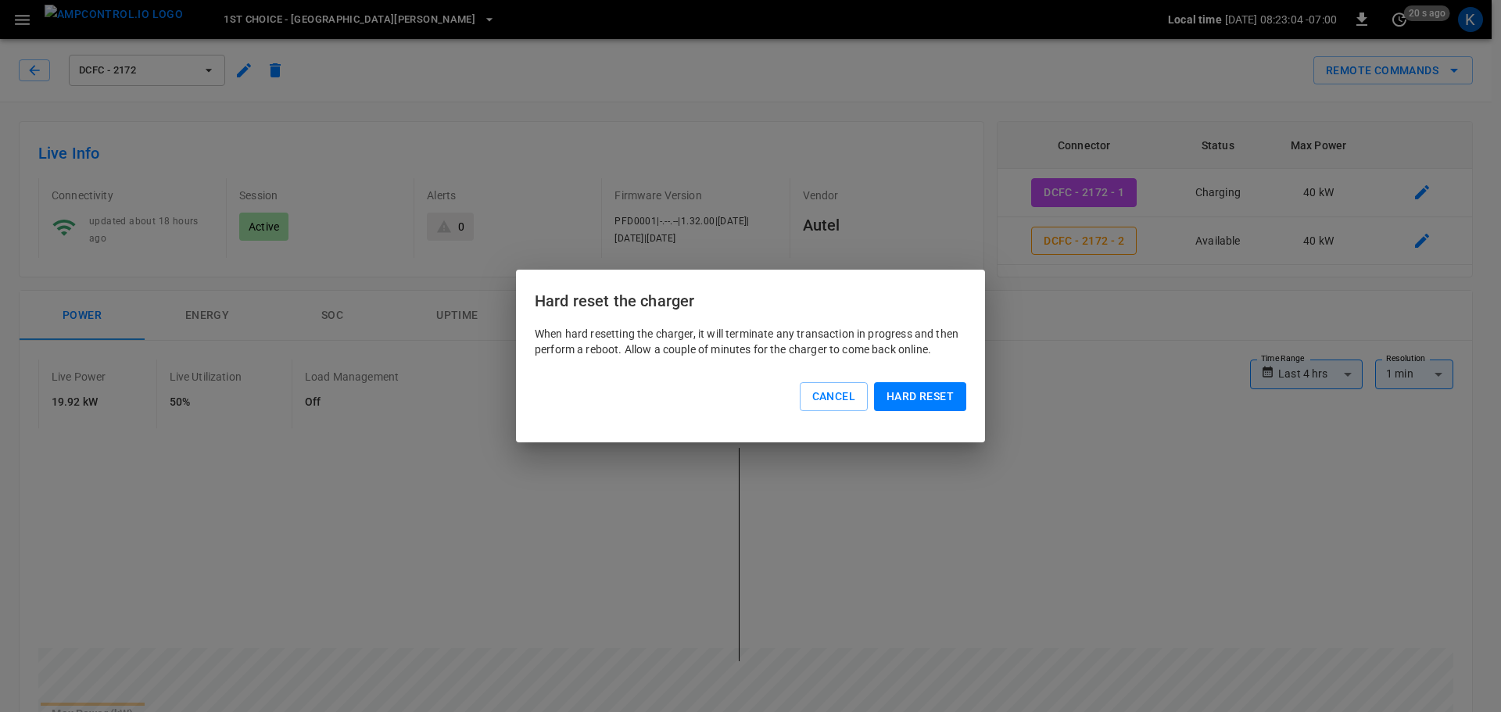
click at [913, 400] on button "Hard reset" at bounding box center [920, 396] width 92 height 29
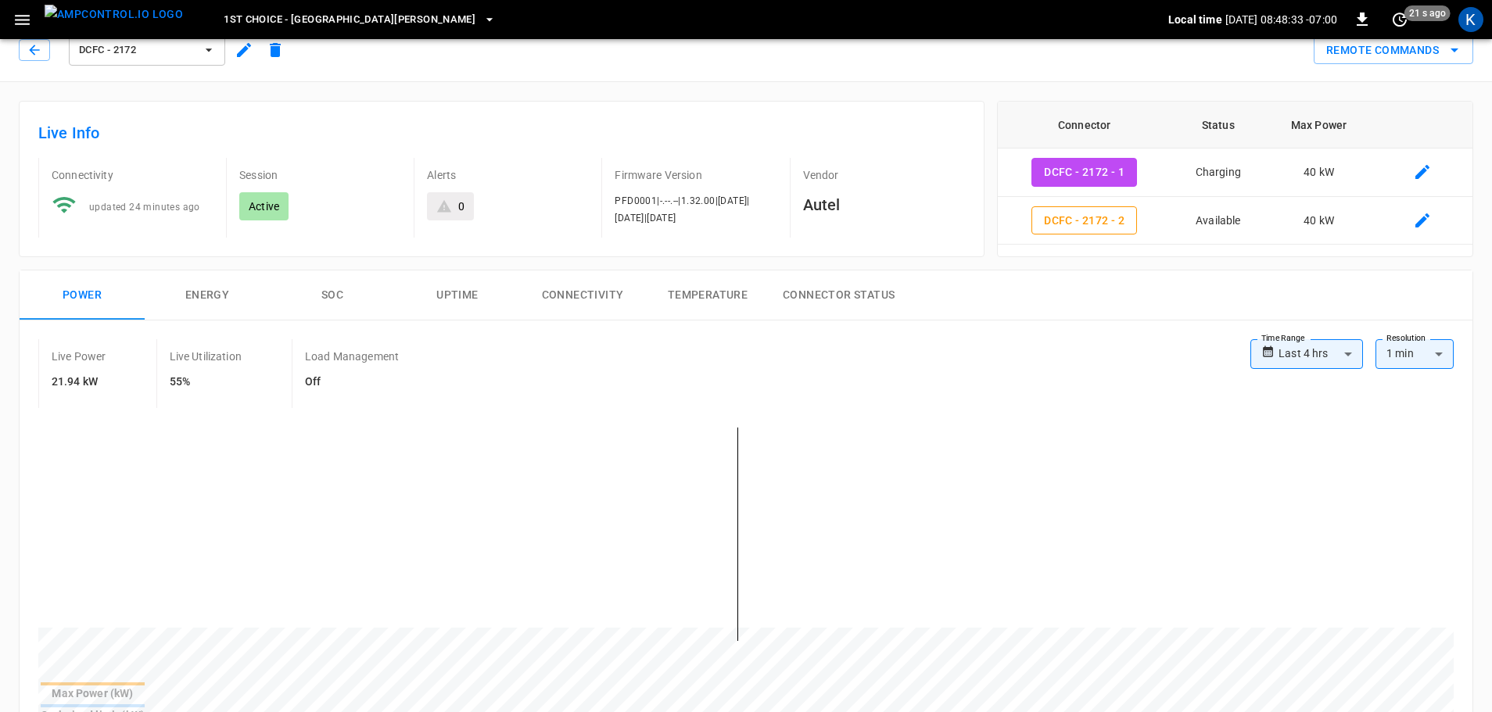
scroll to position [78, 0]
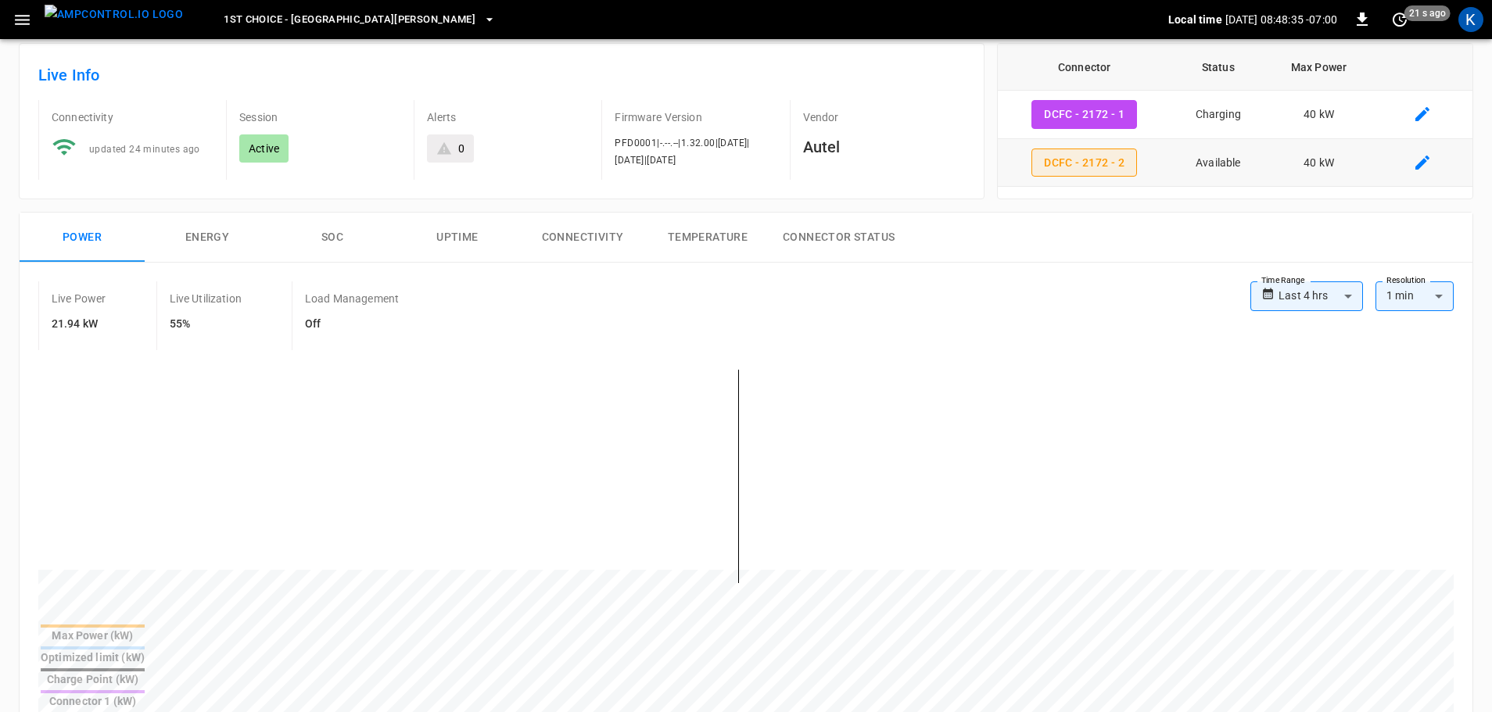
click at [1088, 170] on button "DCFC - 2172 - 2" at bounding box center [1084, 163] width 106 height 29
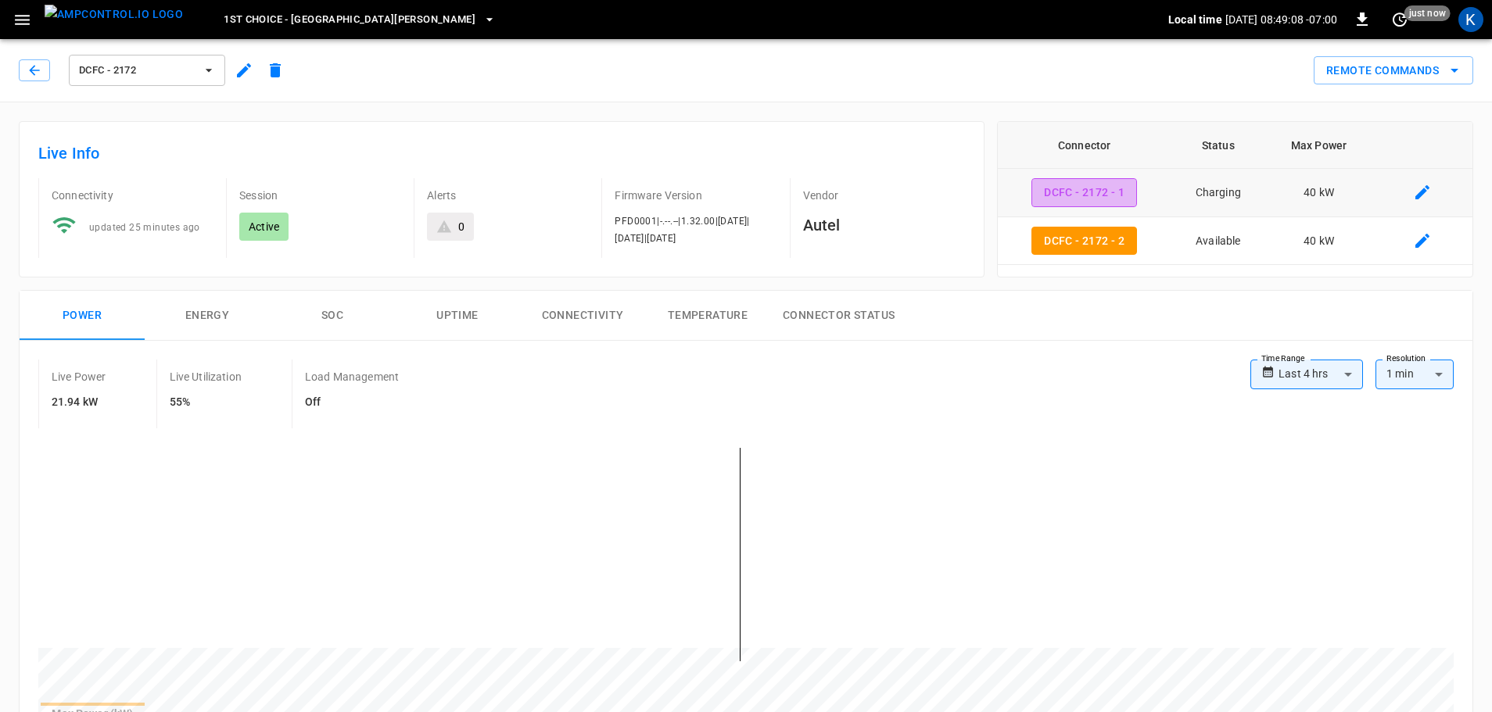
click at [1101, 190] on button "DCFC - 2172 - 1" at bounding box center [1084, 192] width 106 height 29
click at [1088, 235] on button "DCFC - 2172 - 2" at bounding box center [1084, 241] width 106 height 29
click at [1435, 74] on button "Remote Commands" at bounding box center [1392, 70] width 159 height 29
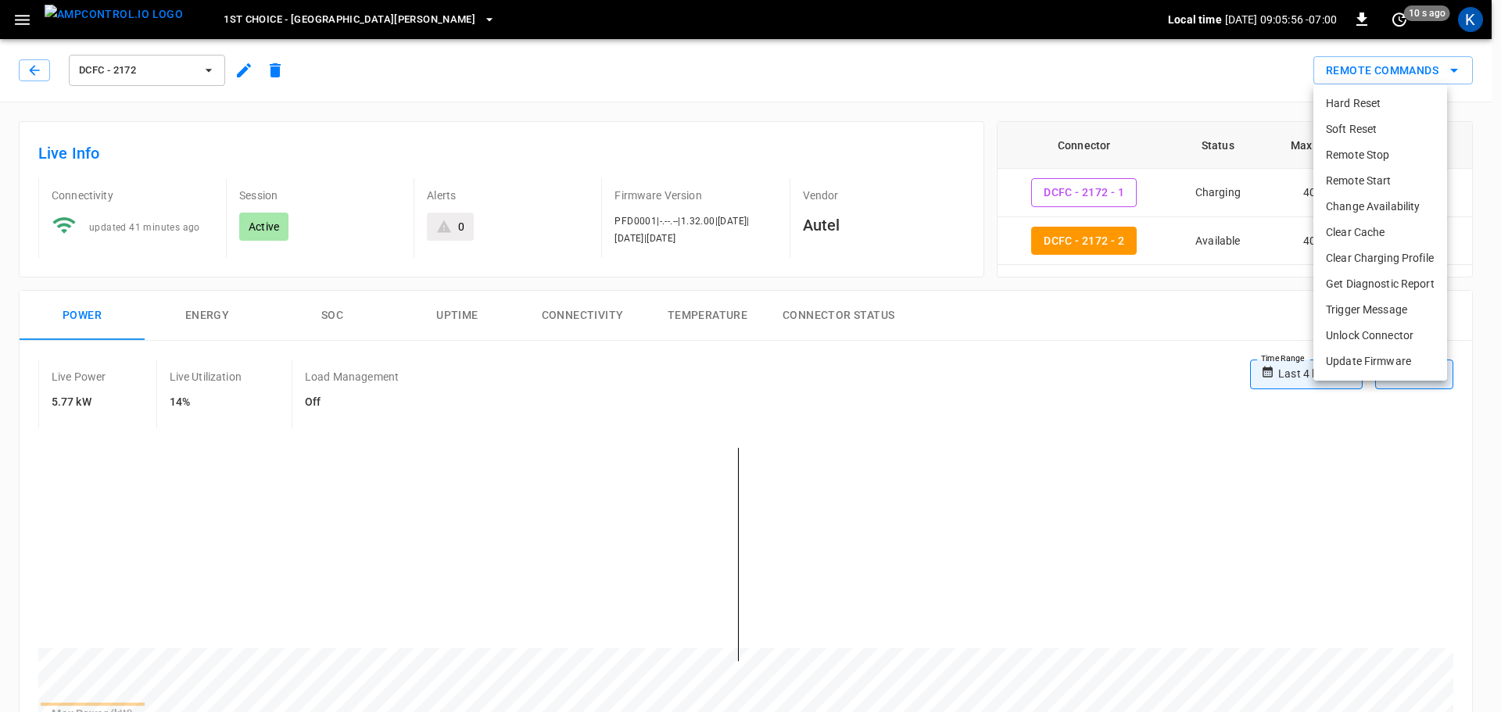
click at [958, 367] on div at bounding box center [750, 356] width 1501 height 712
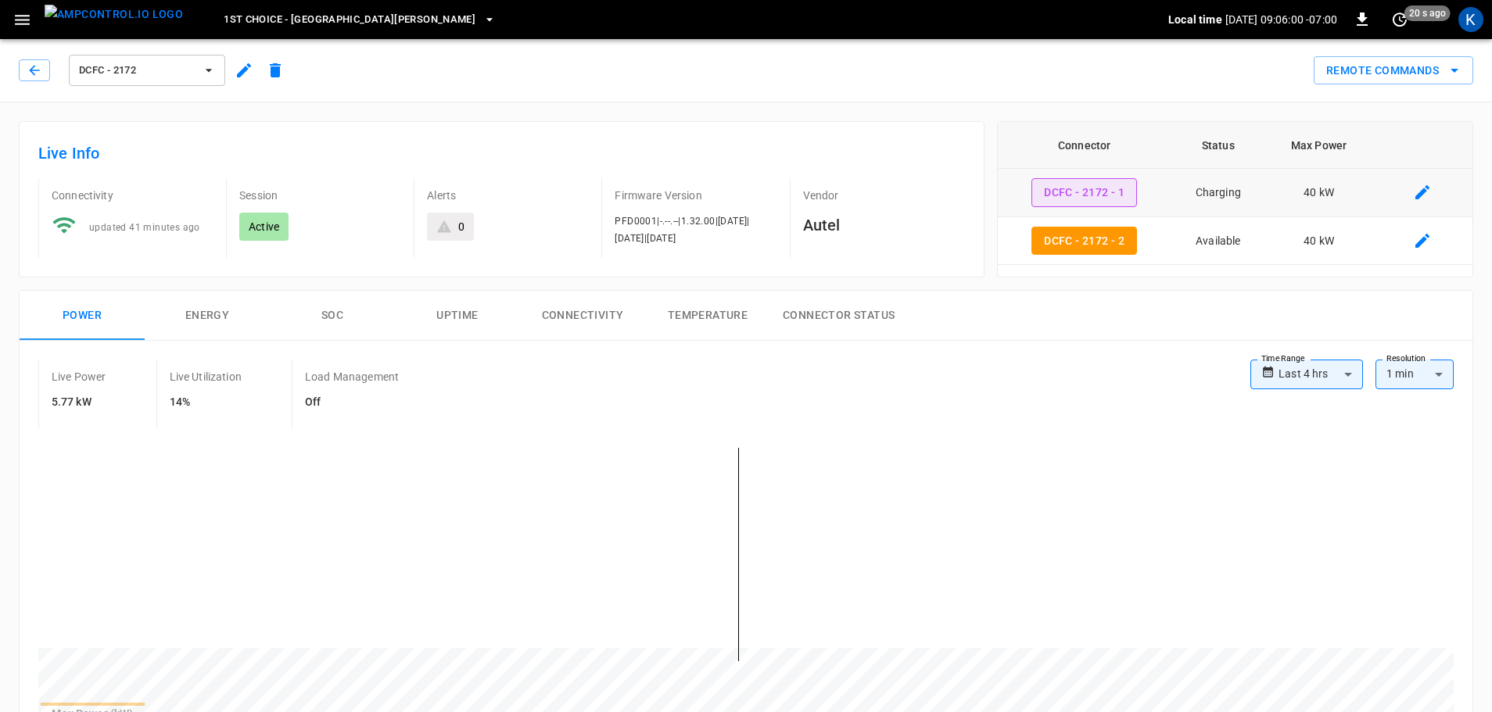
click at [1055, 188] on button "DCFC - 2172 - 1" at bounding box center [1084, 192] width 106 height 29
click at [1081, 236] on button "DCFC - 2172 - 2" at bounding box center [1084, 241] width 106 height 29
type input "**********"
click at [33, 70] on icon "button" at bounding box center [34, 70] width 10 height 10
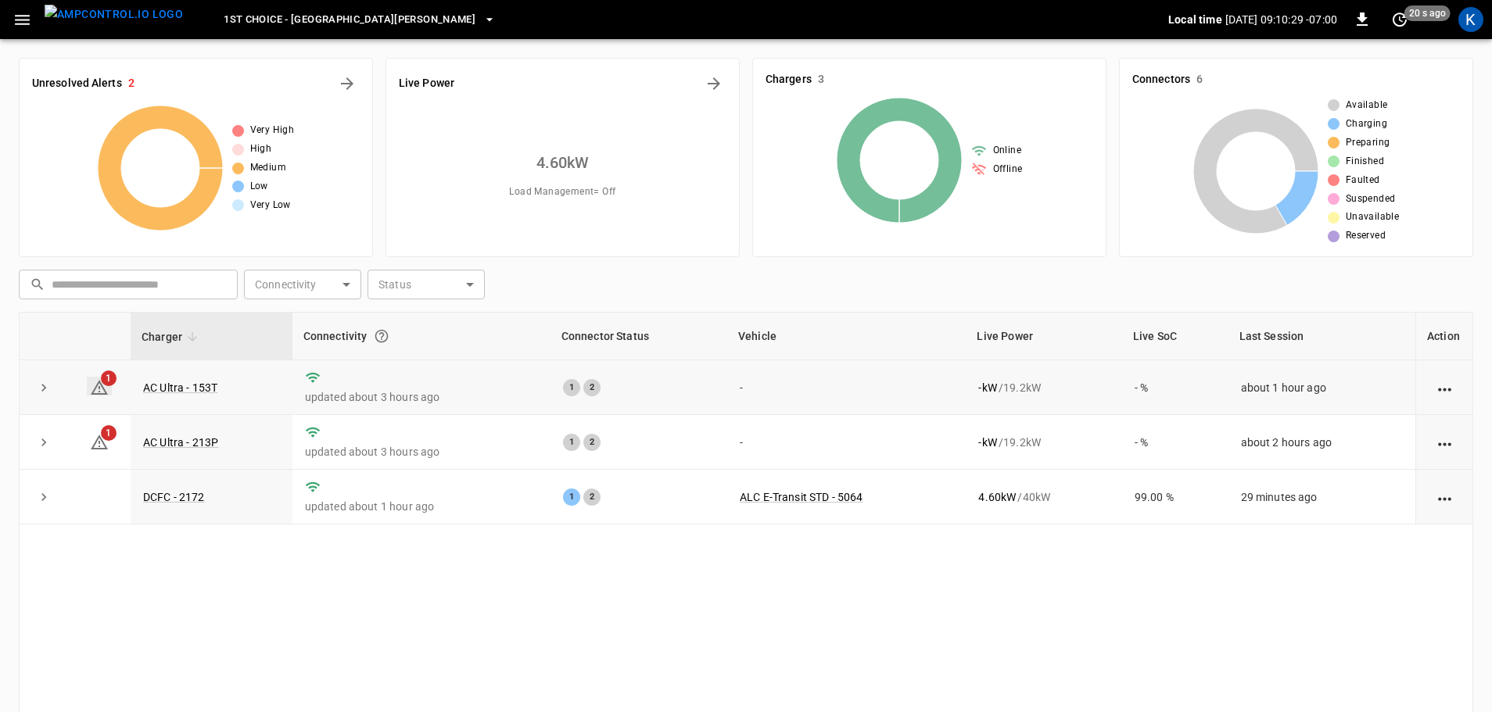
click at [108, 382] on span "1" at bounding box center [109, 379] width 16 height 16
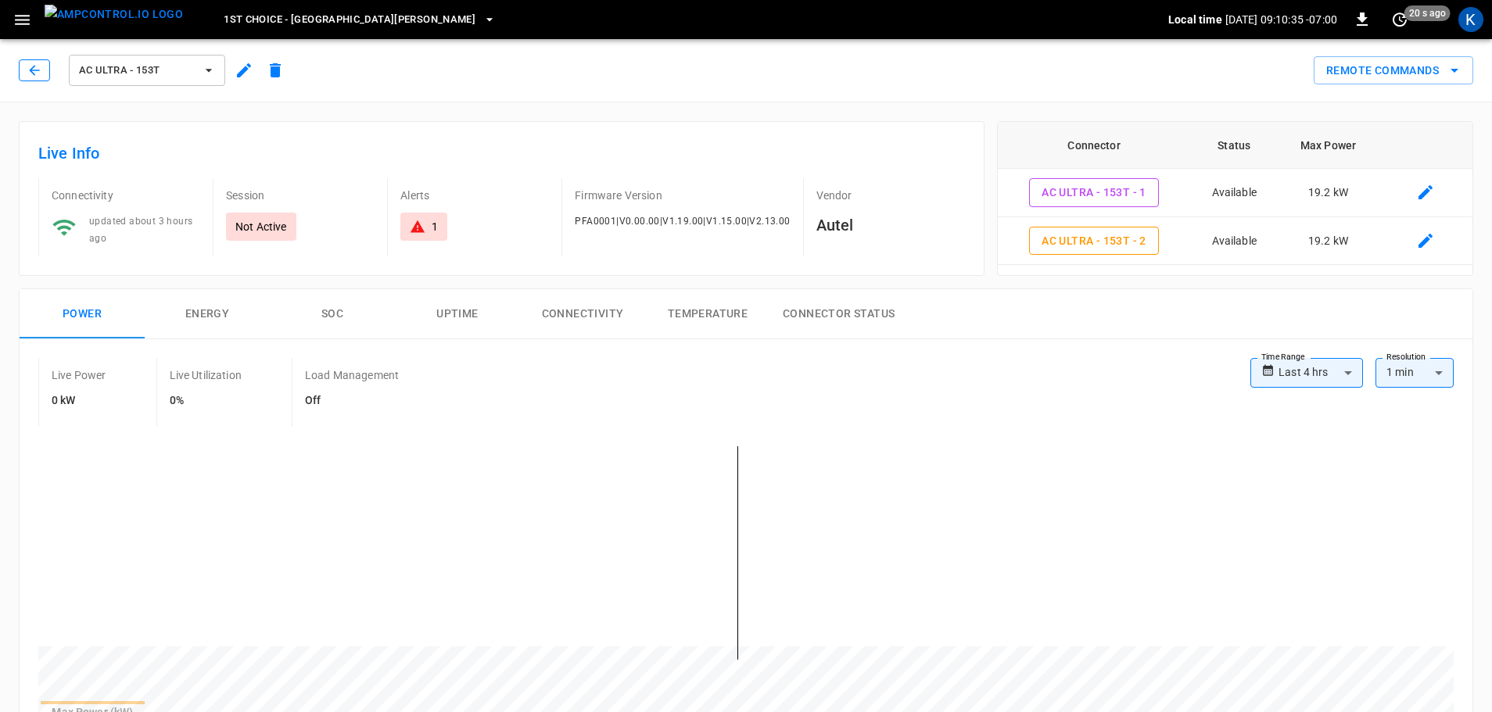
click at [37, 70] on icon "button" at bounding box center [34, 70] width 10 height 10
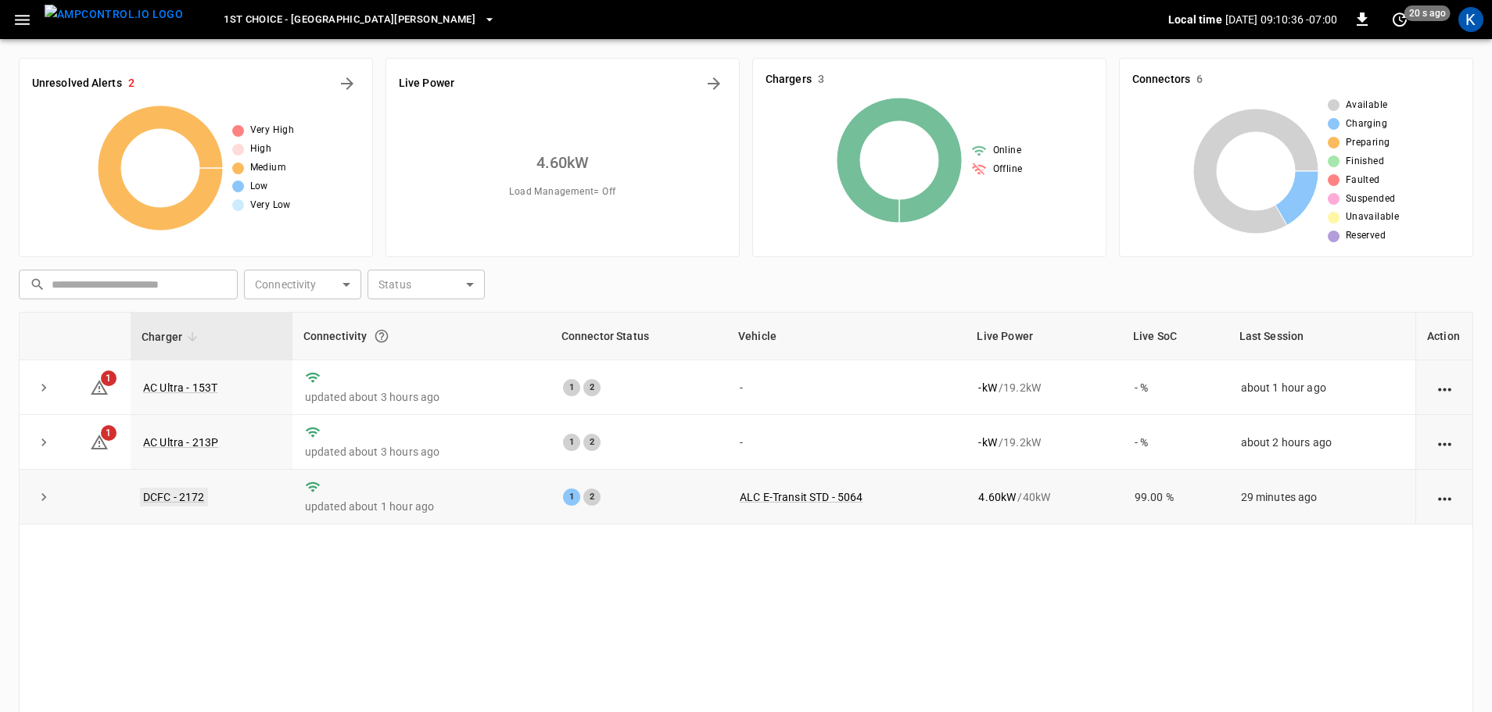
click at [177, 497] on link "DCFC - 2172" at bounding box center [174, 497] width 68 height 19
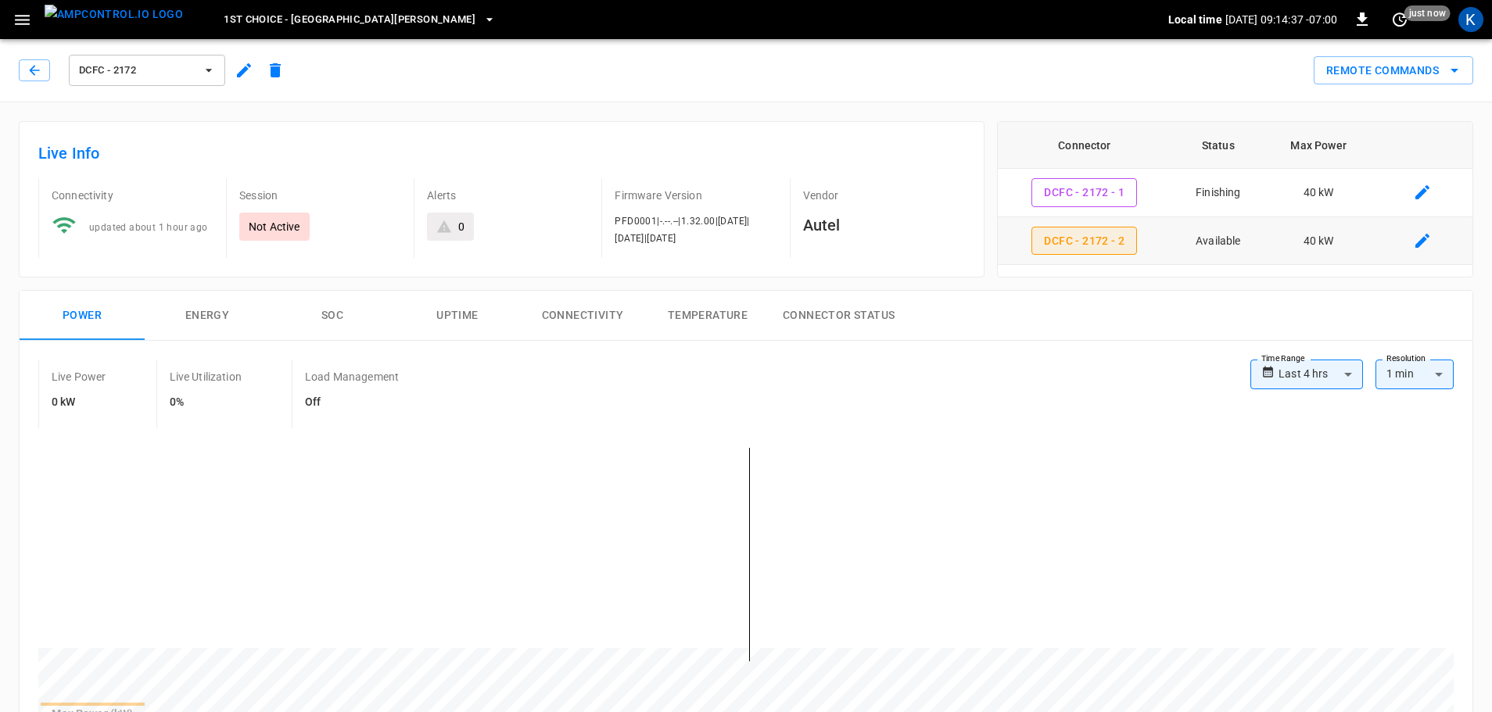
click at [1076, 245] on button "DCFC - 2172 - 2" at bounding box center [1084, 241] width 106 height 29
type input "**********"
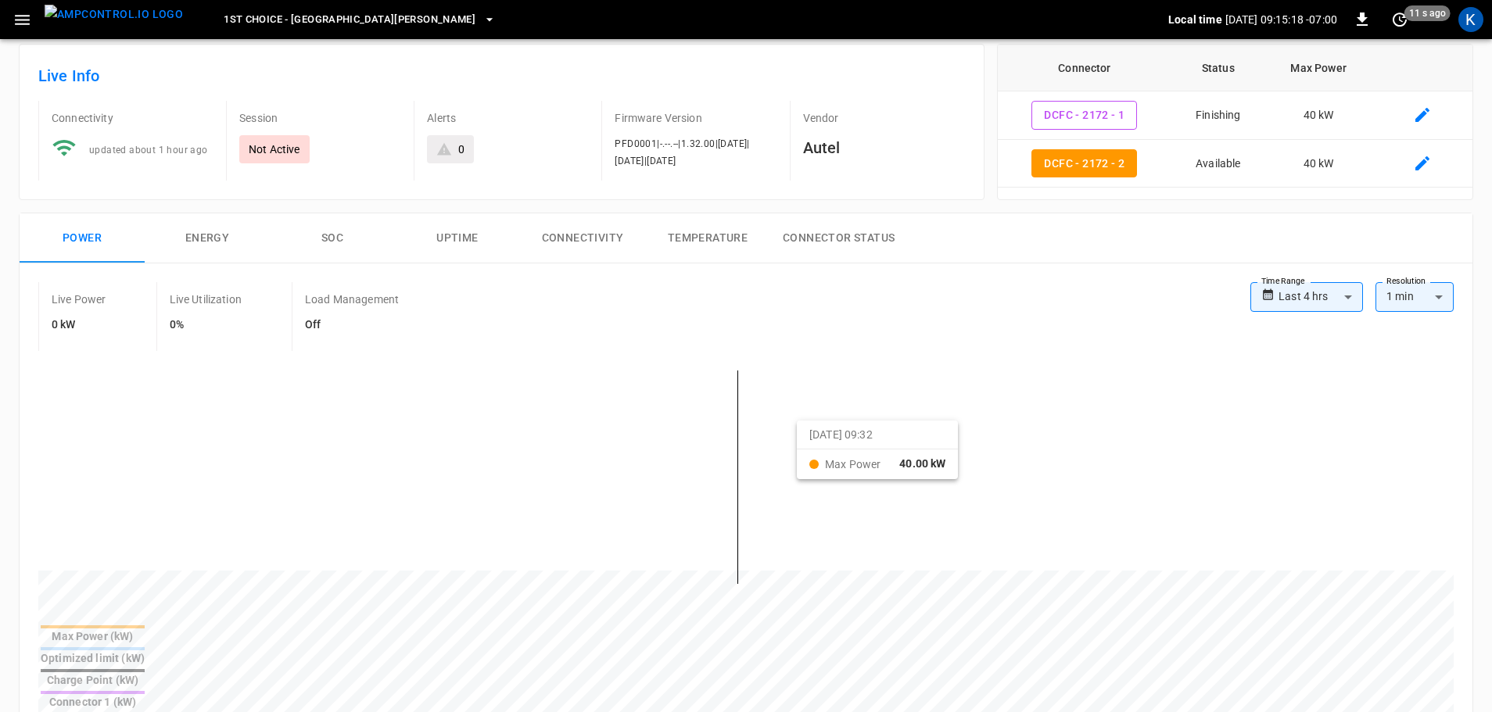
scroll to position [78, 0]
